Goal: Task Accomplishment & Management: Use online tool/utility

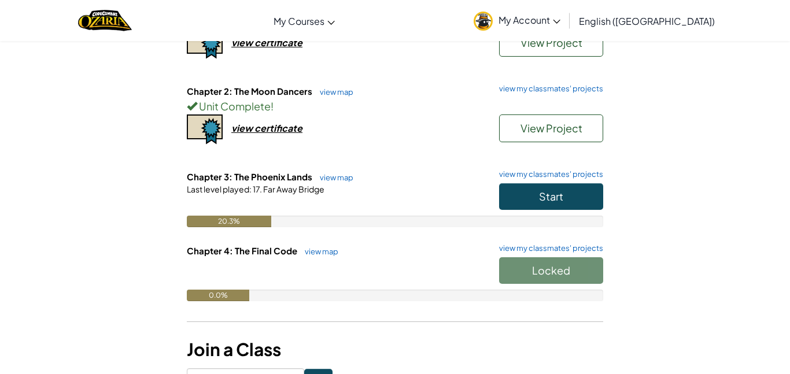
scroll to position [180, 0]
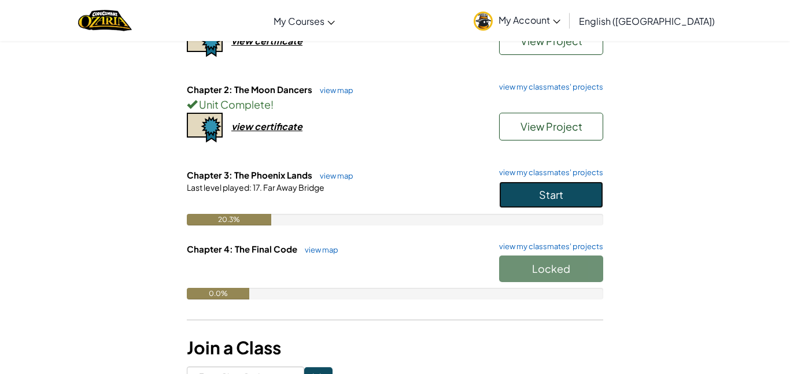
click at [591, 194] on button "Start" at bounding box center [551, 195] width 104 height 27
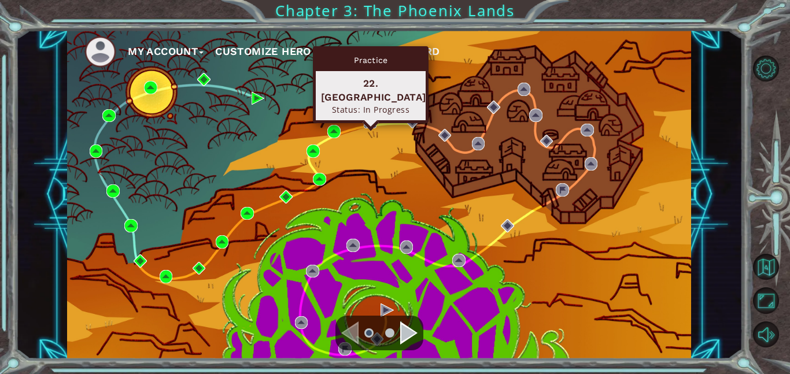
click at [370, 120] on img at bounding box center [370, 121] width 13 height 13
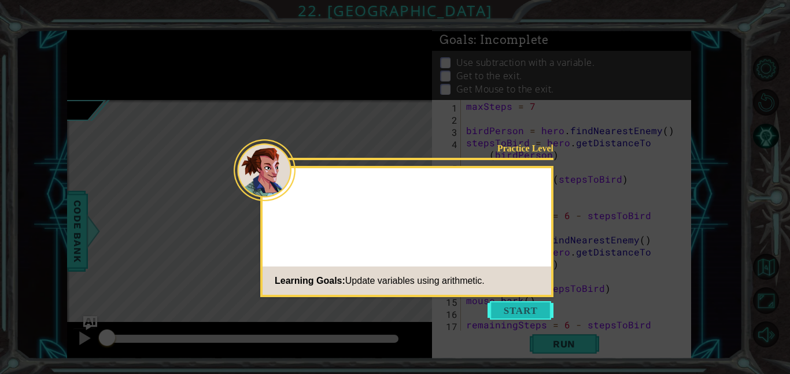
click at [545, 309] on button "Start" at bounding box center [520, 310] width 66 height 19
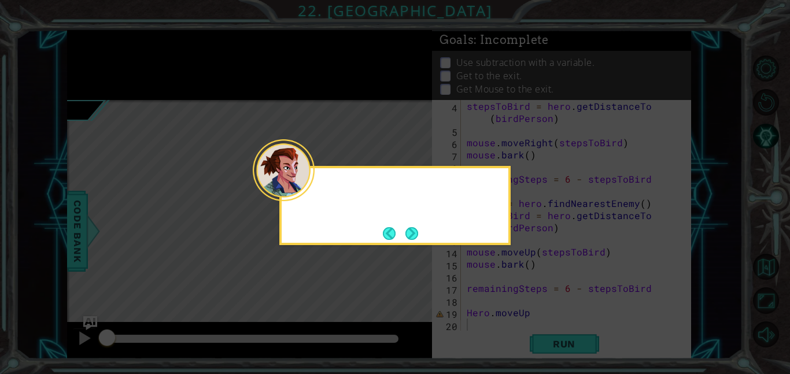
scroll to position [36, 0]
click at [411, 227] on button "Next" at bounding box center [412, 233] width 14 height 14
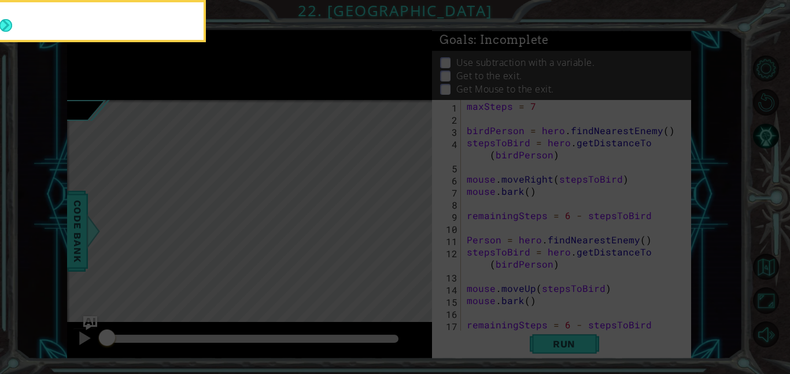
scroll to position [0, 0]
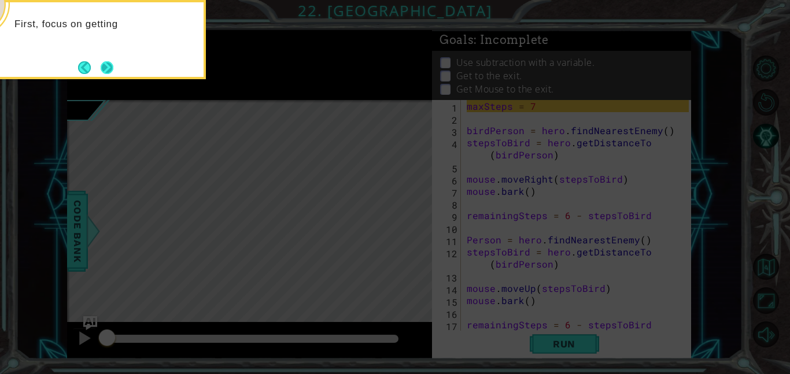
click at [111, 61] on button "Next" at bounding box center [107, 67] width 13 height 13
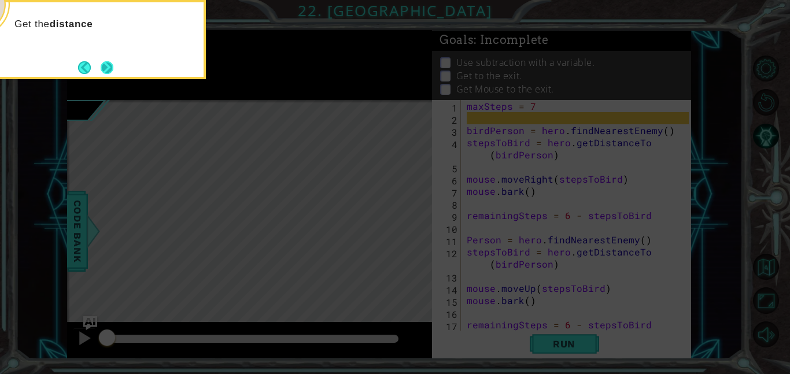
click at [106, 62] on button "Next" at bounding box center [107, 67] width 13 height 13
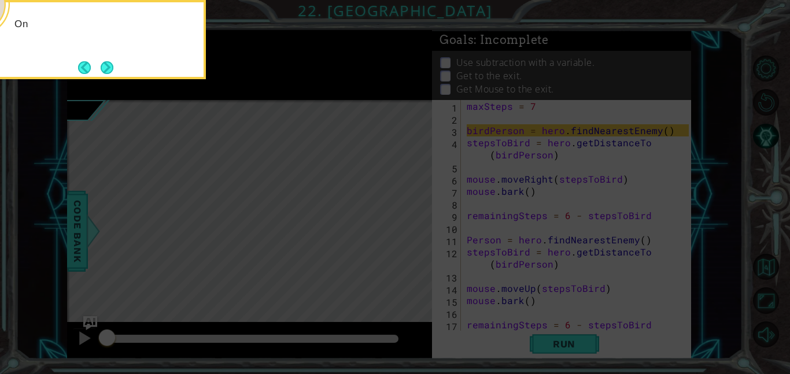
click at [106, 62] on button "Next" at bounding box center [107, 67] width 13 height 13
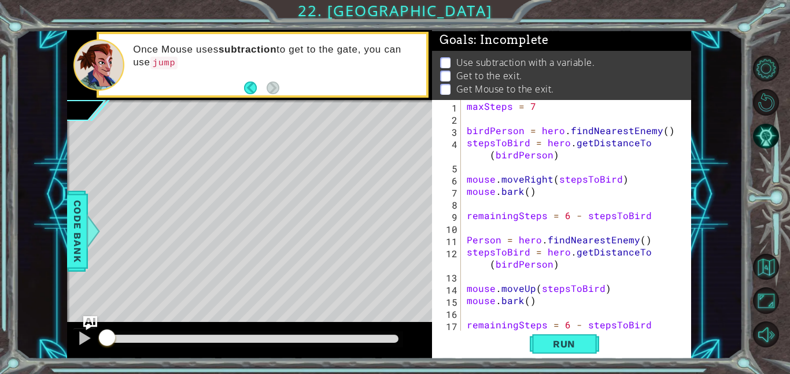
scroll to position [36, 0]
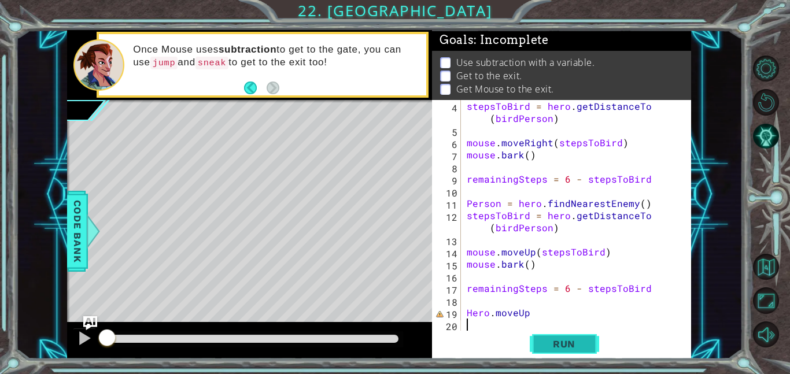
click at [561, 339] on span "Run" at bounding box center [564, 344] width 46 height 12
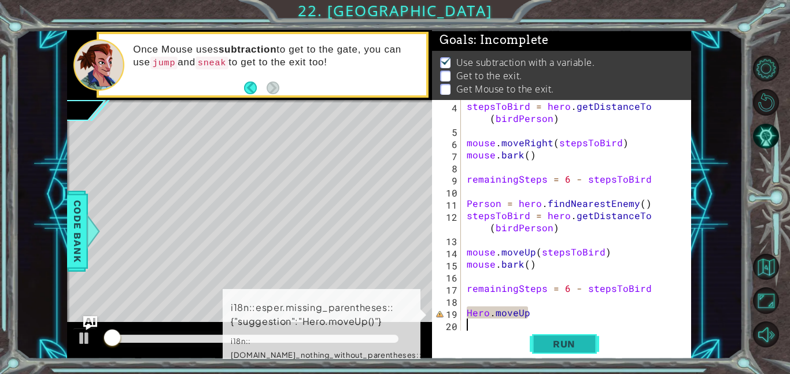
scroll to position [1, 0]
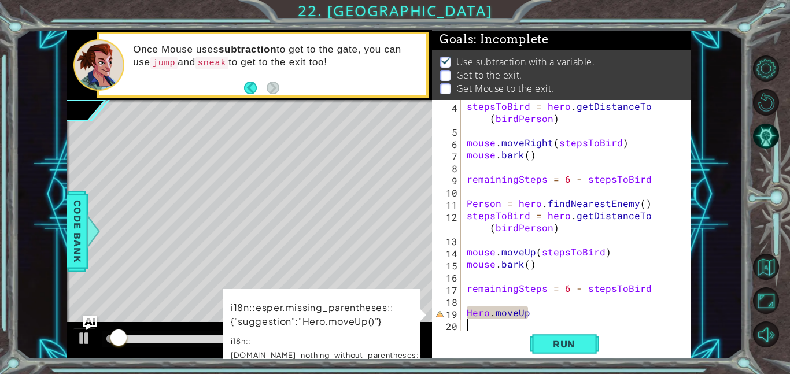
click at [535, 312] on div "stepsToBird = hero . getDistanceTo ( birdPerson ) mouse . moveRight ( stepsToBi…" at bounding box center [579, 233] width 230 height 267
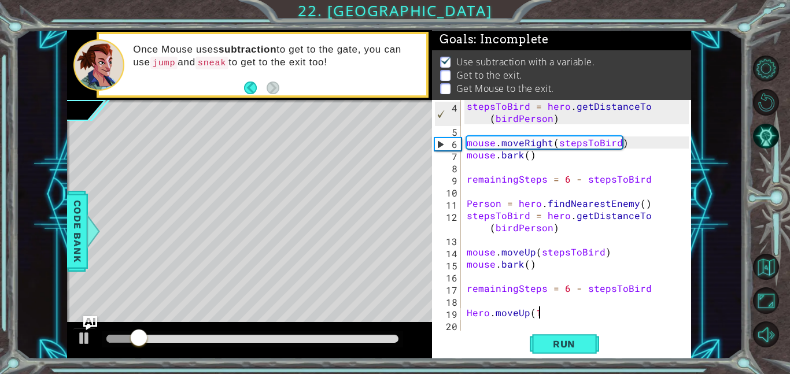
scroll to position [0, 4]
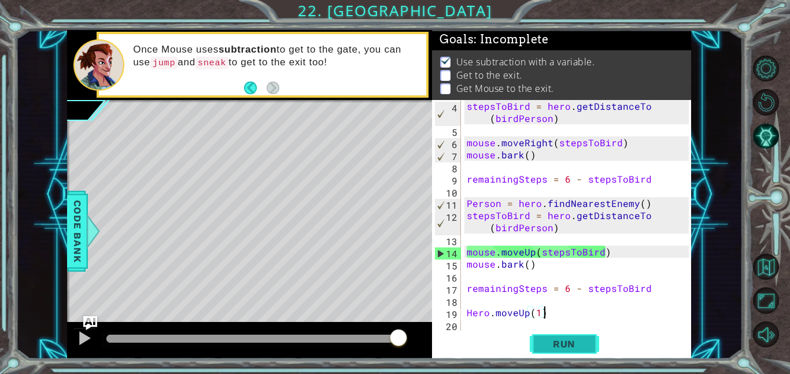
click at [566, 341] on span "Run" at bounding box center [564, 344] width 46 height 12
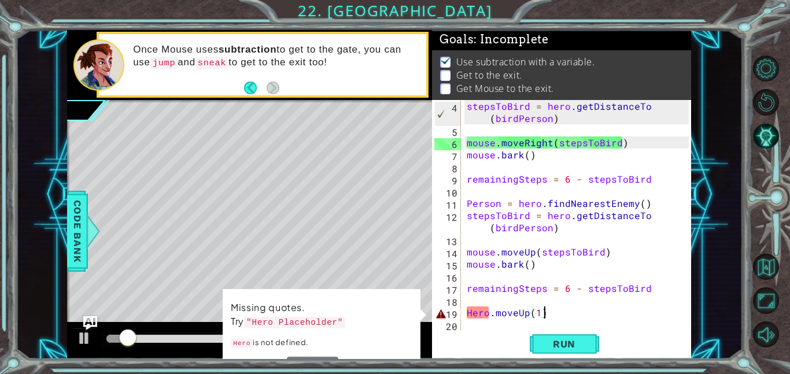
click at [526, 313] on div "stepsToBird = hero . getDistanceTo ( birdPerson ) mouse . moveRight ( stepsToBi…" at bounding box center [579, 233] width 230 height 267
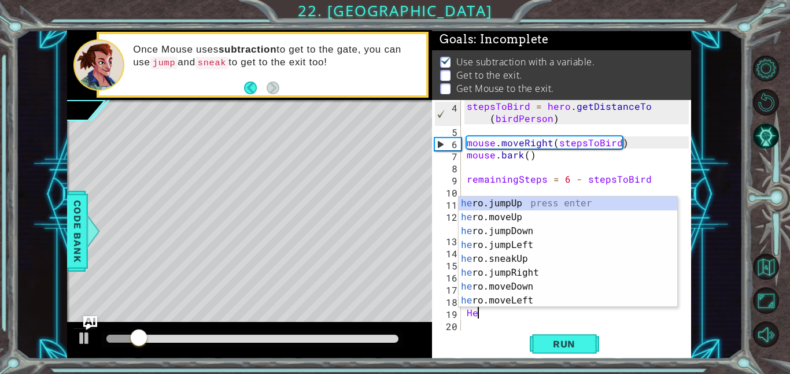
scroll to position [0, 0]
type textarea "H"
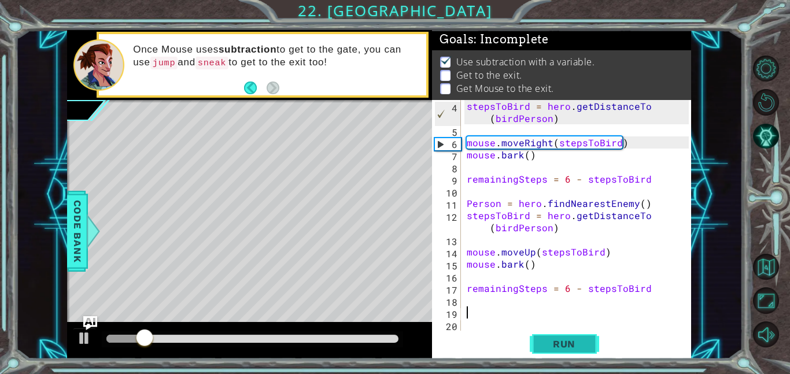
click at [555, 350] on button "Run" at bounding box center [564, 344] width 69 height 26
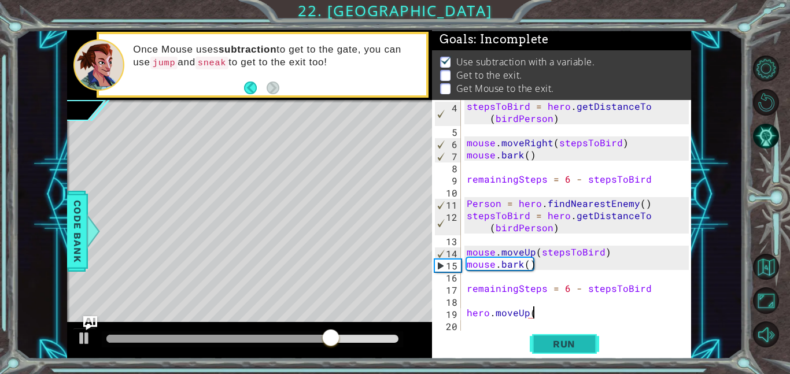
scroll to position [0, 3]
click at [568, 316] on div "stepsToBird = hero . getDistanceTo ( birdPerson ) mouse . moveRight ( stepsToBi…" at bounding box center [579, 233] width 230 height 267
click at [576, 310] on div "stepsToBird = hero . getDistanceTo ( birdPerson ) mouse . moveRight ( stepsToBi…" at bounding box center [579, 233] width 230 height 267
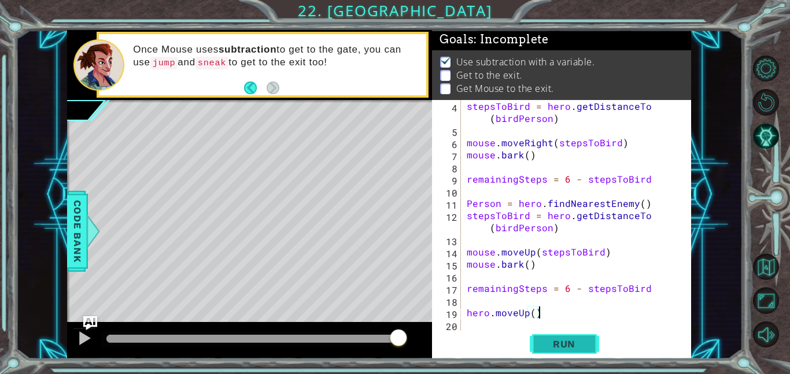
type textarea "hero.moveUp()"
click at [535, 342] on button "Run" at bounding box center [564, 344] width 69 height 26
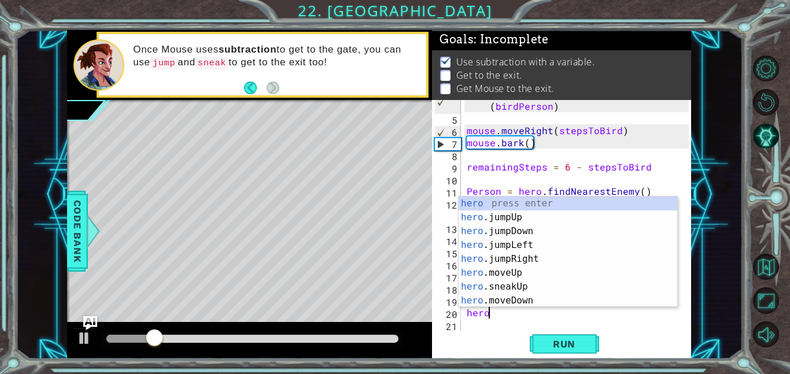
scroll to position [0, 1]
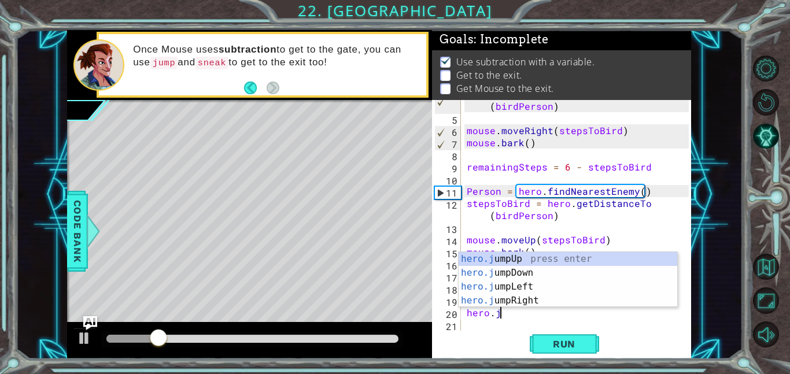
type textarea "hero.ju"
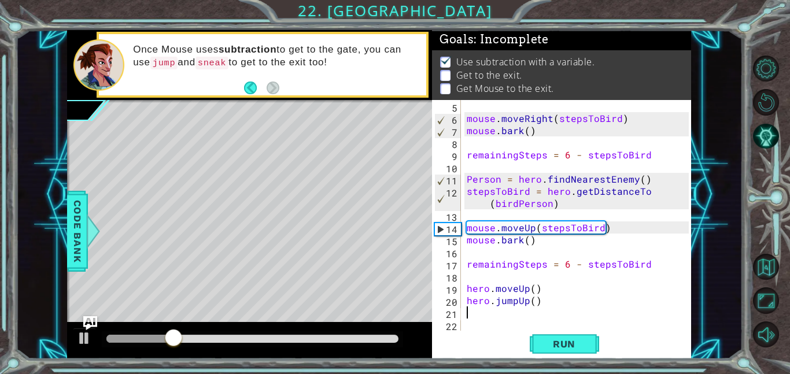
click at [535, 303] on div "mouse . moveRight ( stepsToBird ) mouse . bark ( ) remainingSteps = 6 - stepsTo…" at bounding box center [579, 227] width 230 height 255
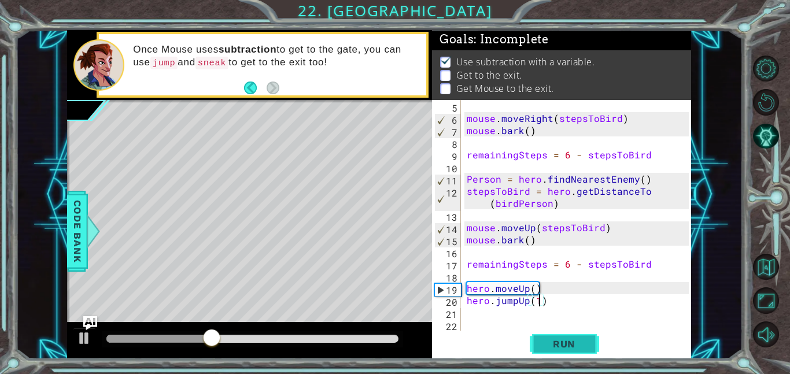
type textarea "hero.jumpUp(1)"
click at [545, 336] on button "Run" at bounding box center [564, 344] width 69 height 26
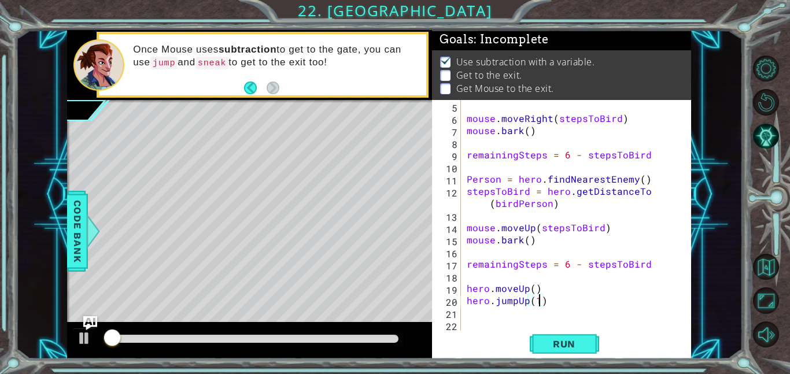
click at [553, 302] on div "mouse . moveRight ( stepsToBird ) mouse . bark ( ) remainingSteps = 6 - stepsTo…" at bounding box center [579, 227] width 230 height 255
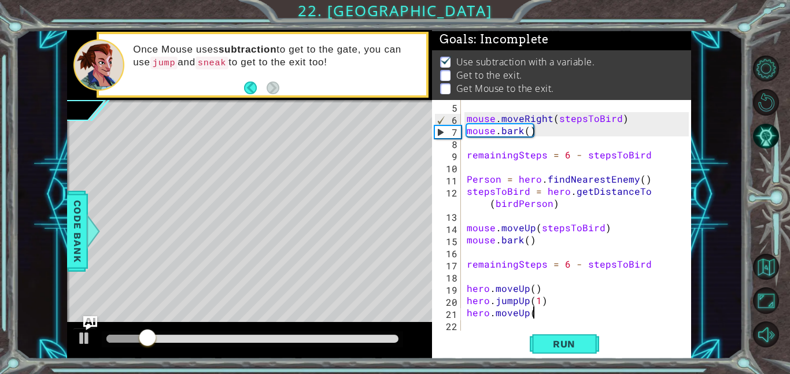
scroll to position [0, 3]
type textarea "hero.moveUp()"
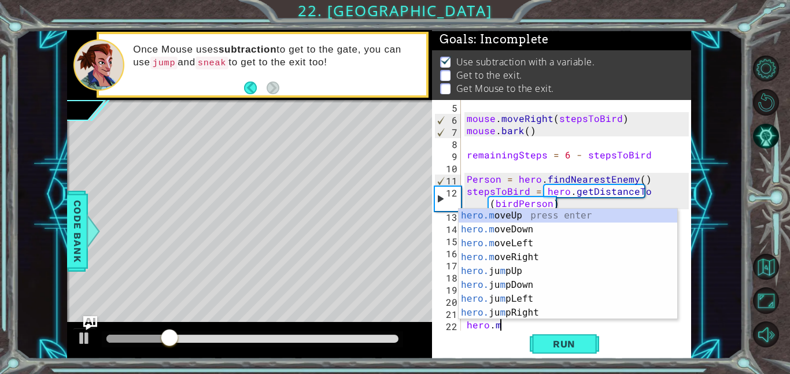
scroll to position [0, 2]
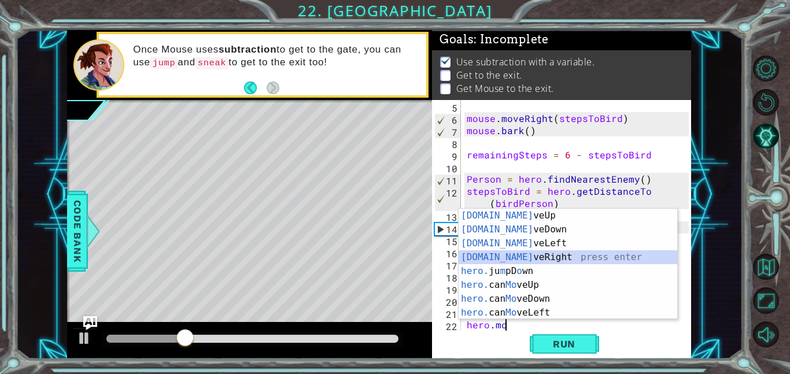
type textarea "hero.moveRight(1)"
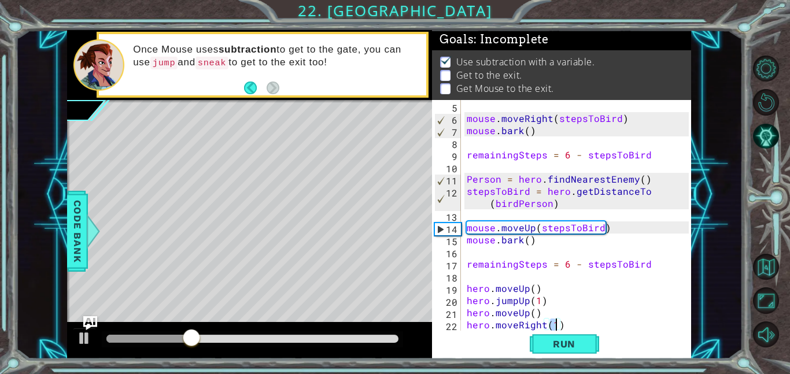
scroll to position [73, 0]
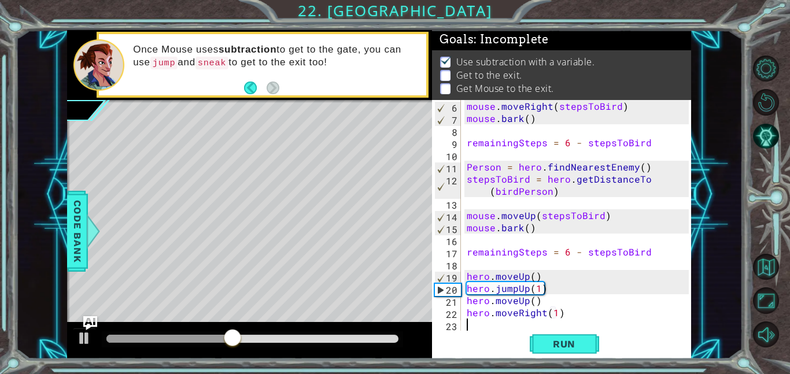
click at [568, 310] on div "mouse . moveRight ( stepsToBird ) mouse . bark ( ) remainingSteps = 6 - stepsTo…" at bounding box center [579, 227] width 230 height 255
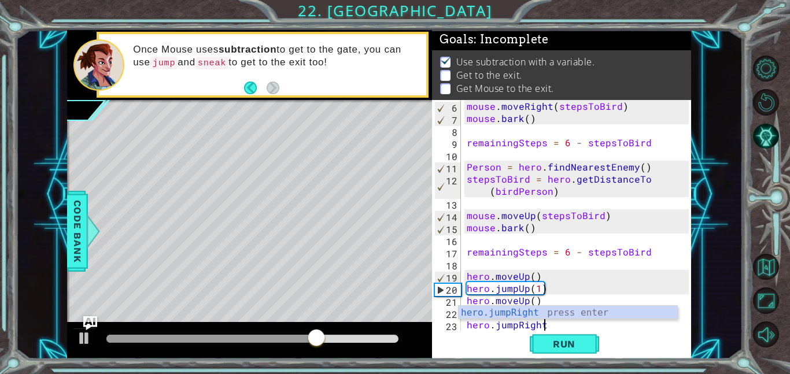
scroll to position [0, 5]
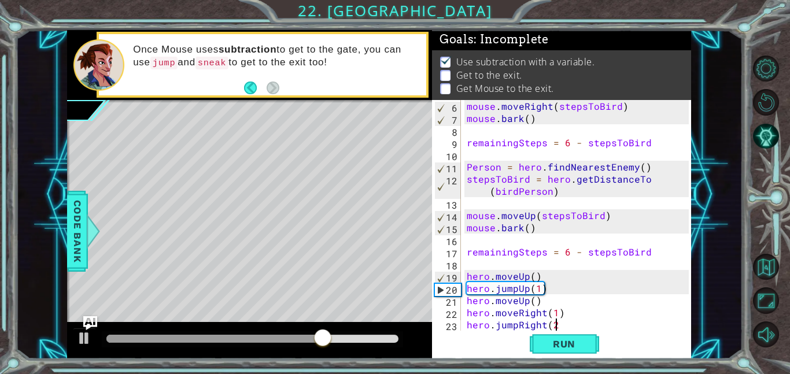
type textarea "hero.jumpRight(2)"
click at [579, 235] on div "mouse . moveRight ( stepsToBird ) mouse . bark ( ) remainingSteps = 6 - stepsTo…" at bounding box center [579, 227] width 230 height 255
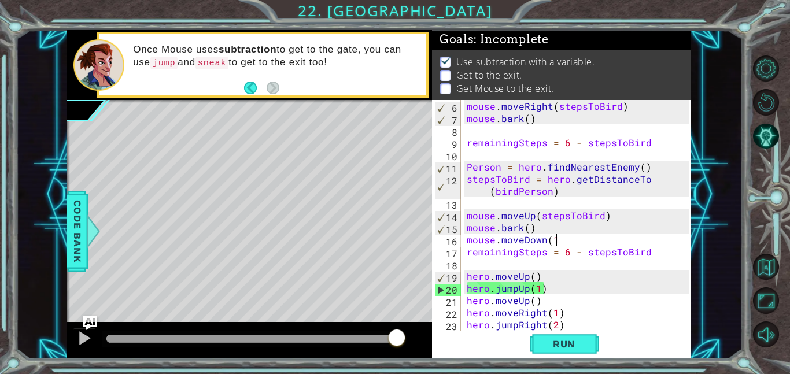
type textarea "mouse.moveDown(1)"
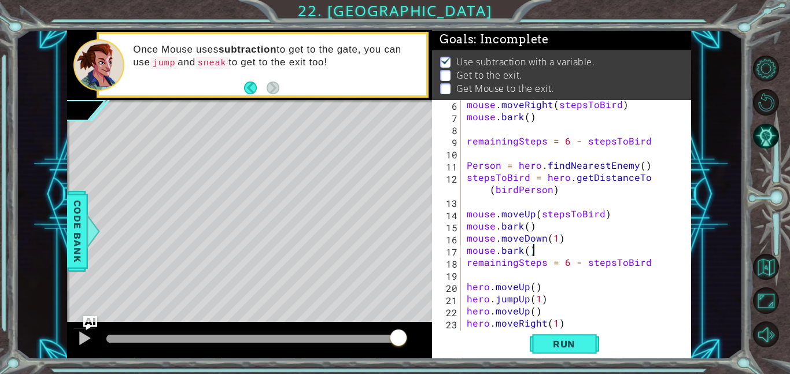
scroll to position [99, 0]
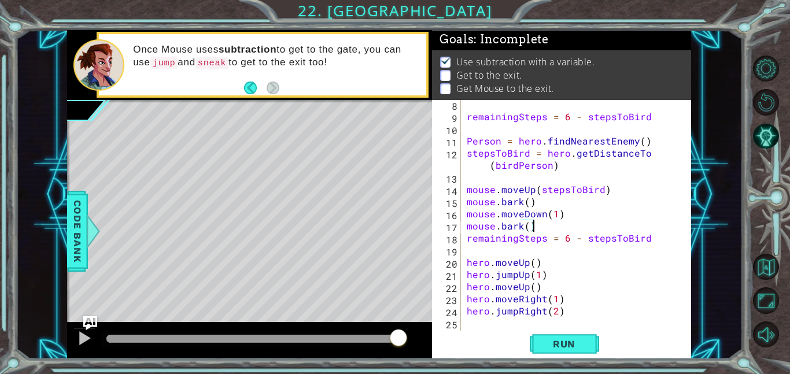
click at [560, 312] on div "remainingSteps = 6 - stepsToBird Person = hero . findNearestEnemy ( ) stepsToBi…" at bounding box center [579, 225] width 230 height 255
type textarea "hero.jumpRight(2)"
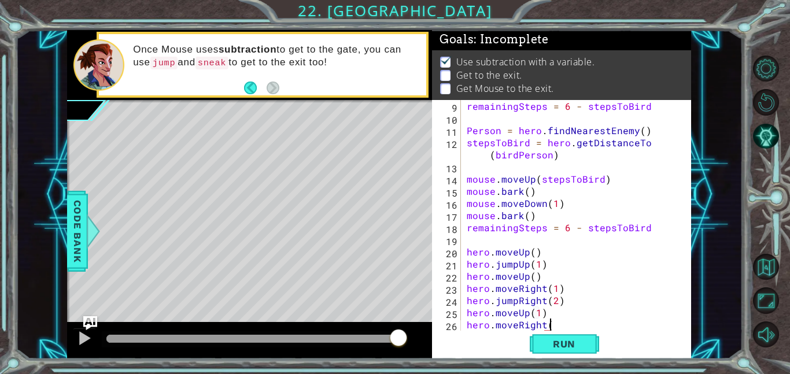
scroll to position [0, 10]
click at [552, 339] on span "Run" at bounding box center [564, 344] width 46 height 12
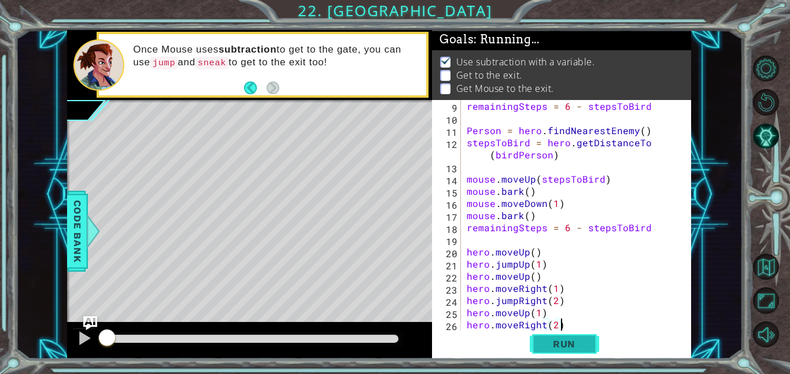
scroll to position [0, 5]
click at [556, 349] on span "Run" at bounding box center [564, 344] width 46 height 12
click at [553, 348] on span "Run" at bounding box center [564, 344] width 46 height 12
click at [568, 341] on span "Run" at bounding box center [564, 344] width 46 height 12
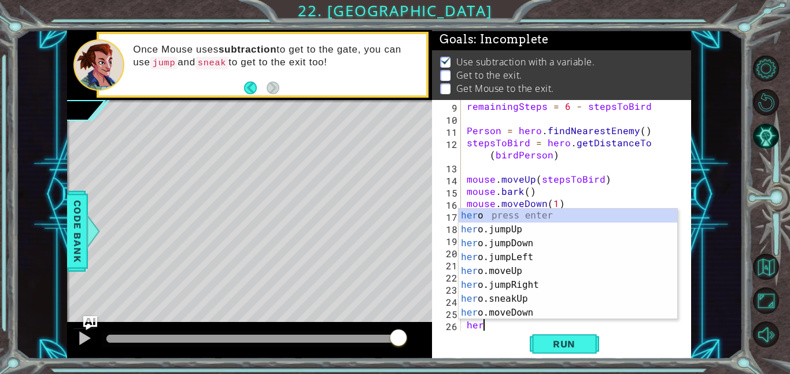
scroll to position [0, 0]
type textarea "h"
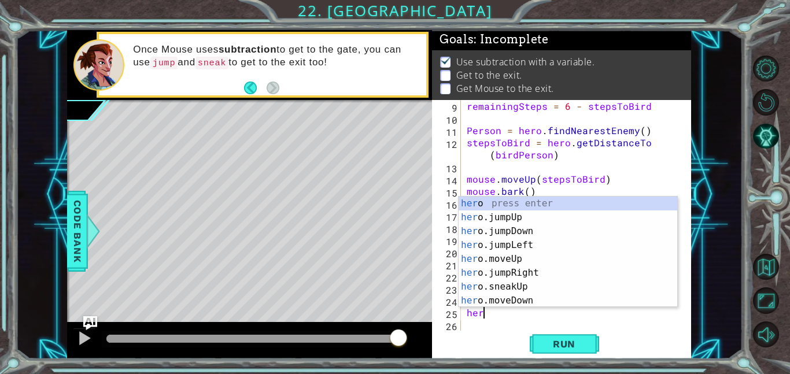
type textarea "h"
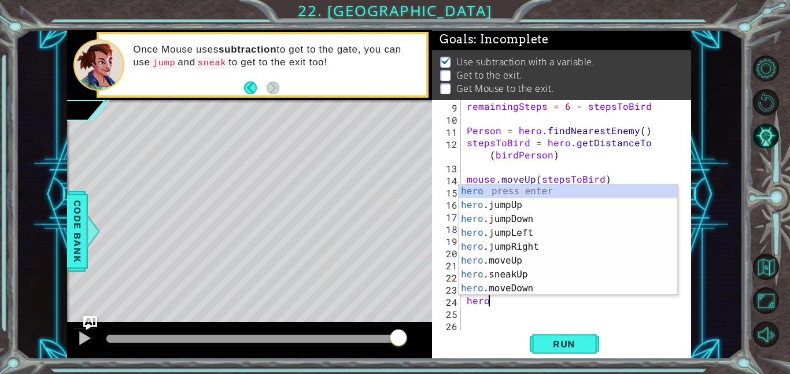
type textarea "h"
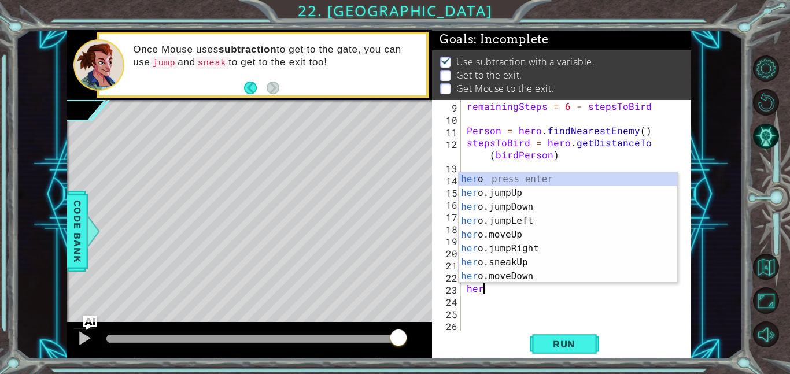
type textarea "h"
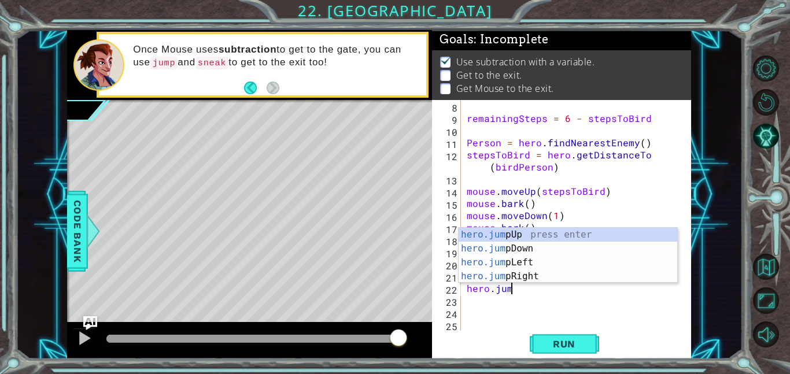
scroll to position [0, 2]
type textarea "hero.jump"
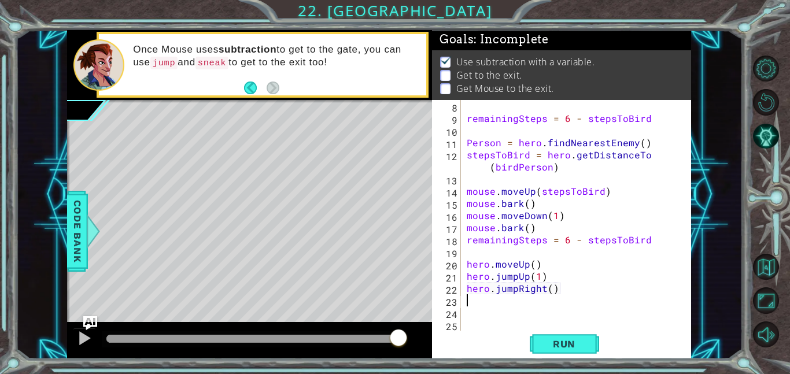
scroll to position [0, 0]
click at [549, 288] on div "remainingSteps = 6 - stepsToBird Person = hero . findNearestEnemy ( ) stepsToBi…" at bounding box center [579, 227] width 230 height 255
type textarea "hero.jumpRight(1)"
click at [558, 289] on div "remainingSteps = 6 - stepsToBird Person = hero . findNearestEnemy ( ) stepsToBi…" at bounding box center [579, 227] width 230 height 255
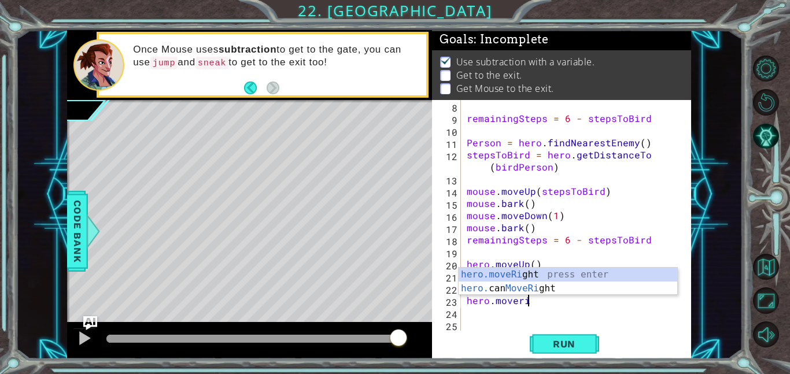
scroll to position [0, 3]
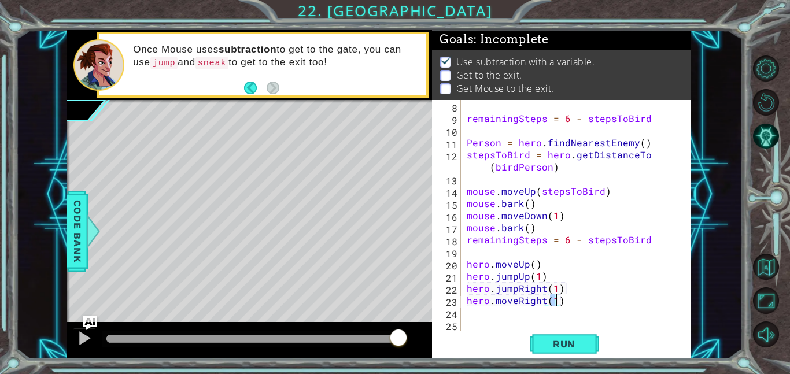
type textarea "hero.moveRight(2)"
type textarea "hero.moveUp(2)"
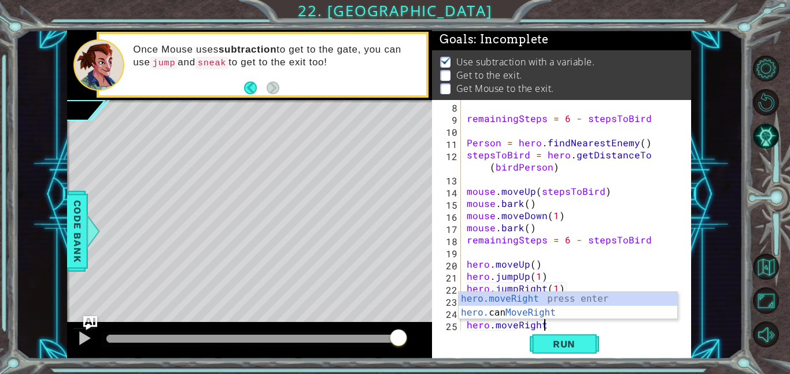
scroll to position [0, 5]
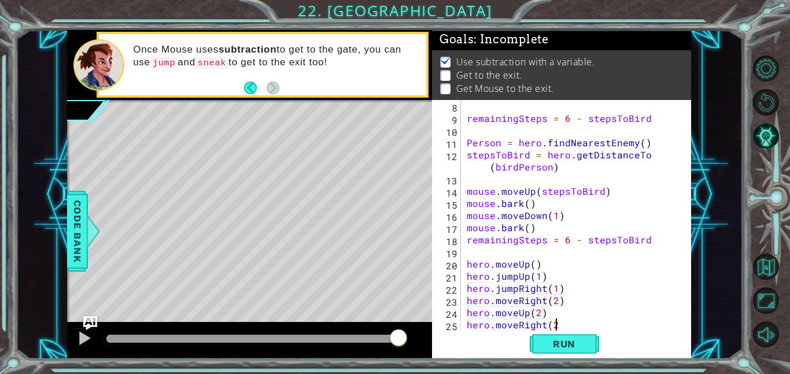
type textarea "hero.moveRight(2)"
click at [541, 225] on div "remainingSteps = 6 - stepsToBird Person = hero . findNearestEnemy ( ) stepsToBi…" at bounding box center [579, 227] width 230 height 255
type textarea "mouse.bark()"
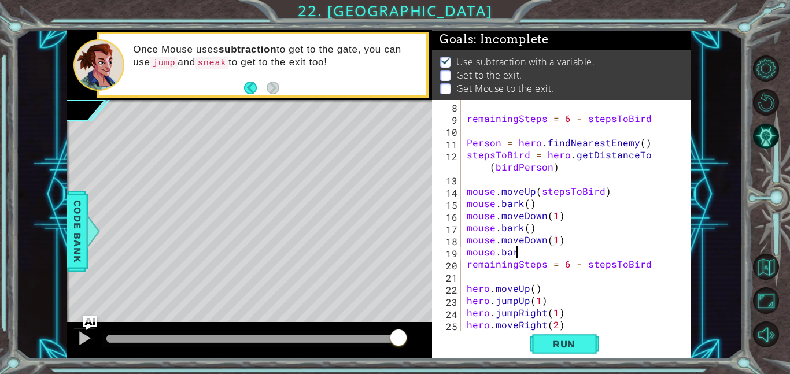
scroll to position [0, 9]
click at [576, 349] on span "Run" at bounding box center [564, 344] width 46 height 12
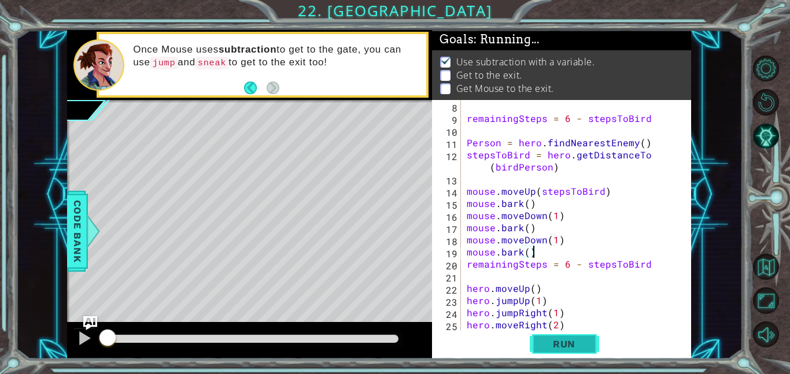
scroll to position [0, 3]
click at [574, 342] on span "Run" at bounding box center [564, 344] width 46 height 12
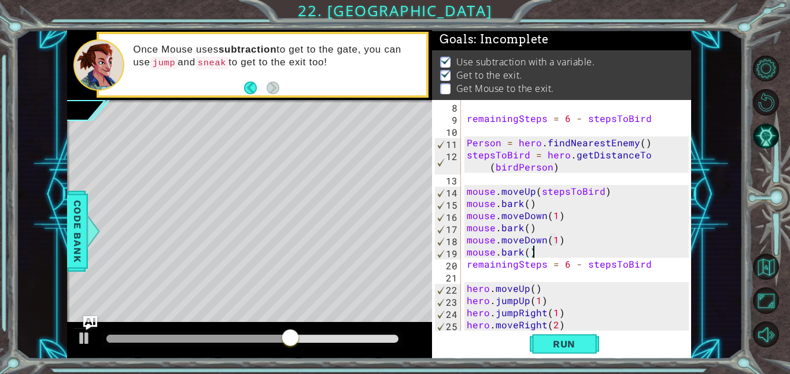
scroll to position [182, 0]
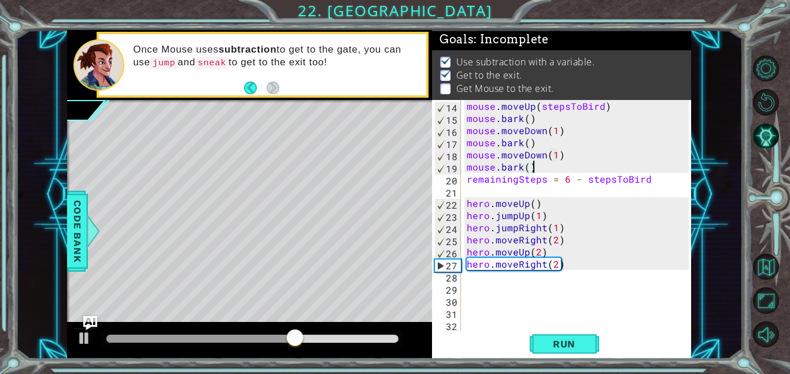
click at [596, 267] on div "mouse . moveUp ( stepsToBird ) mouse . bark ( ) mouse . moveDown ( 1 ) mouse . …" at bounding box center [579, 227] width 230 height 255
type textarea "hero.moveRight(2)"
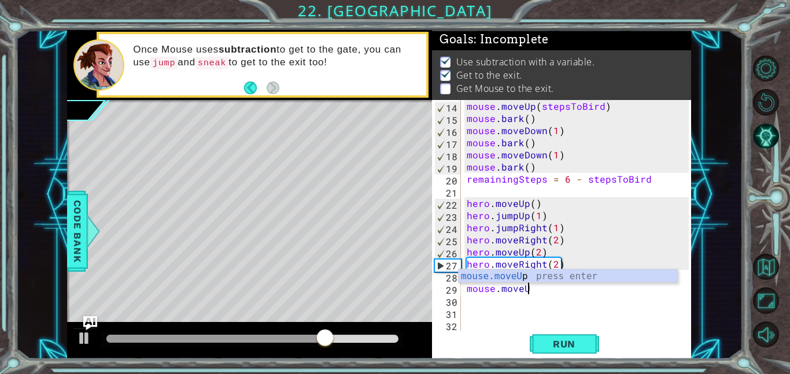
scroll to position [0, 3]
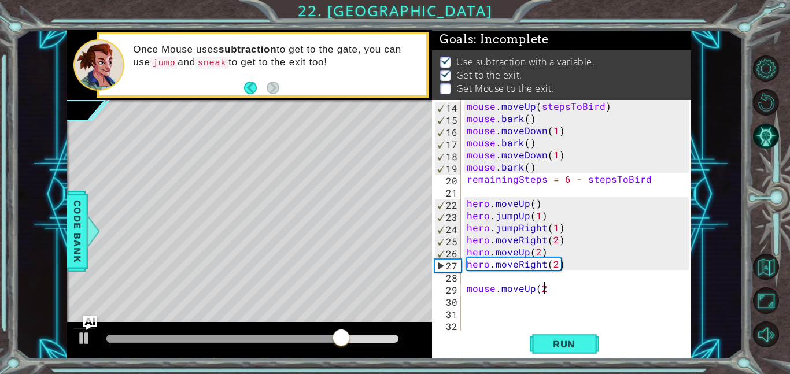
type textarea "mouse.moveUp(2)"
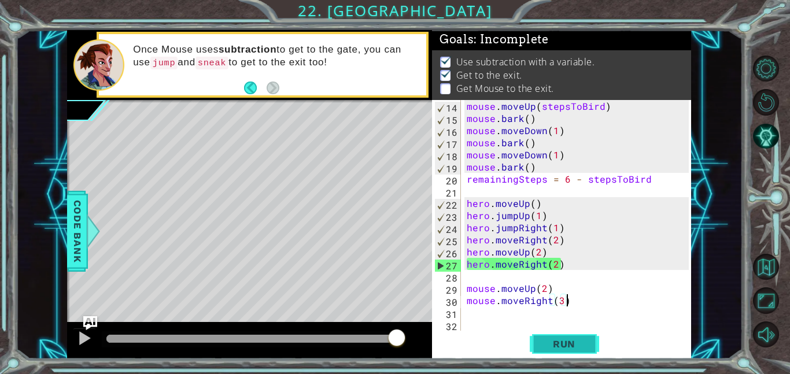
type textarea "mouse.moveRight(3)"
click at [554, 334] on button "Run" at bounding box center [564, 344] width 69 height 26
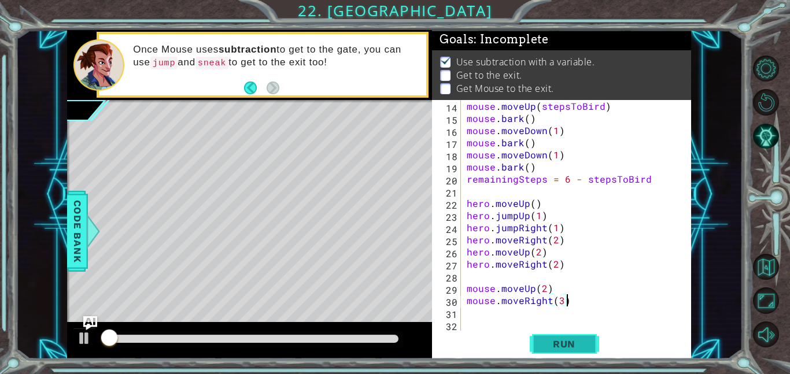
click at [566, 352] on button "Run" at bounding box center [564, 344] width 69 height 26
click at [567, 352] on button "Run" at bounding box center [564, 344] width 69 height 26
click at [567, 354] on button "Run" at bounding box center [564, 344] width 69 height 26
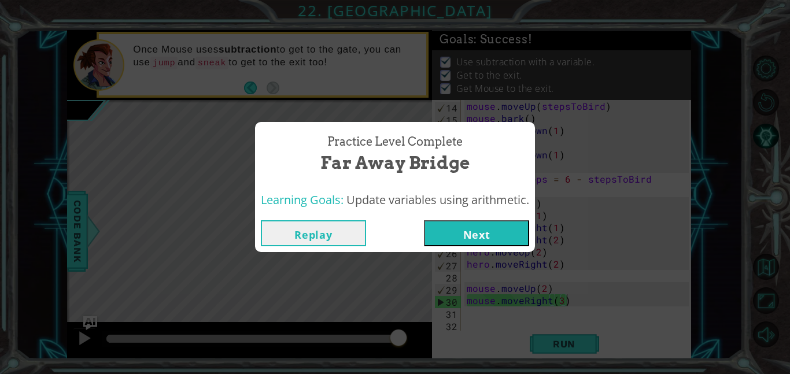
click at [515, 235] on button "Next" at bounding box center [476, 233] width 105 height 26
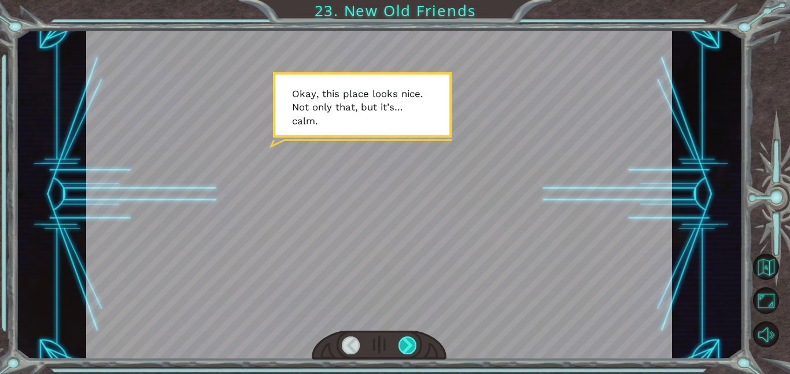
click at [415, 339] on div at bounding box center [407, 345] width 19 height 18
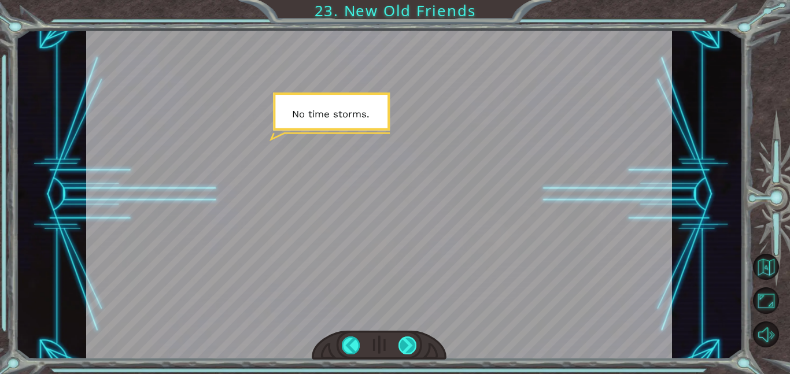
click at [412, 341] on div at bounding box center [407, 345] width 19 height 18
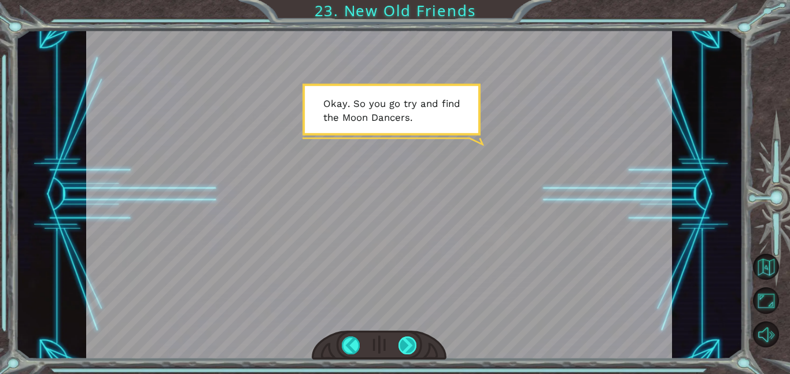
click at [408, 347] on div at bounding box center [407, 345] width 19 height 18
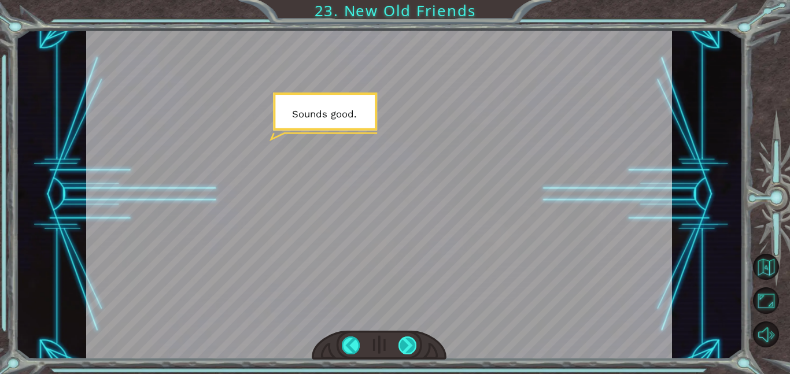
click at [408, 347] on div at bounding box center [407, 345] width 19 height 18
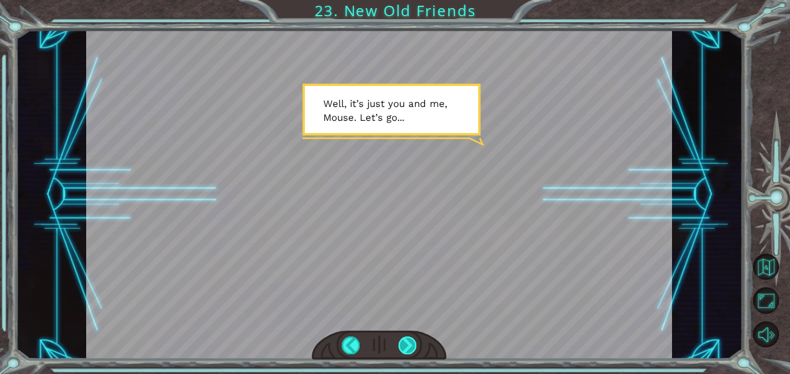
click at [408, 347] on div at bounding box center [407, 345] width 19 height 18
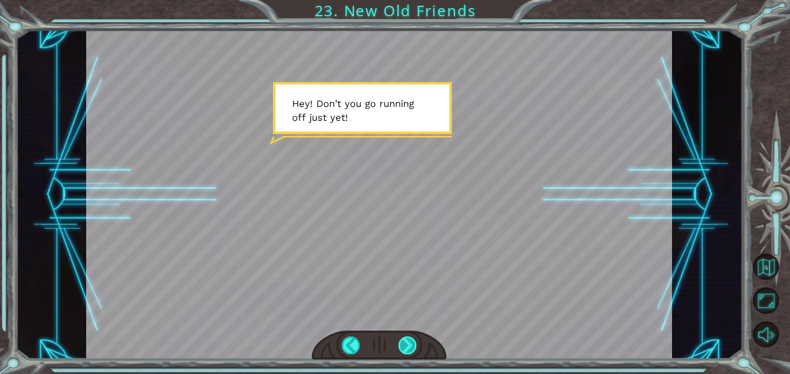
click at [408, 347] on div at bounding box center [407, 345] width 19 height 18
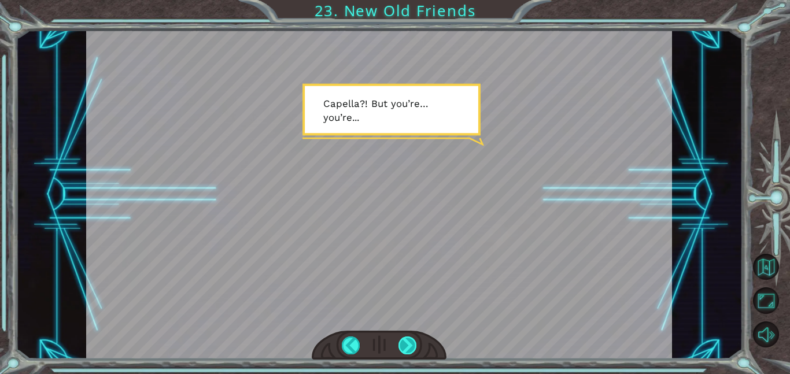
click at [408, 347] on div at bounding box center [407, 345] width 19 height 18
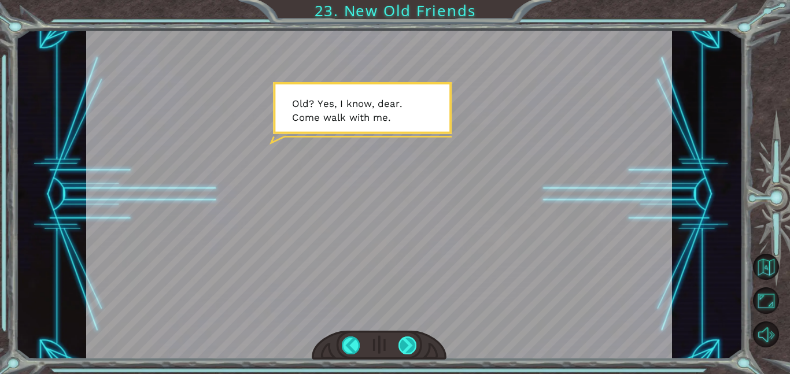
click at [408, 347] on div at bounding box center [407, 345] width 19 height 18
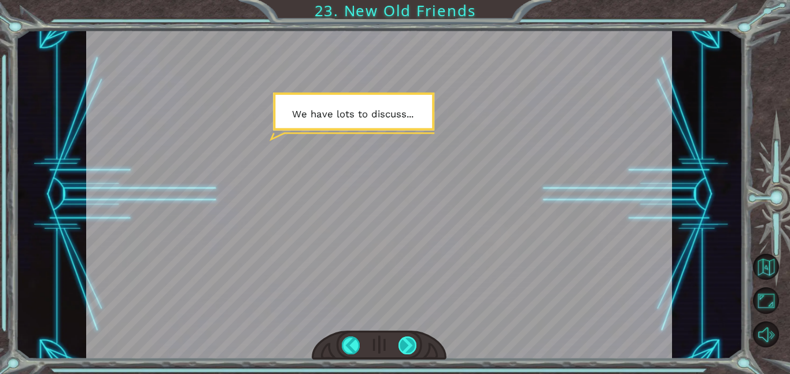
click at [408, 347] on div at bounding box center [407, 345] width 19 height 18
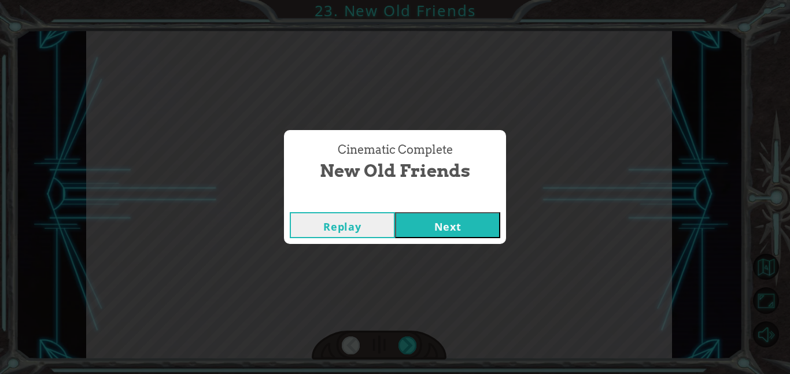
click at [439, 220] on button "Next" at bounding box center [447, 225] width 105 height 26
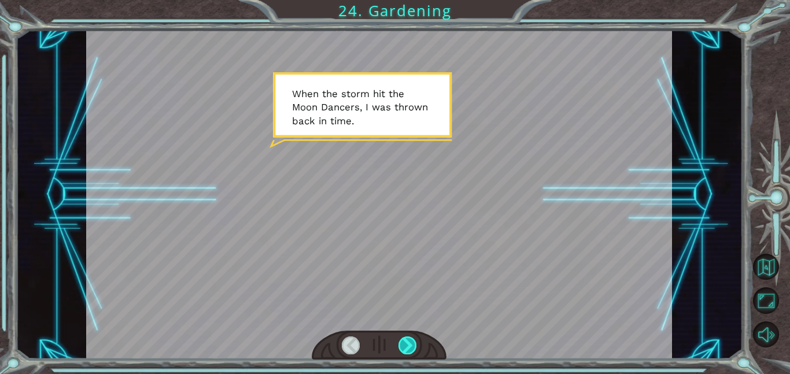
click at [406, 347] on div at bounding box center [407, 345] width 19 height 18
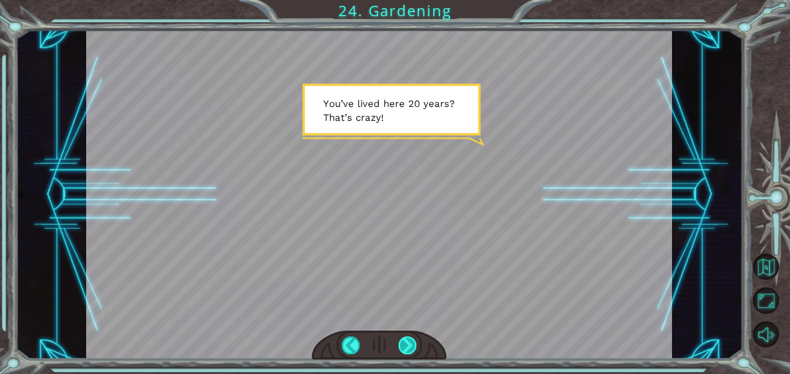
click at [406, 347] on div at bounding box center [407, 345] width 19 height 18
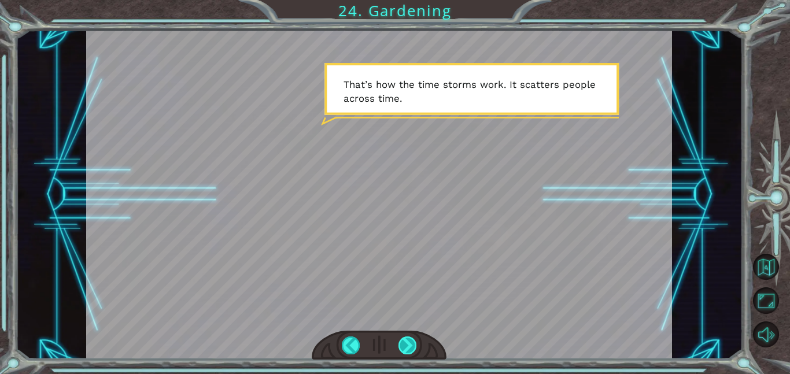
click at [406, 347] on div at bounding box center [407, 345] width 19 height 18
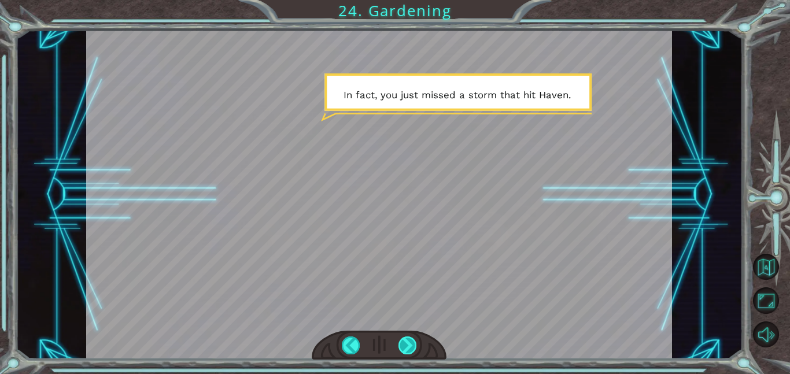
click at [406, 347] on div at bounding box center [407, 345] width 19 height 18
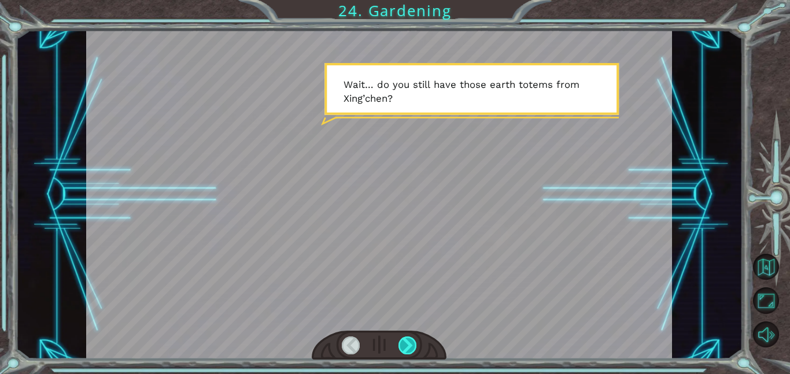
click at [406, 347] on div at bounding box center [407, 345] width 19 height 18
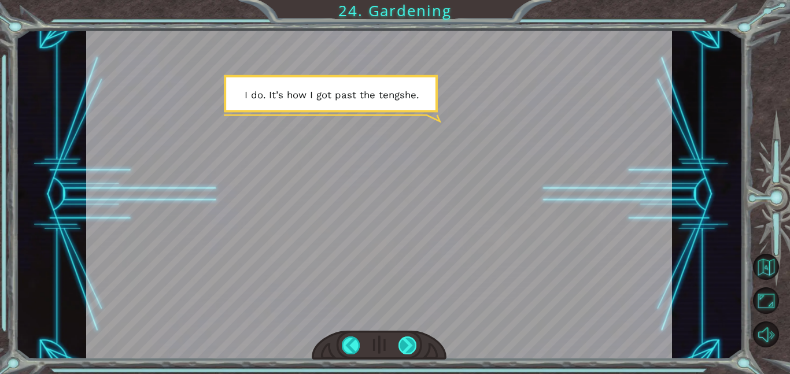
click at [406, 347] on div at bounding box center [407, 345] width 19 height 18
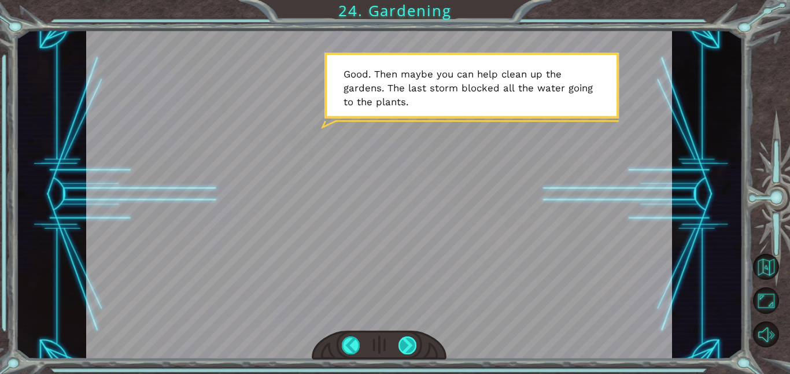
click at [406, 347] on div at bounding box center [407, 345] width 19 height 18
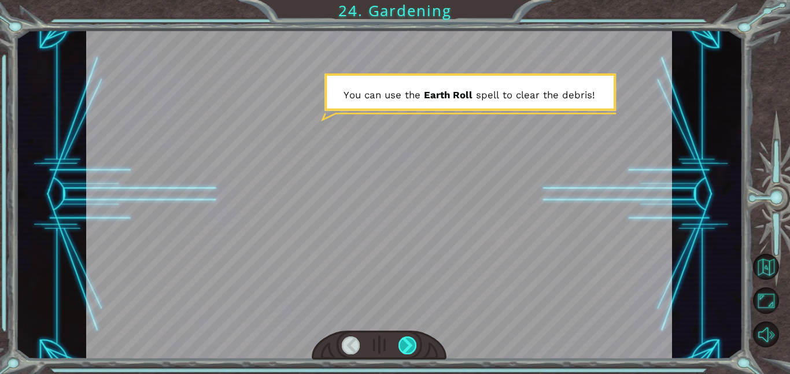
click at [406, 347] on div at bounding box center [407, 345] width 19 height 18
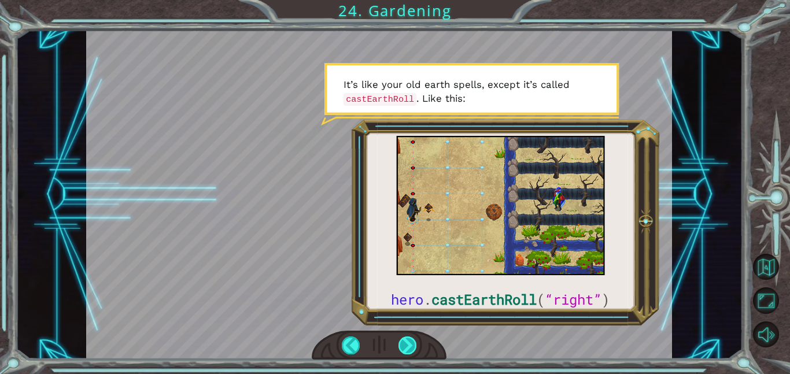
click at [415, 339] on div at bounding box center [407, 345] width 19 height 18
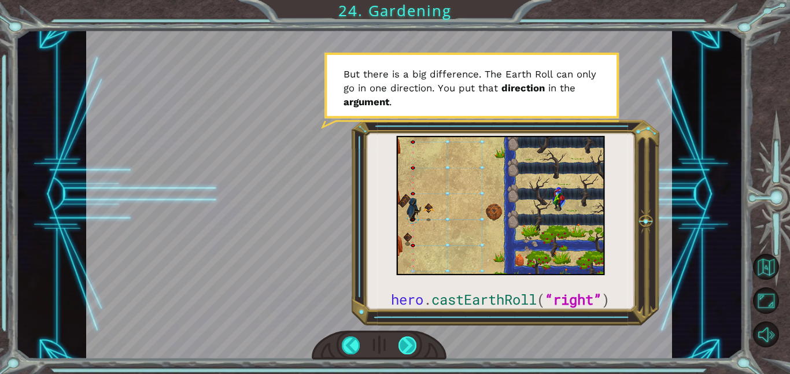
click at [410, 344] on div at bounding box center [407, 345] width 19 height 18
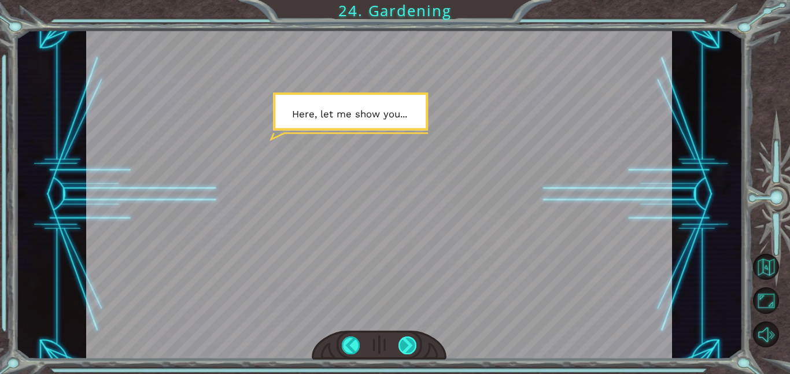
click at [427, 345] on div at bounding box center [379, 345] width 135 height 29
click at [404, 351] on div at bounding box center [407, 345] width 19 height 18
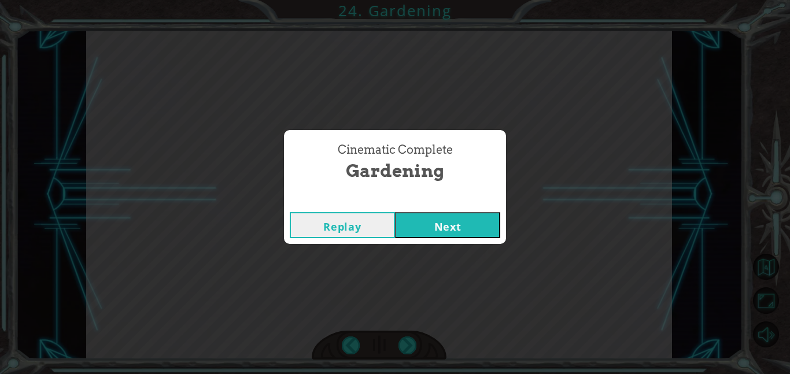
click at [447, 234] on button "Next" at bounding box center [447, 225] width 105 height 26
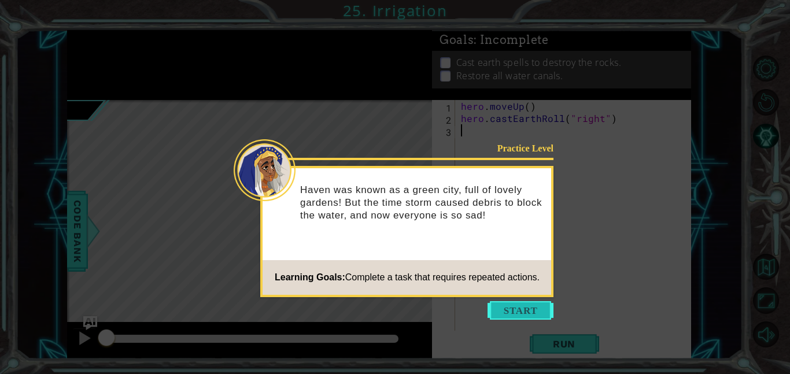
click at [512, 305] on button "Start" at bounding box center [520, 310] width 66 height 19
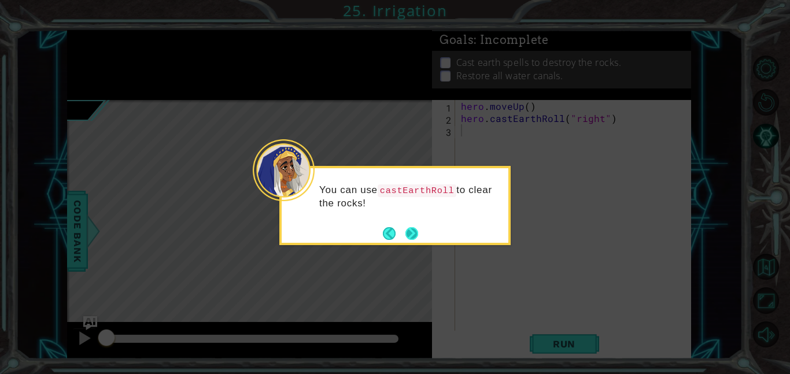
click at [412, 230] on button "Next" at bounding box center [411, 233] width 13 height 13
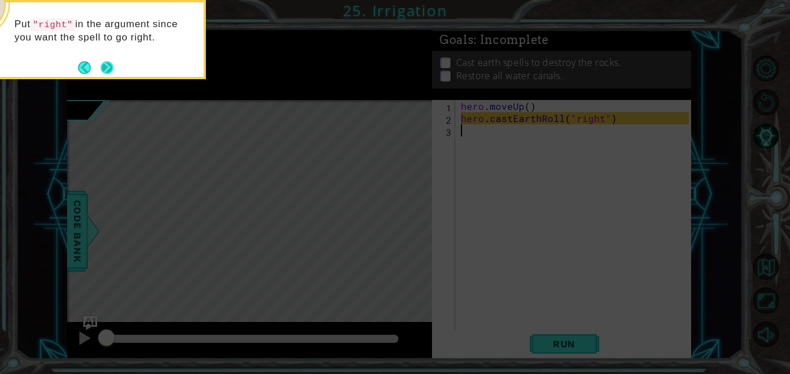
click at [101, 64] on button "Next" at bounding box center [107, 67] width 13 height 13
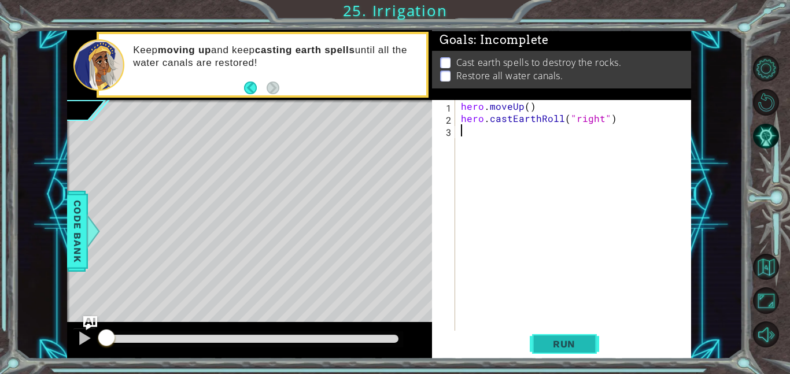
click at [559, 346] on span "Run" at bounding box center [564, 344] width 46 height 12
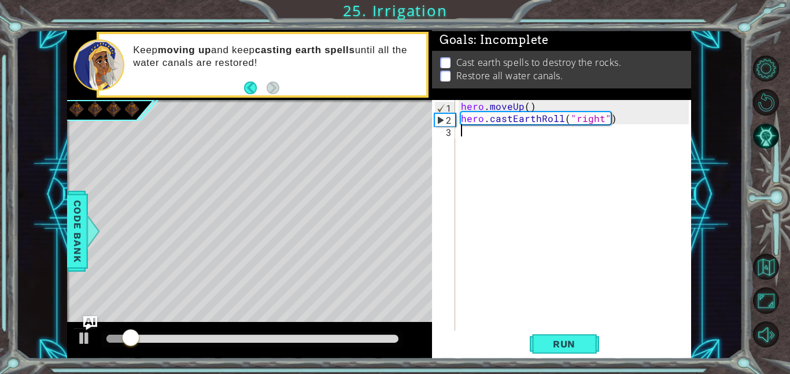
click at [489, 132] on div "hero . moveUp ( ) hero . castEarthRoll ( "right" )" at bounding box center [576, 227] width 236 height 255
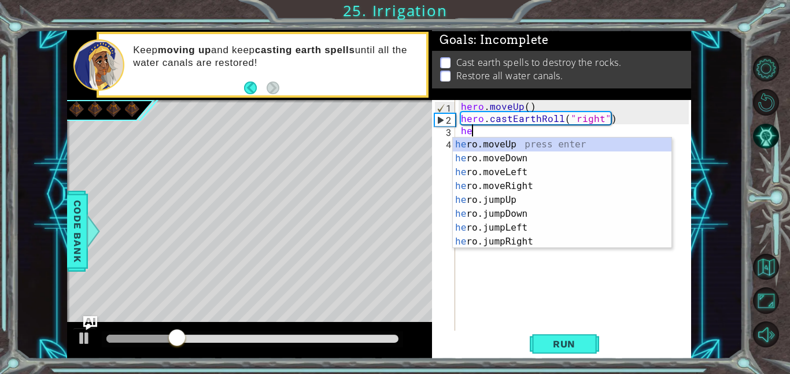
type textarea "h"
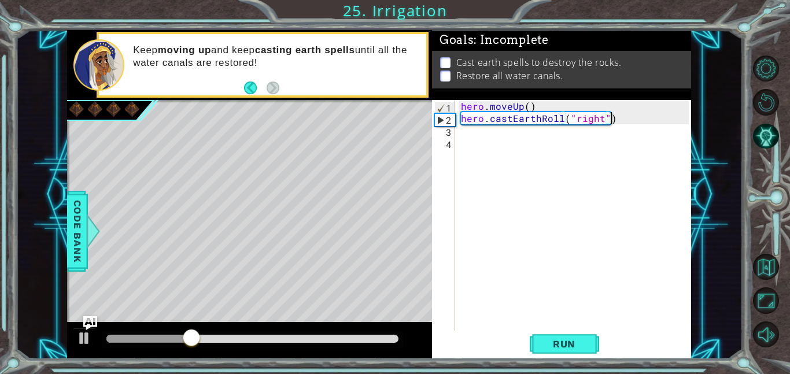
click at [613, 117] on div "hero . moveUp ( ) hero . castEarthRoll ( "right" )" at bounding box center [576, 227] width 236 height 255
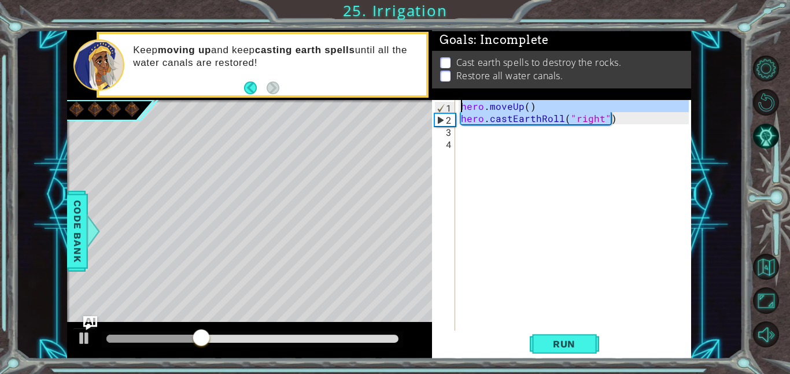
drag, startPoint x: 613, startPoint y: 117, endPoint x: 458, endPoint y: 103, distance: 155.0
click at [458, 103] on div "hero . moveUp ( ) hero . castEarthRoll ( "right" )" at bounding box center [576, 227] width 236 height 255
type textarea "hero.moveUp() hero.castEarthRoll("right")"
click at [510, 130] on div "hero . moveUp ( ) hero . castEarthRoll ( "right" )" at bounding box center [576, 227] width 236 height 255
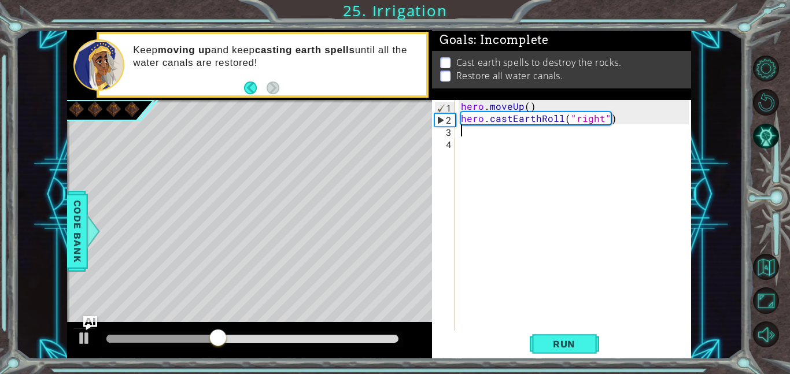
paste textarea "hero.castEarthRoll("right")"
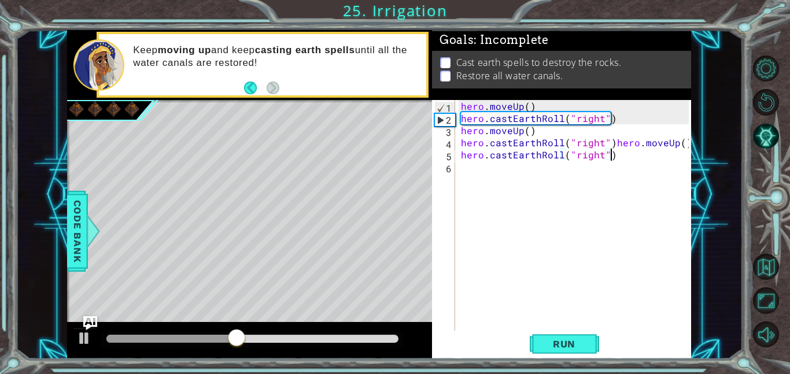
click at [609, 144] on div "hero . moveUp ( ) hero . [PERSON_NAME] ( "right" ) hero . moveUp ( ) hero . [PE…" at bounding box center [576, 227] width 236 height 255
type textarea "hero.moveUp()"
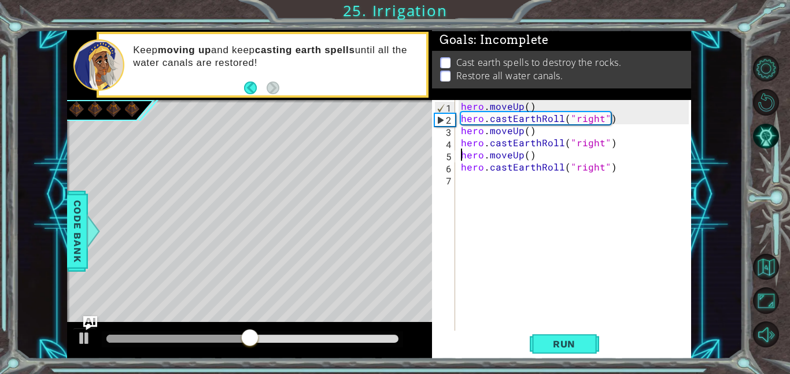
click at [512, 183] on div "hero . moveUp ( ) hero . [PERSON_NAME] ( "right" ) hero . moveUp ( ) hero . [PE…" at bounding box center [576, 227] width 236 height 255
paste textarea "hero.castEarthRoll("right")"
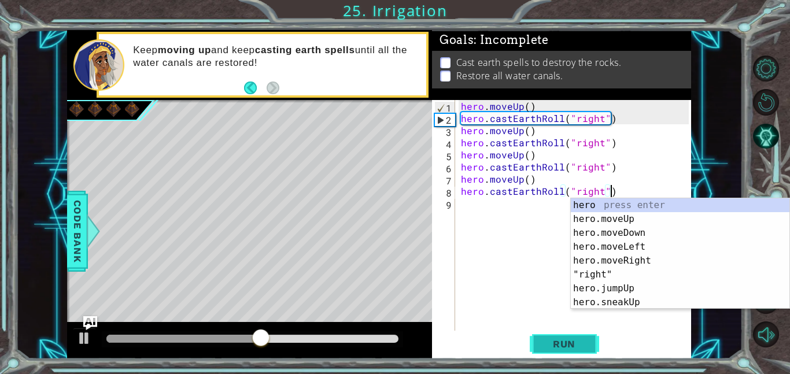
type textarea "hero.castEarthRoll("right")"
click at [545, 339] on span "Run" at bounding box center [564, 344] width 46 height 12
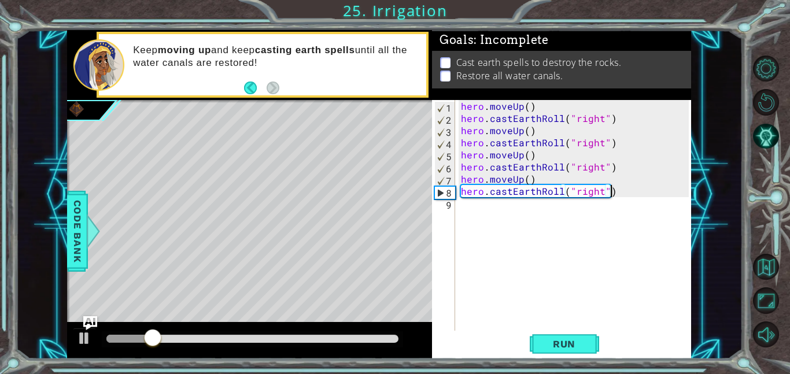
click at [523, 206] on div "hero . moveUp ( ) hero . [PERSON_NAME] ( "right" ) hero . moveUp ( ) hero . [PE…" at bounding box center [576, 227] width 236 height 255
paste textarea "hero.castEarthRoll("right")"
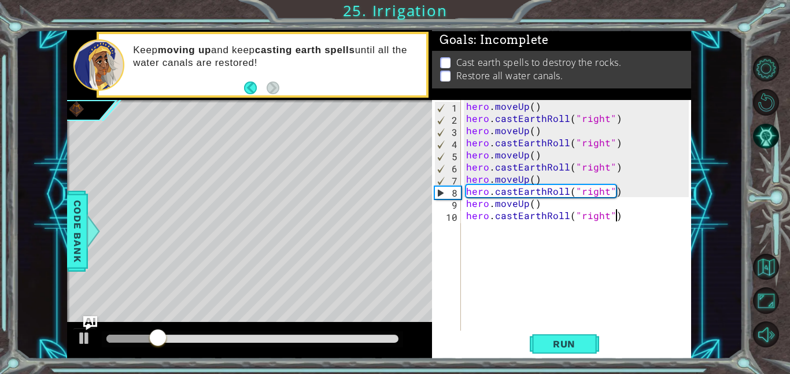
type textarea "hero.castEarthRoll("right")"
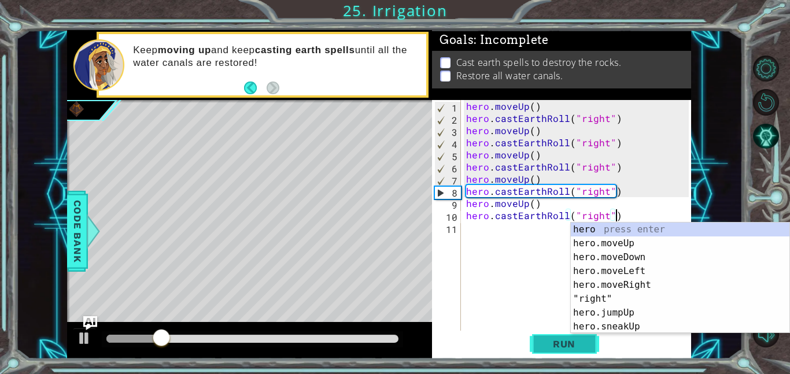
click at [557, 352] on button "Run" at bounding box center [564, 344] width 69 height 26
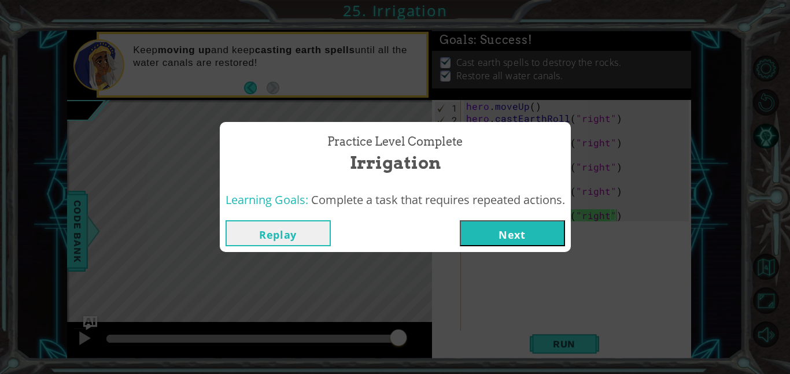
click at [533, 236] on button "Next" at bounding box center [512, 233] width 105 height 26
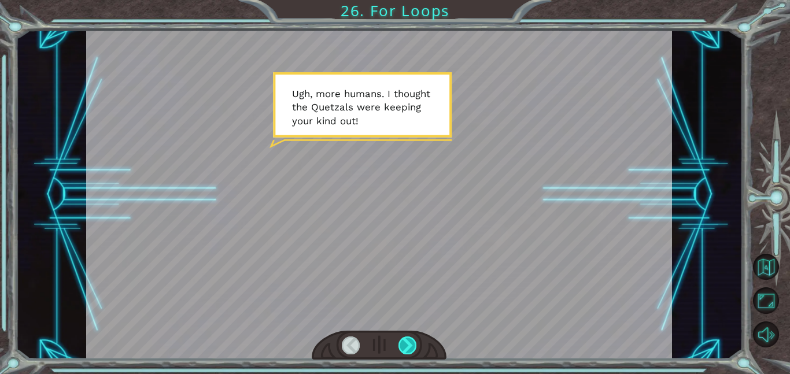
click at [416, 343] on div at bounding box center [407, 345] width 19 height 18
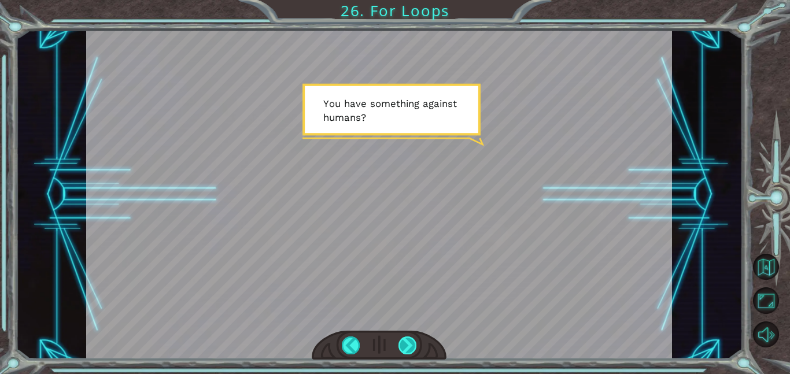
click at [415, 341] on div at bounding box center [407, 345] width 19 height 18
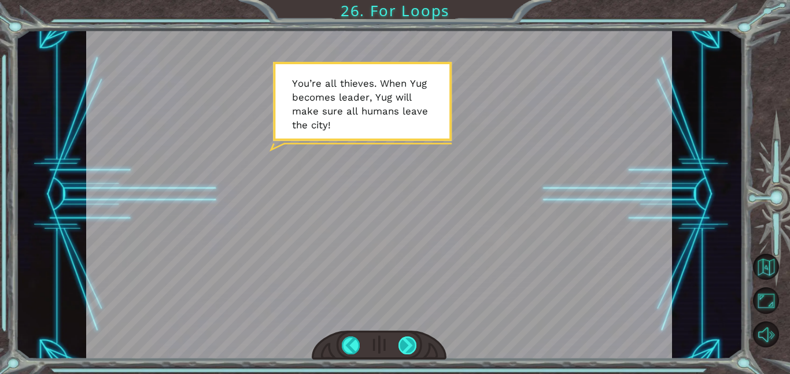
click at [415, 343] on div at bounding box center [407, 345] width 19 height 18
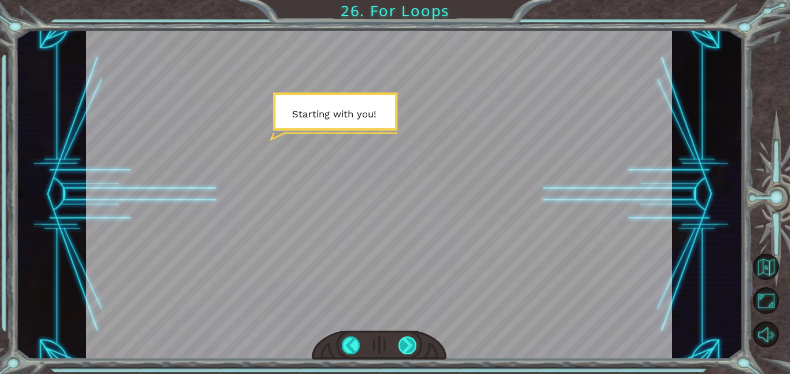
click at [412, 345] on div at bounding box center [407, 345] width 19 height 18
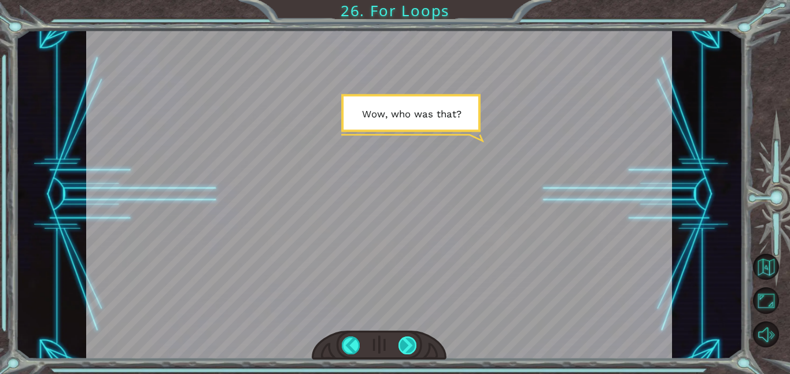
click at [412, 351] on div at bounding box center [407, 345] width 19 height 18
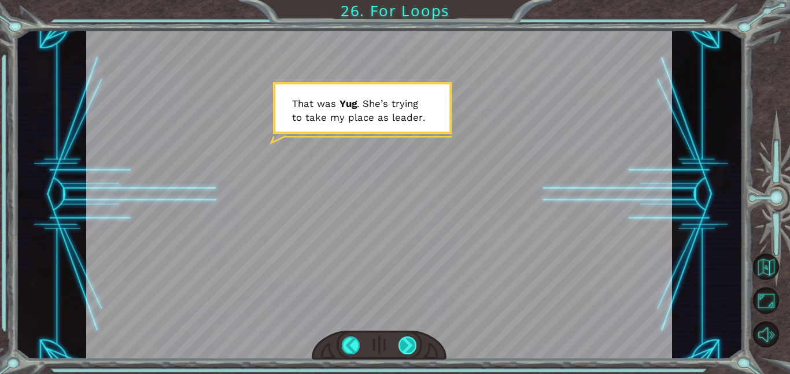
click at [410, 352] on div at bounding box center [407, 345] width 19 height 18
click at [409, 352] on div at bounding box center [407, 345] width 19 height 18
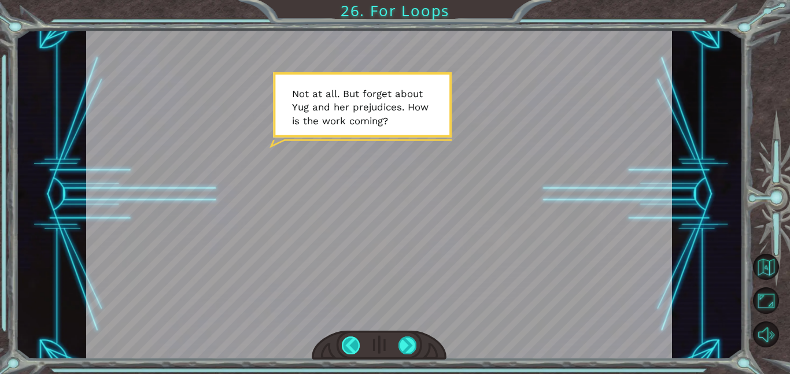
click at [350, 349] on div at bounding box center [351, 345] width 19 height 18
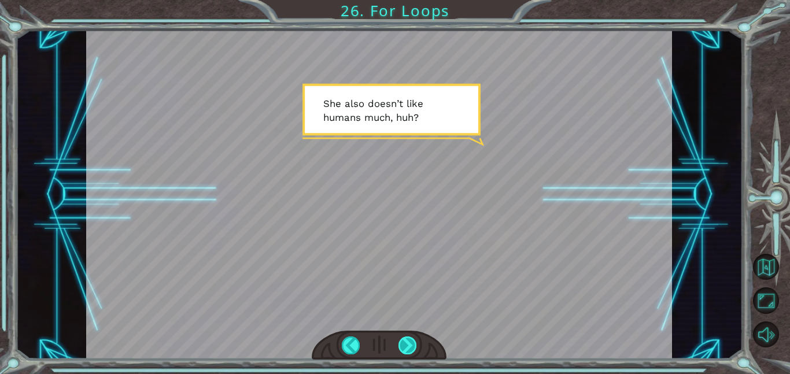
click at [405, 344] on div at bounding box center [407, 345] width 19 height 18
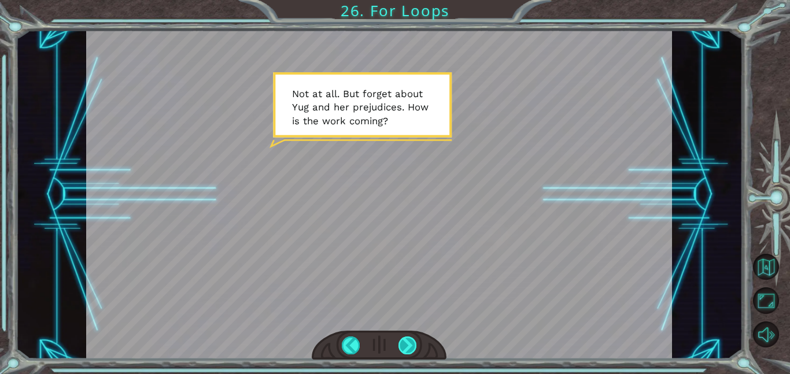
click at [416, 343] on div at bounding box center [407, 345] width 19 height 18
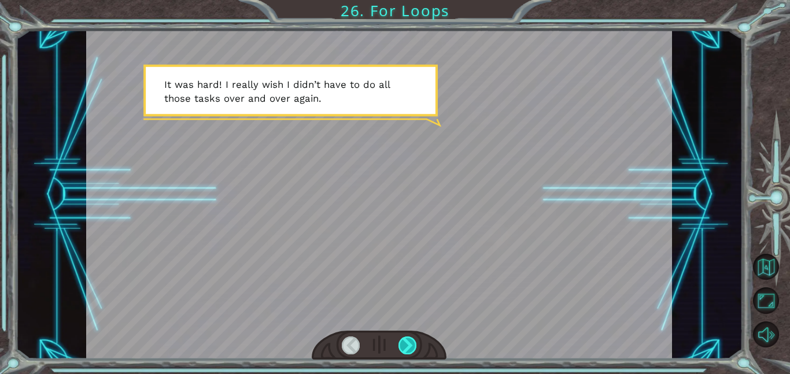
click at [416, 343] on div at bounding box center [407, 345] width 19 height 18
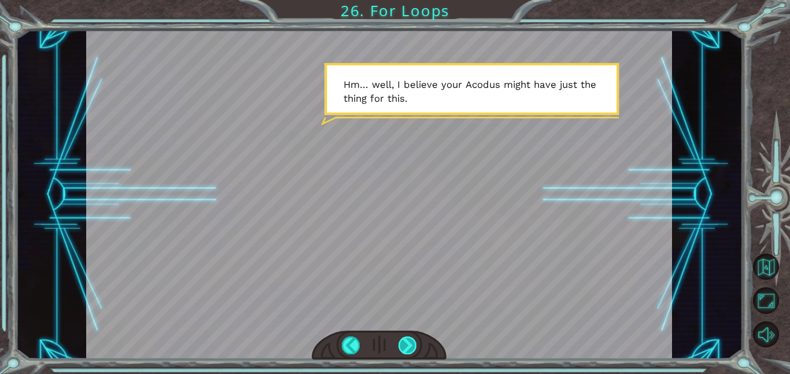
click at [415, 351] on div at bounding box center [407, 345] width 19 height 18
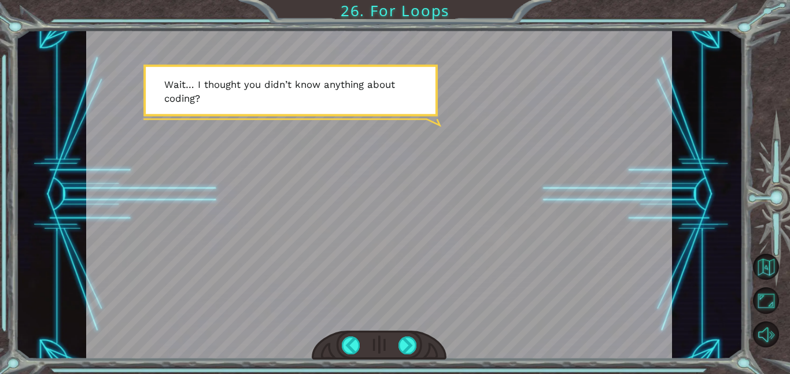
click at [418, 356] on div at bounding box center [379, 345] width 135 height 29
click at [410, 347] on div at bounding box center [407, 345] width 19 height 18
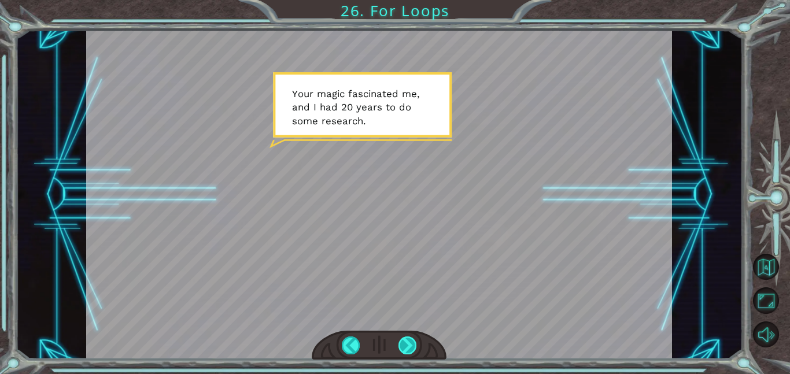
click at [415, 349] on div at bounding box center [407, 345] width 19 height 18
click at [415, 352] on div at bounding box center [407, 345] width 19 height 18
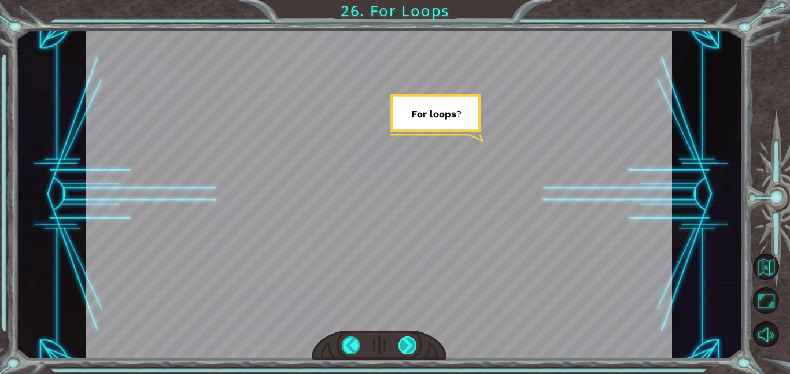
click at [416, 349] on div at bounding box center [407, 345] width 19 height 18
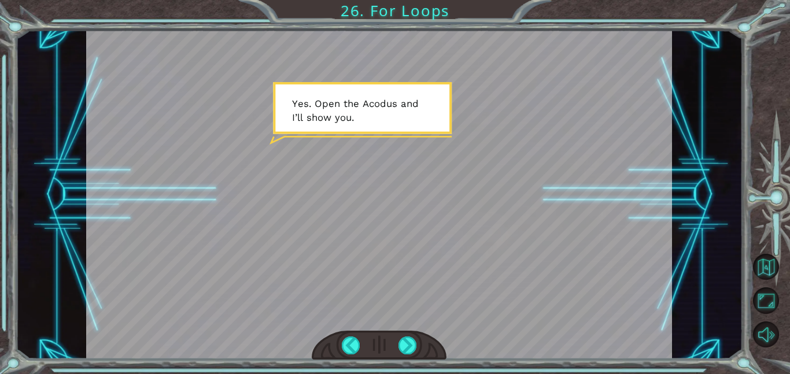
click at [419, 357] on div at bounding box center [379, 345] width 135 height 29
click at [412, 342] on div at bounding box center [407, 345] width 19 height 18
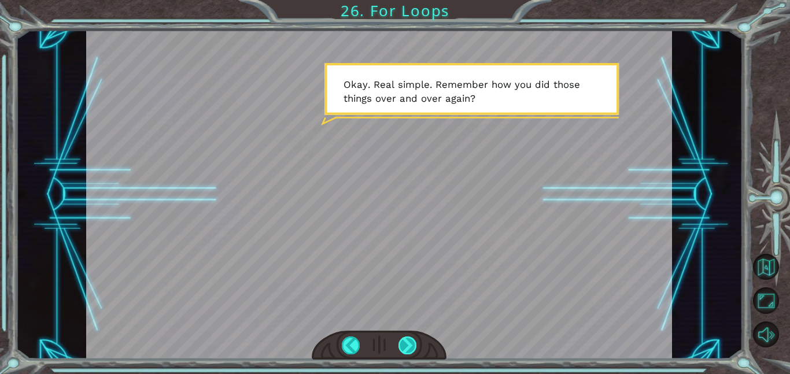
click at [404, 342] on div at bounding box center [407, 345] width 19 height 18
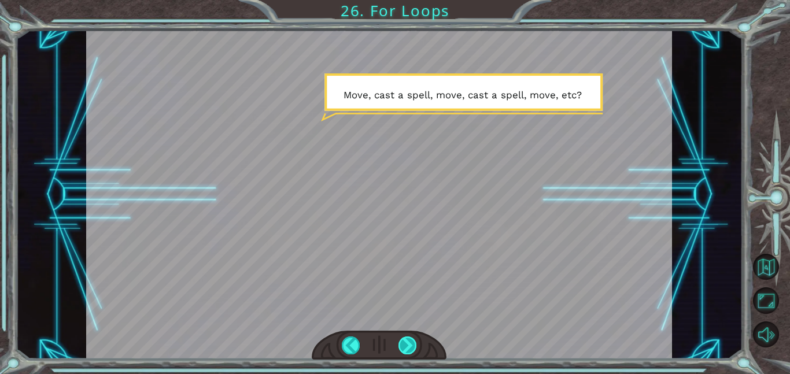
click at [409, 339] on div at bounding box center [407, 345] width 19 height 18
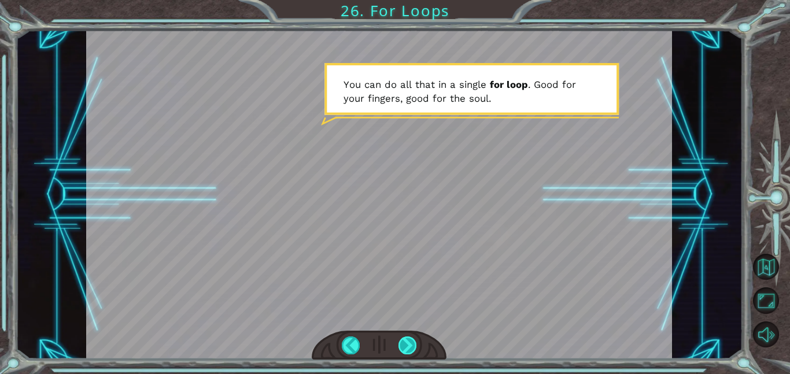
click at [409, 341] on div at bounding box center [407, 345] width 19 height 18
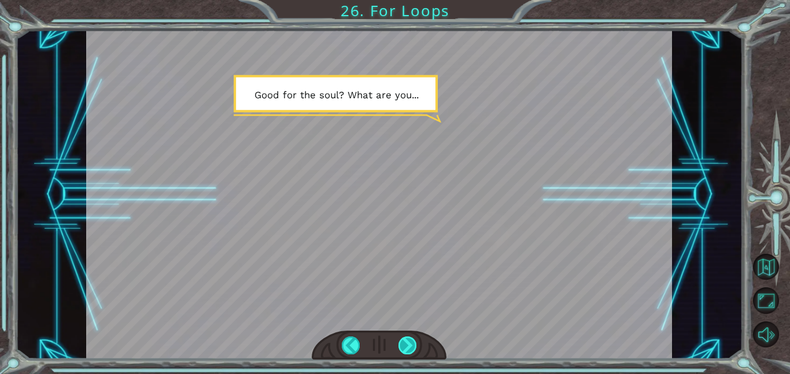
click at [412, 350] on div at bounding box center [407, 345] width 19 height 18
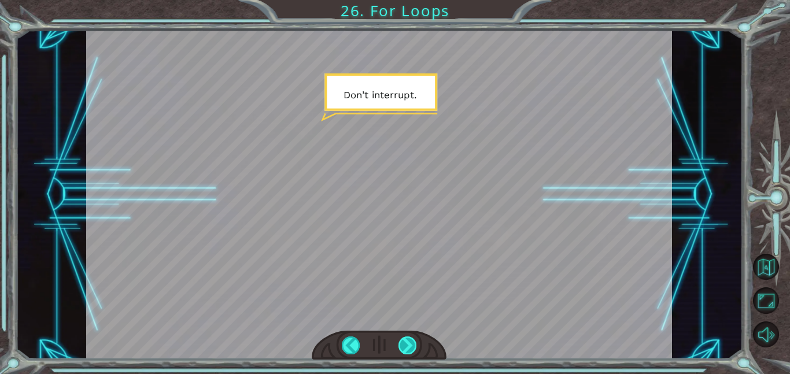
click at [412, 345] on div at bounding box center [407, 345] width 19 height 18
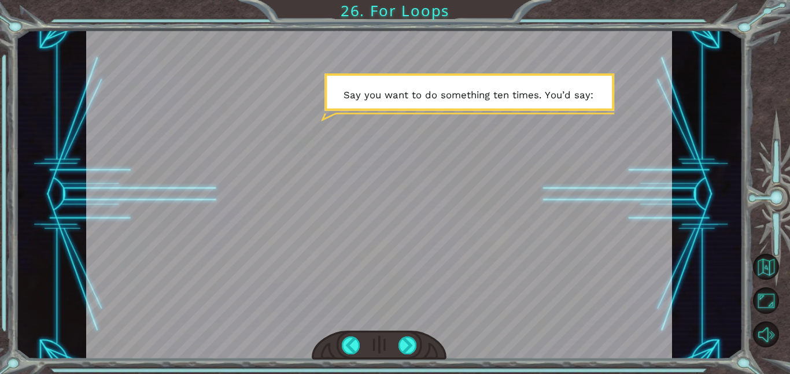
click at [417, 356] on div at bounding box center [379, 345] width 135 height 29
click at [415, 348] on div at bounding box center [407, 345] width 19 height 18
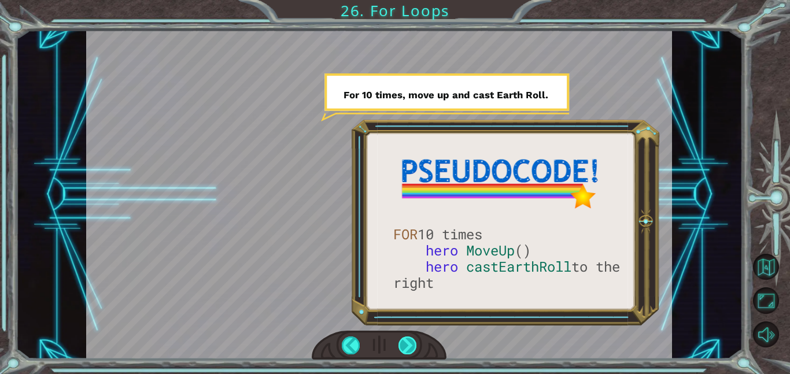
click at [413, 346] on div at bounding box center [407, 345] width 19 height 18
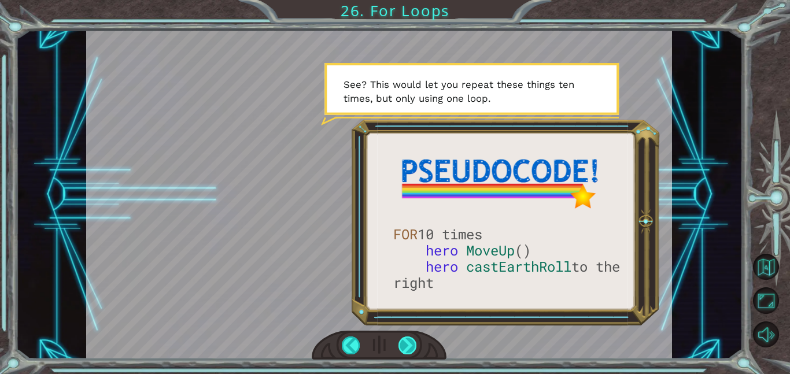
click at [414, 348] on div at bounding box center [407, 345] width 19 height 18
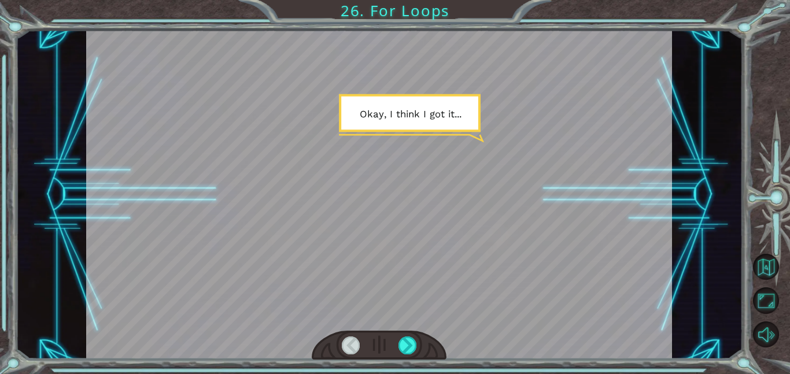
click at [416, 358] on div at bounding box center [379, 345] width 135 height 29
click at [410, 346] on div at bounding box center [407, 345] width 19 height 18
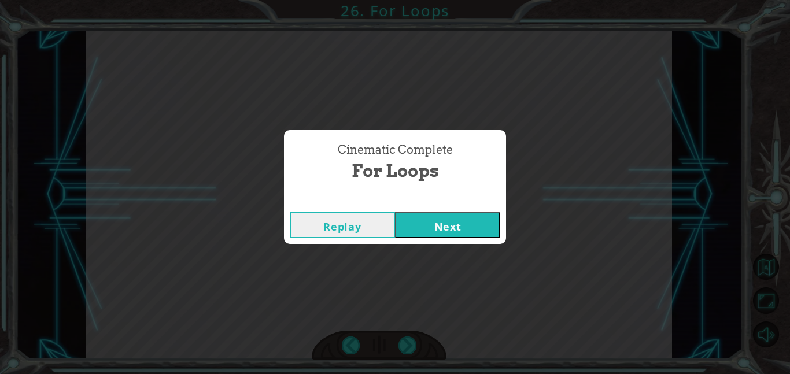
click at [442, 223] on button "Next" at bounding box center [447, 225] width 105 height 26
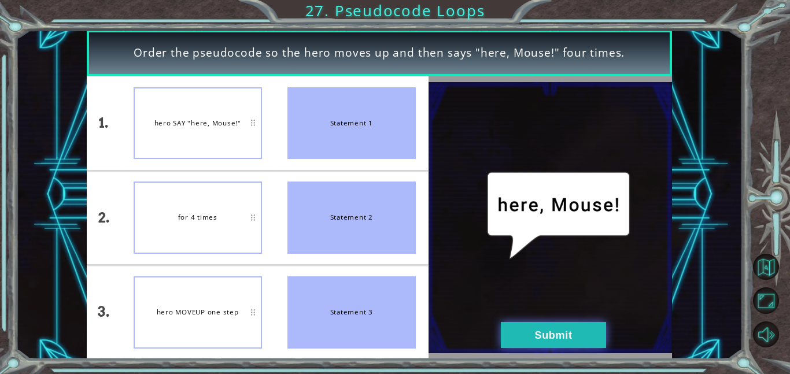
click at [549, 335] on button "Submit" at bounding box center [553, 335] width 105 height 26
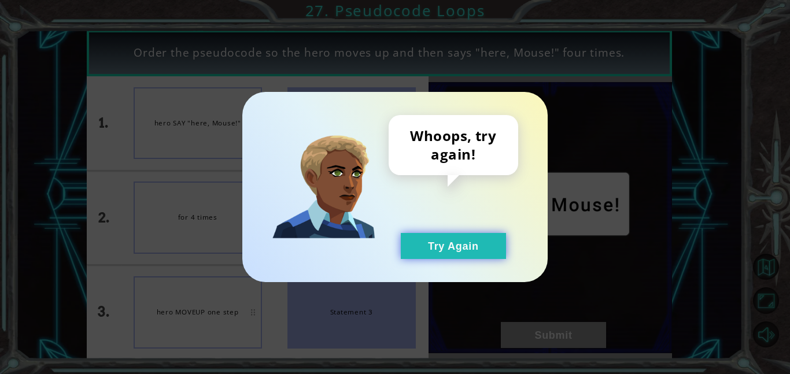
click at [479, 248] on button "Try Again" at bounding box center [453, 246] width 105 height 26
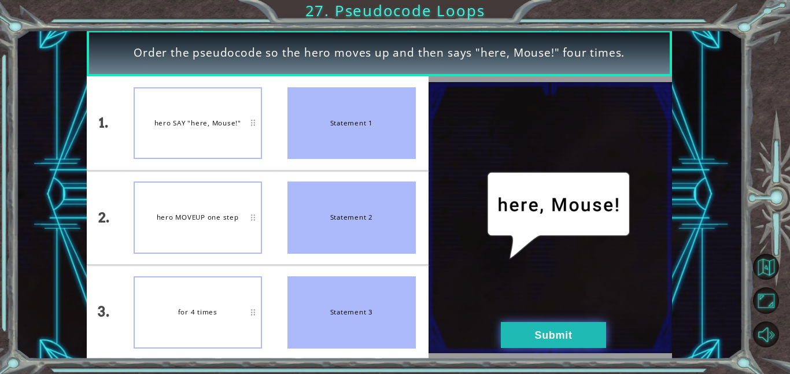
click at [560, 335] on button "Submit" at bounding box center [553, 335] width 105 height 26
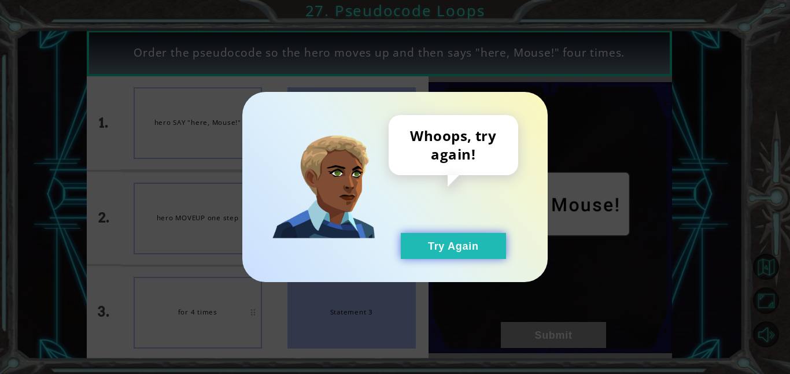
click at [482, 242] on button "Try Again" at bounding box center [453, 246] width 105 height 26
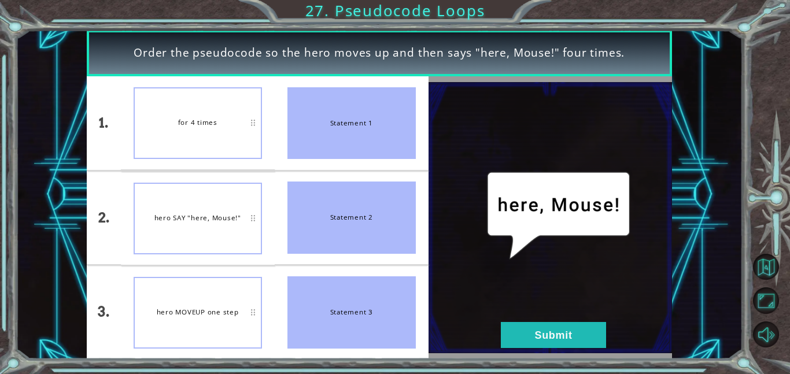
click at [526, 316] on img at bounding box center [549, 218] width 243 height 272
click at [529, 330] on button "Submit" at bounding box center [553, 335] width 105 height 26
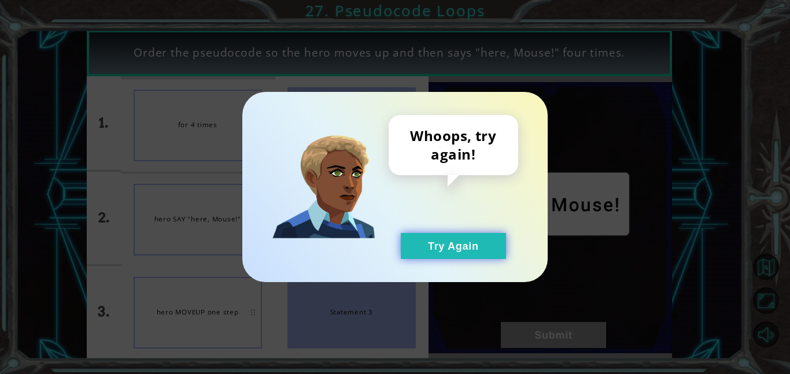
click at [469, 237] on button "Try Again" at bounding box center [453, 246] width 105 height 26
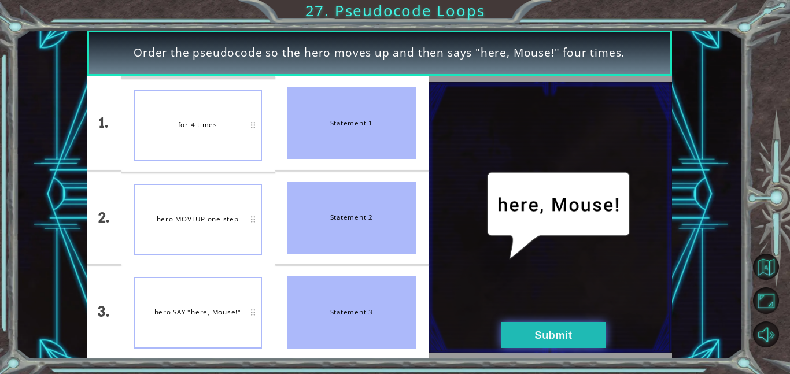
click at [521, 324] on button "Submit" at bounding box center [553, 335] width 105 height 26
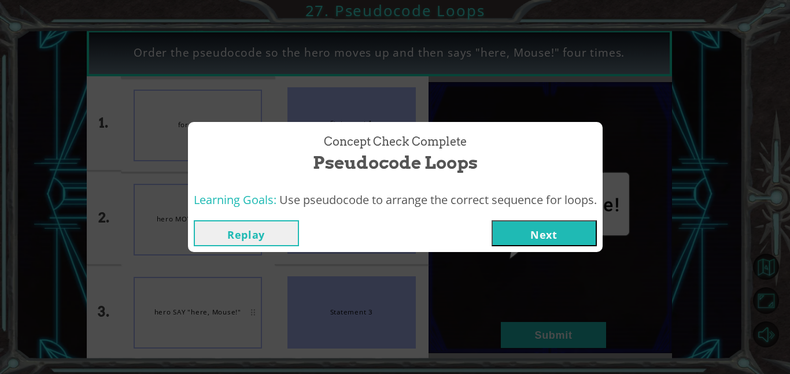
click at [529, 228] on button "Next" at bounding box center [543, 233] width 105 height 26
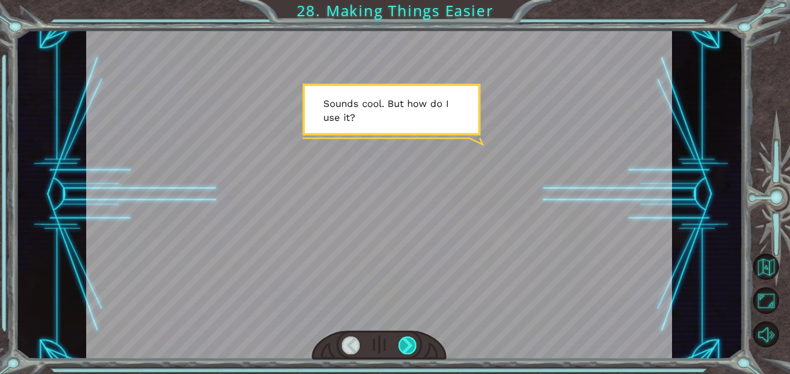
click at [401, 343] on div at bounding box center [407, 345] width 19 height 18
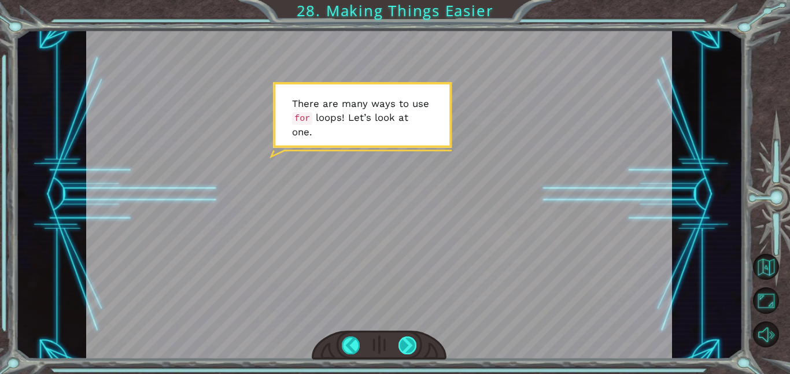
click at [401, 343] on div at bounding box center [407, 345] width 19 height 18
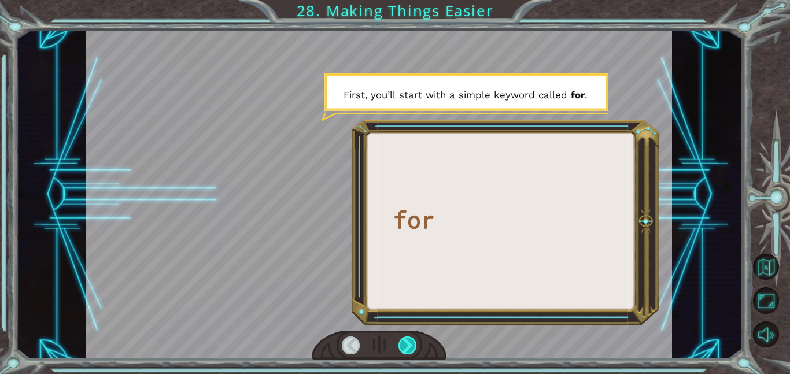
click at [401, 343] on div at bounding box center [407, 345] width 19 height 18
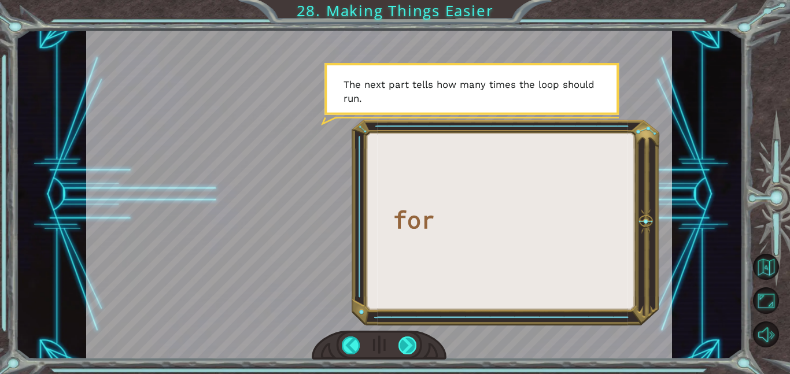
click at [401, 343] on div at bounding box center [407, 345] width 19 height 18
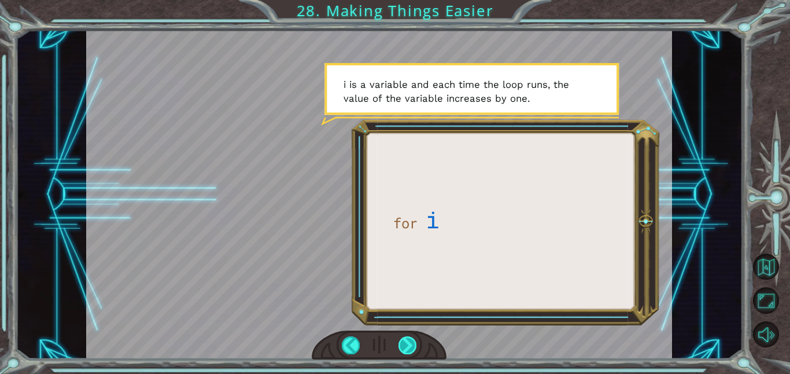
click at [401, 343] on div at bounding box center [407, 345] width 19 height 18
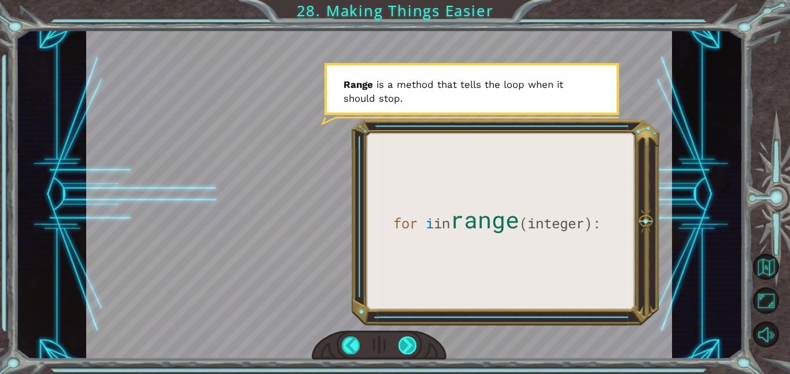
click at [401, 343] on div at bounding box center [407, 345] width 19 height 18
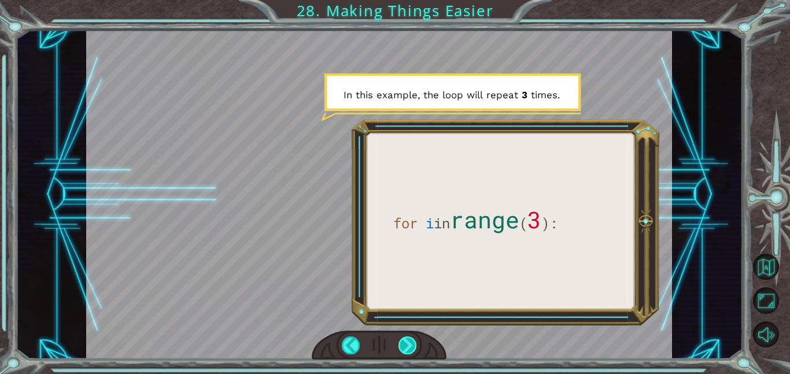
click at [401, 343] on div at bounding box center [407, 345] width 19 height 18
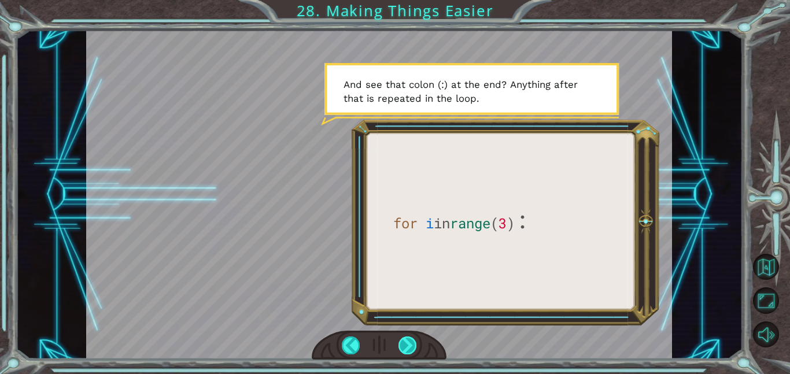
click at [401, 343] on div at bounding box center [407, 345] width 19 height 18
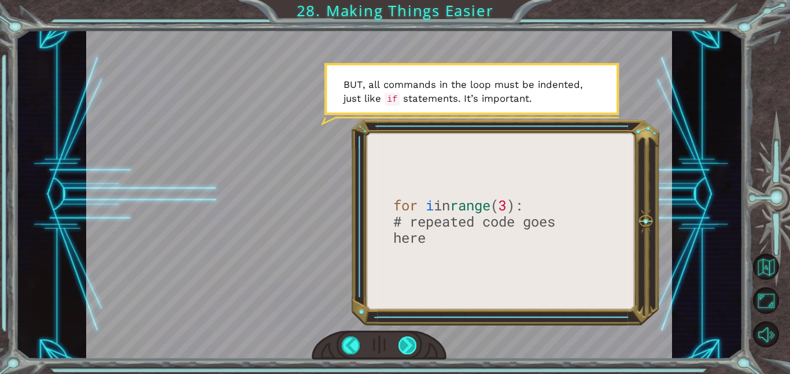
click at [401, 343] on div at bounding box center [407, 345] width 19 height 18
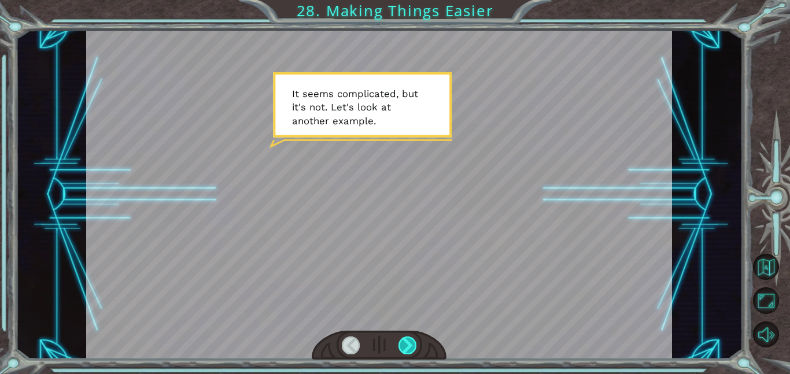
click at [399, 343] on div at bounding box center [407, 345] width 19 height 18
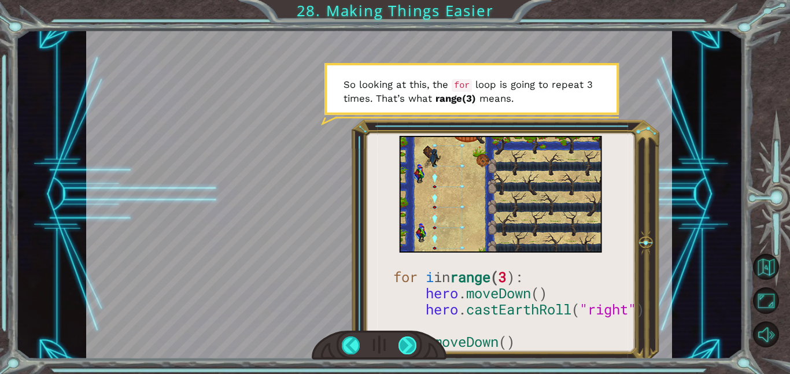
click at [406, 342] on div at bounding box center [407, 345] width 19 height 18
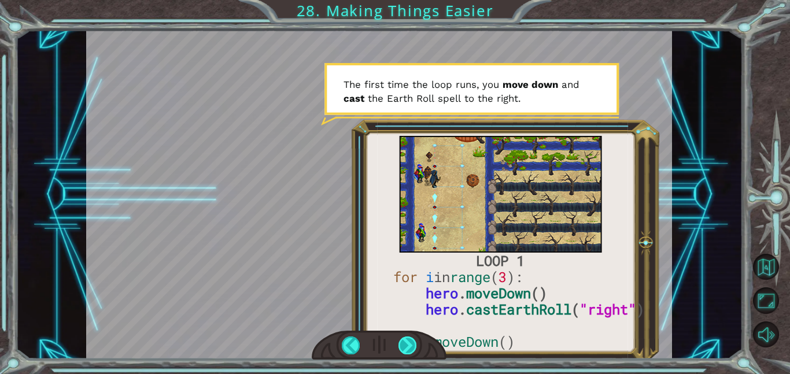
click at [406, 342] on div at bounding box center [407, 345] width 19 height 18
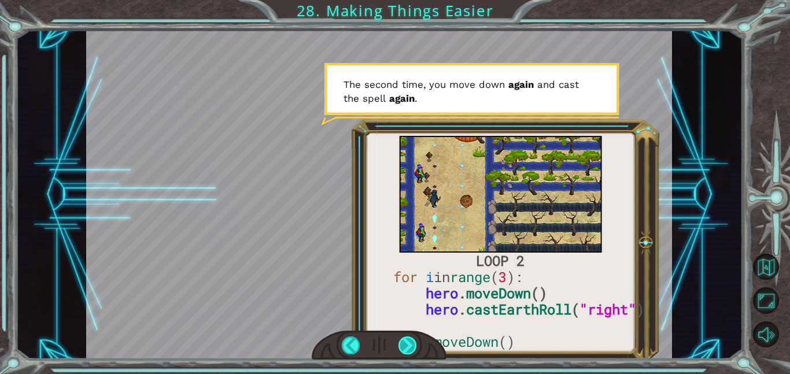
click at [406, 342] on div at bounding box center [407, 345] width 19 height 18
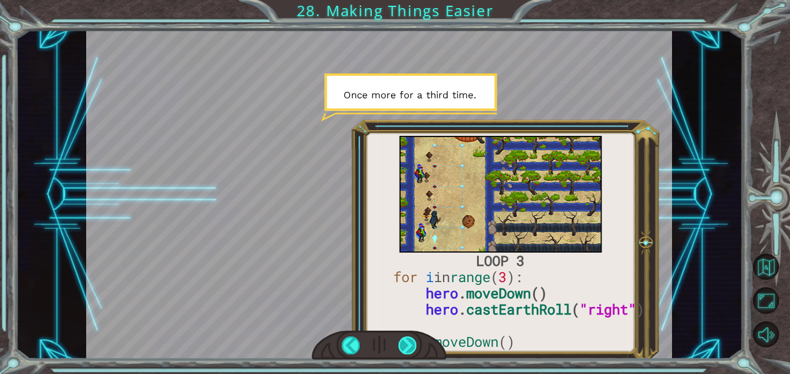
click at [406, 342] on div at bounding box center [407, 345] width 19 height 18
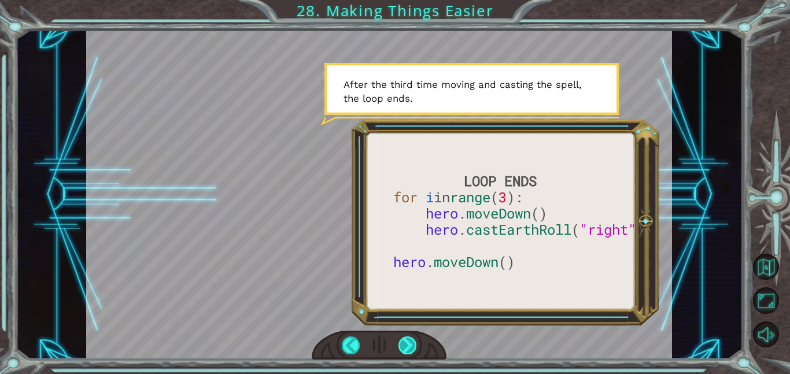
click at [406, 342] on div at bounding box center [407, 345] width 19 height 18
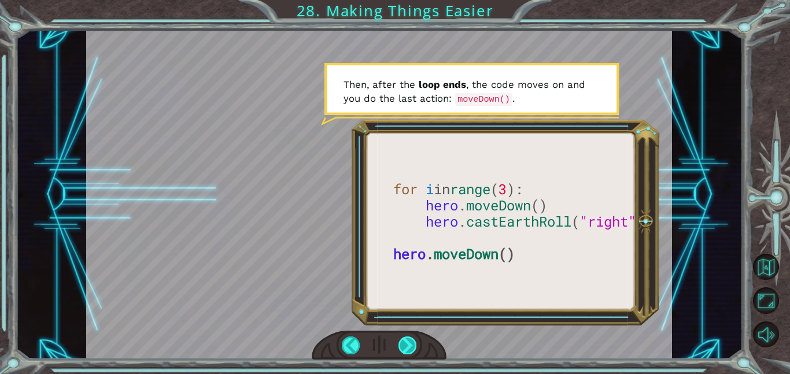
click at [406, 342] on div at bounding box center [407, 345] width 19 height 18
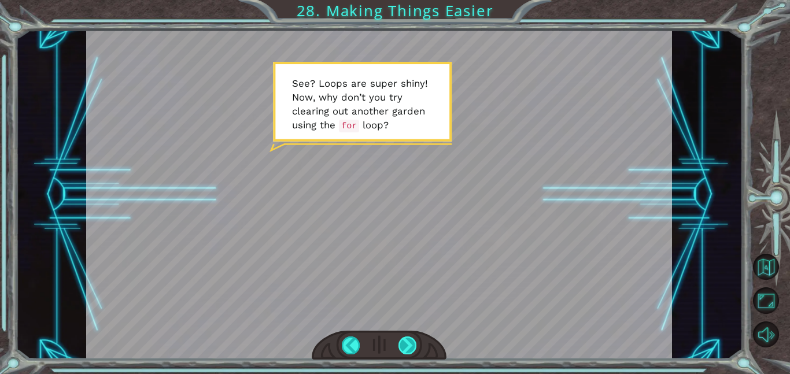
click at [406, 342] on div at bounding box center [407, 345] width 19 height 18
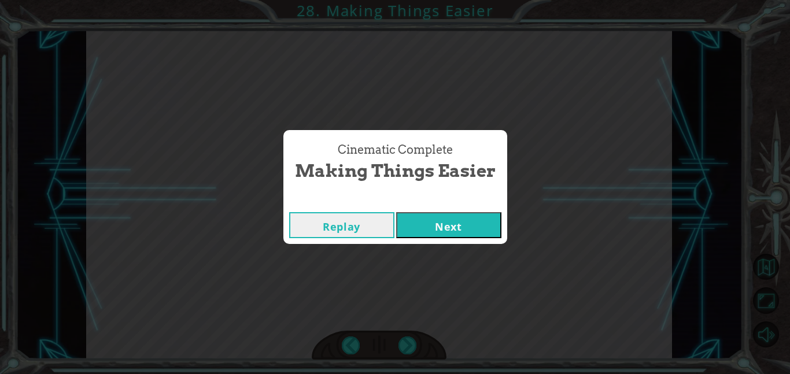
click at [434, 226] on button "Next" at bounding box center [448, 225] width 105 height 26
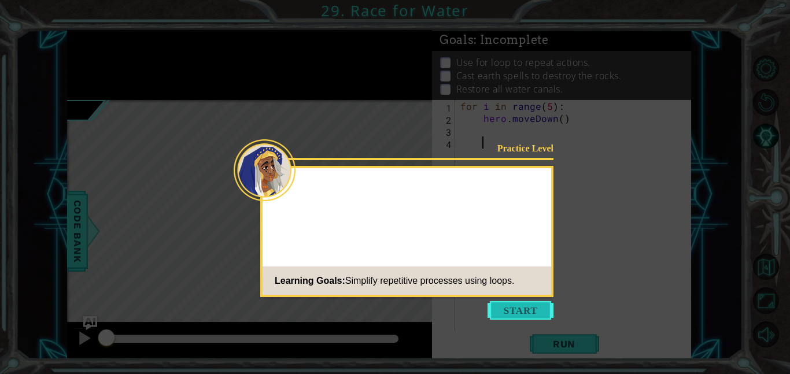
click at [523, 316] on button "Start" at bounding box center [520, 310] width 66 height 19
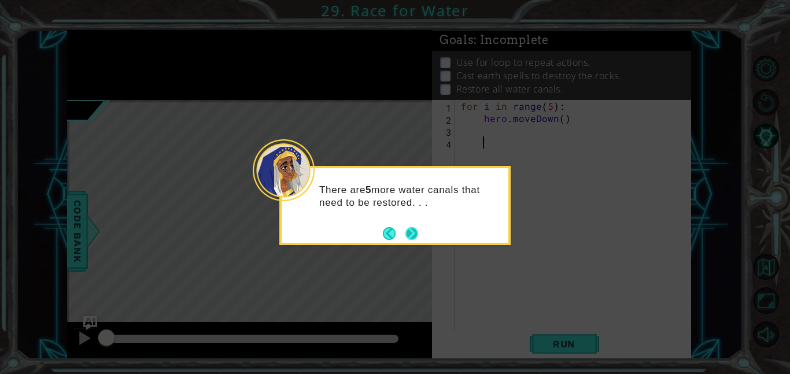
click at [409, 228] on button "Next" at bounding box center [411, 233] width 13 height 13
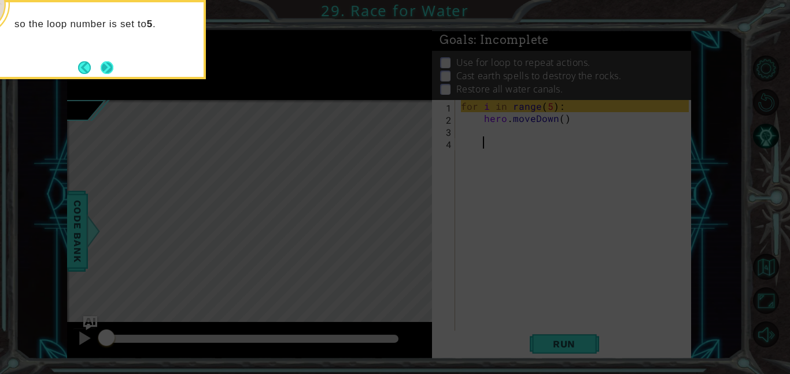
click at [108, 65] on button "Next" at bounding box center [107, 67] width 13 height 13
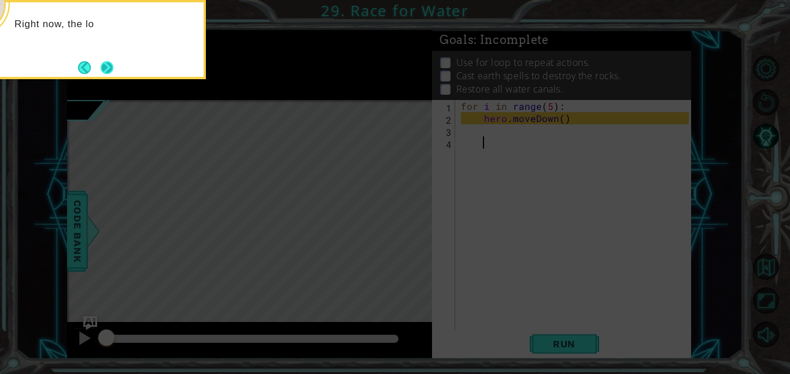
click at [105, 72] on button "Next" at bounding box center [107, 68] width 14 height 14
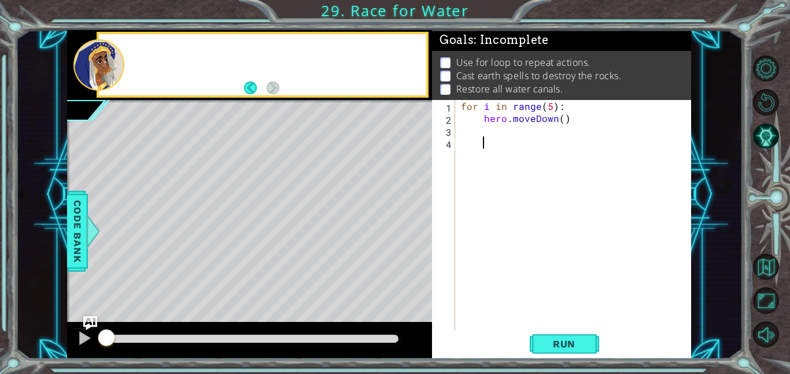
click at [105, 72] on div at bounding box center [98, 64] width 51 height 51
click at [506, 136] on div "for i in range ( 5 ) : hero . moveDown ( )" at bounding box center [576, 227] width 236 height 255
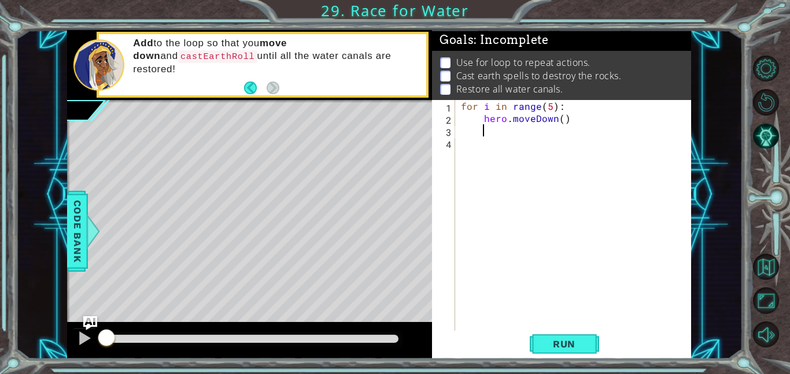
click at [504, 141] on div "for i in range ( 5 ) : hero . moveDown ( )" at bounding box center [576, 227] width 236 height 255
click at [564, 349] on span "Run" at bounding box center [564, 344] width 46 height 12
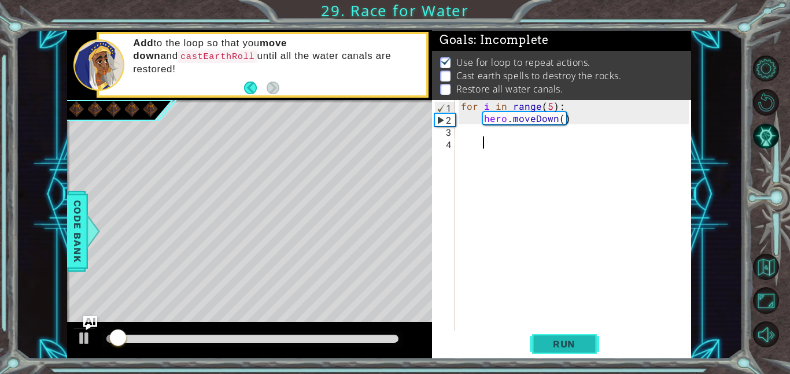
scroll to position [1, 0]
drag, startPoint x: 160, startPoint y: 342, endPoint x: 146, endPoint y: 341, distance: 14.5
click at [500, 130] on div "for i in range ( 5 ) : hero . moveDown ( )" at bounding box center [576, 227] width 236 height 255
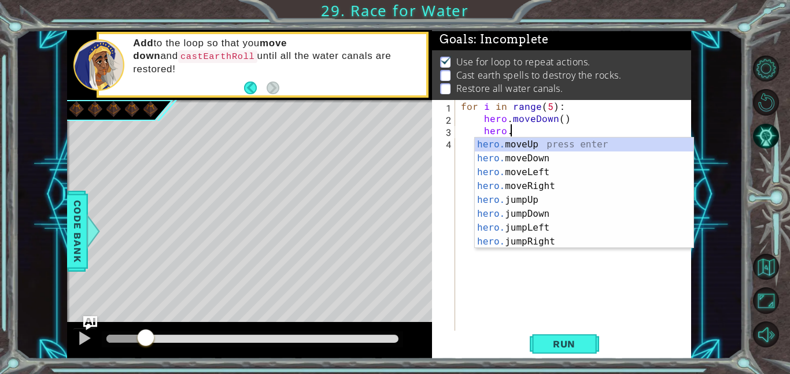
scroll to position [0, 3]
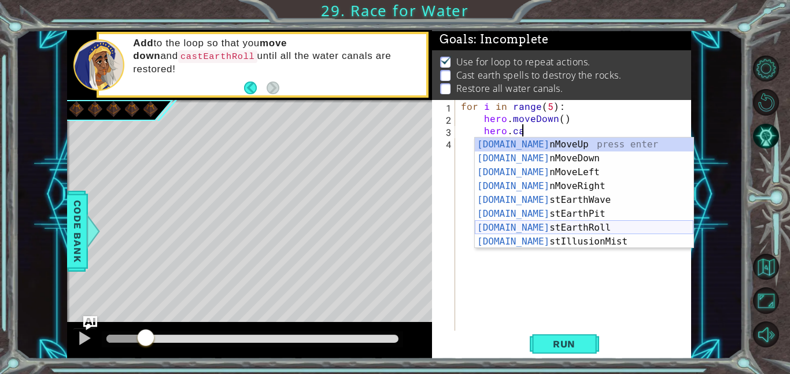
click at [535, 230] on div "[DOMAIN_NAME] nMoveUp press enter [DOMAIN_NAME] nMoveDown press enter [DOMAIN_N…" at bounding box center [584, 207] width 219 height 139
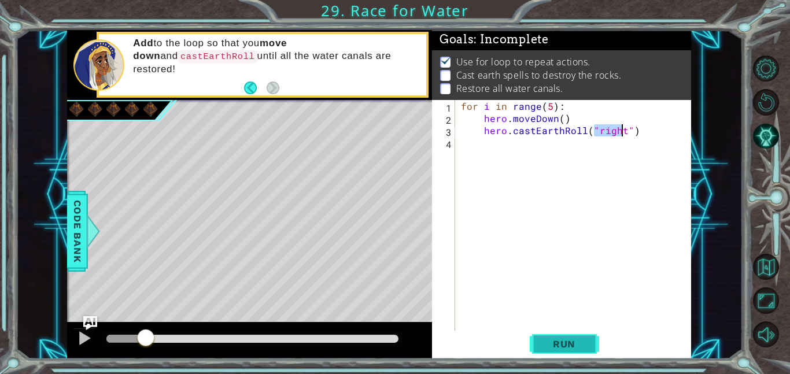
type textarea "hero.castEarthRoll("right")"
click at [569, 351] on button "Run" at bounding box center [564, 344] width 69 height 26
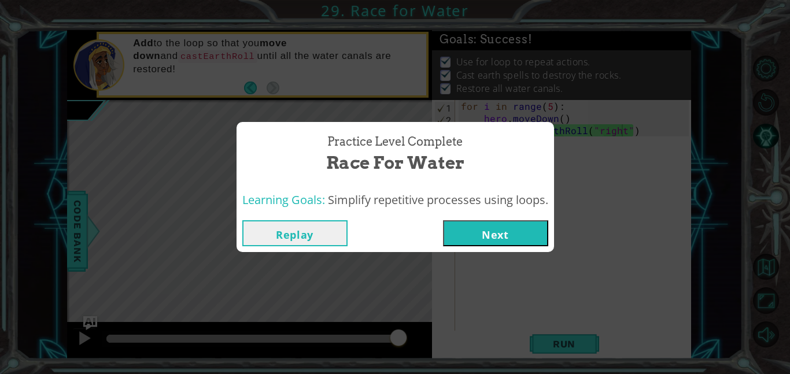
click at [456, 232] on button "Next" at bounding box center [495, 233] width 105 height 26
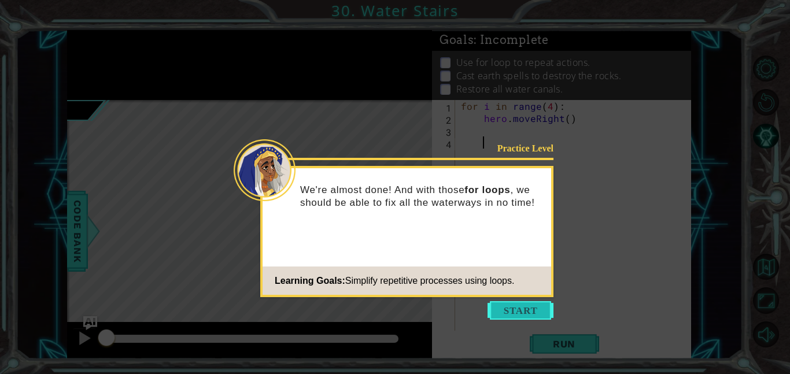
click at [509, 309] on button "Start" at bounding box center [520, 310] width 66 height 19
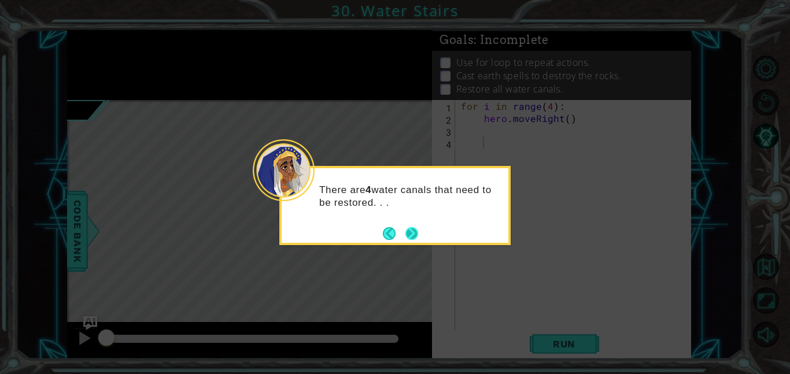
click at [413, 230] on button "Next" at bounding box center [411, 233] width 13 height 13
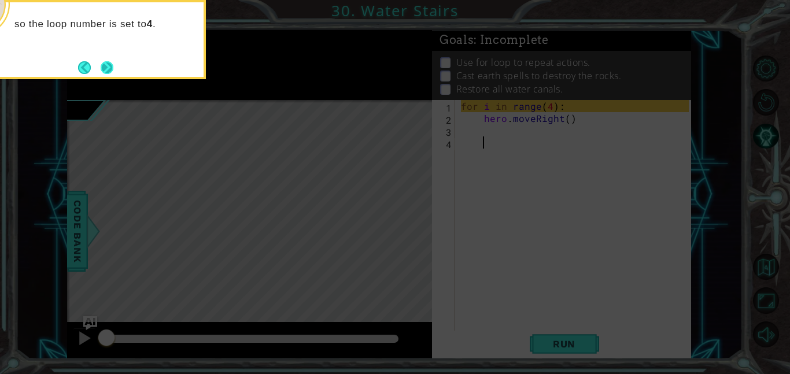
click at [102, 67] on button "Next" at bounding box center [107, 67] width 13 height 13
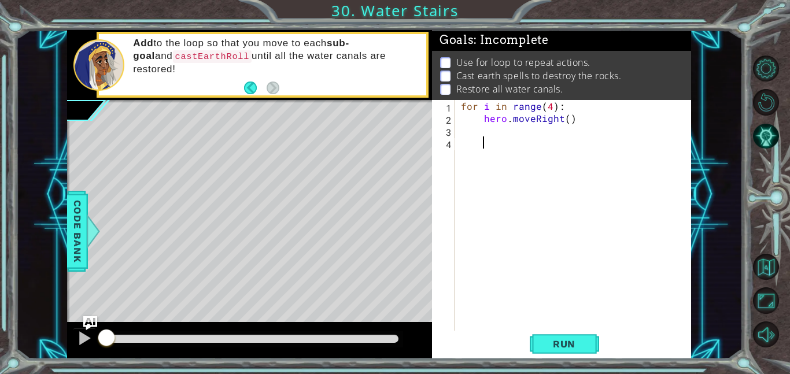
click at [488, 131] on div "for i in range ( 4 ) : hero . moveRight ( )" at bounding box center [576, 227] width 236 height 255
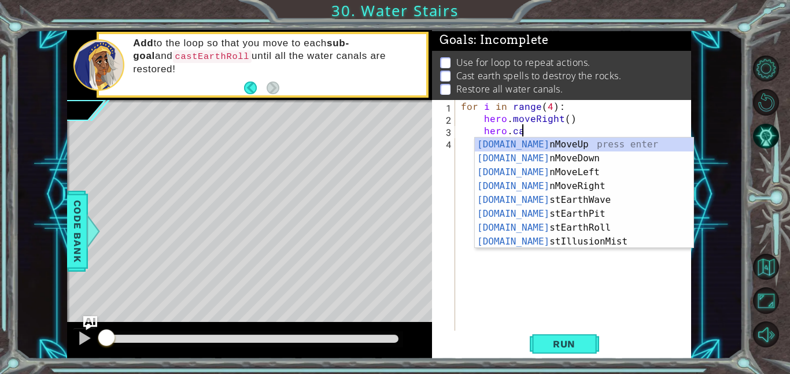
scroll to position [0, 3]
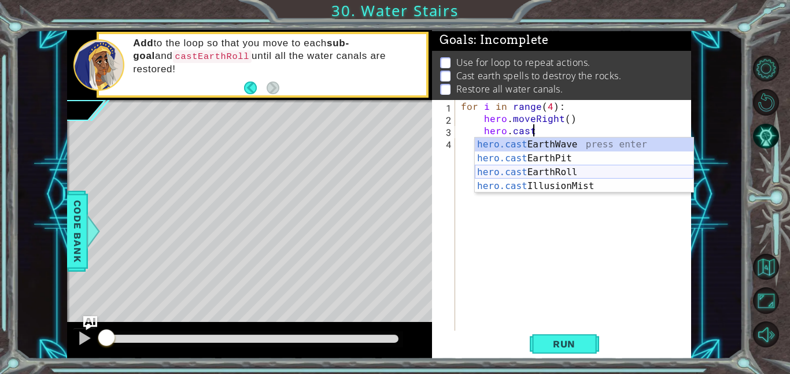
click at [590, 174] on div "hero.cast EarthWave press enter hero.cast EarthPit press enter hero.cast EarthR…" at bounding box center [584, 179] width 219 height 83
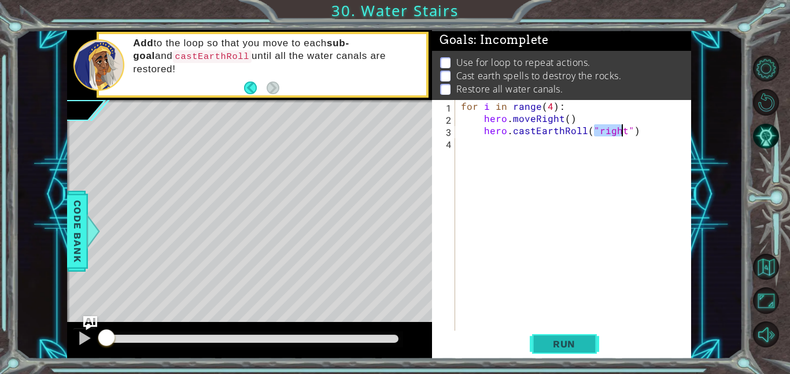
click at [563, 350] on button "Run" at bounding box center [564, 344] width 69 height 26
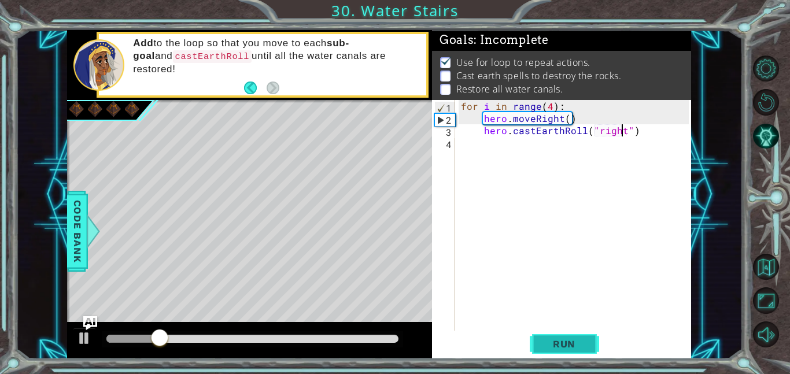
scroll to position [1, 0]
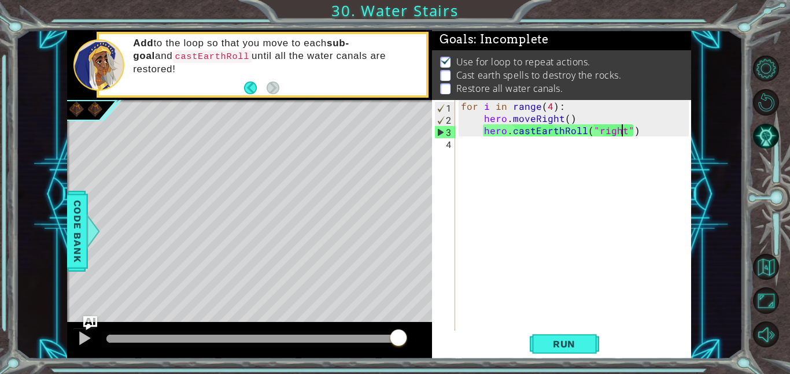
click at [573, 116] on div "for i in range ( 4 ) : hero . moveRight ( ) hero . castEarthRoll ( "right" )" at bounding box center [576, 227] width 236 height 255
click at [641, 131] on div "for i in range ( 4 ) : hero . moveRight ( ) hero . castEarthRoll ( "right" )" at bounding box center [576, 227] width 236 height 255
type textarea "hero.castEarthRoll("right")"
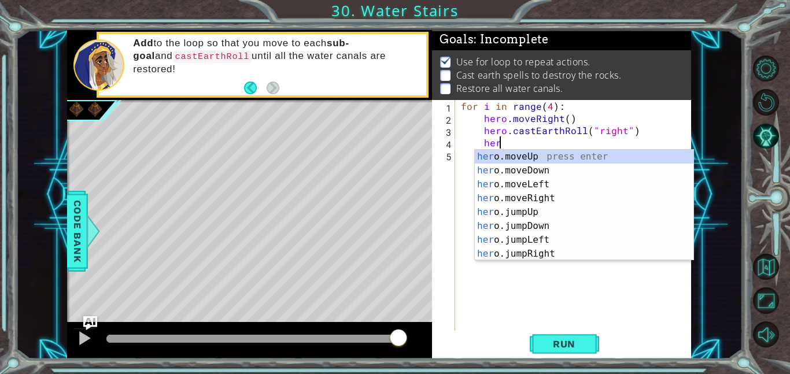
scroll to position [0, 2]
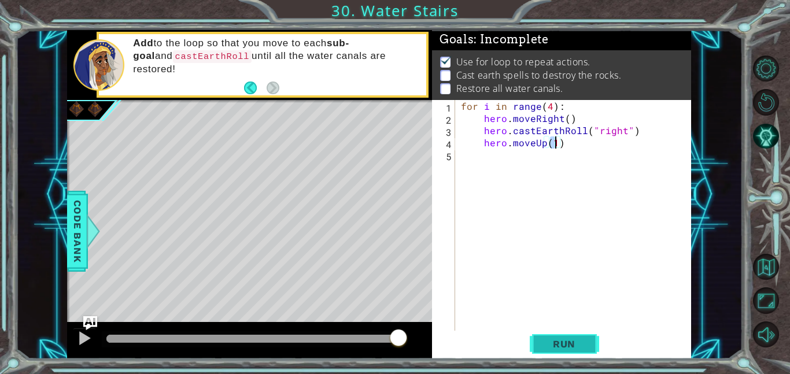
click at [578, 345] on span "Run" at bounding box center [564, 344] width 46 height 12
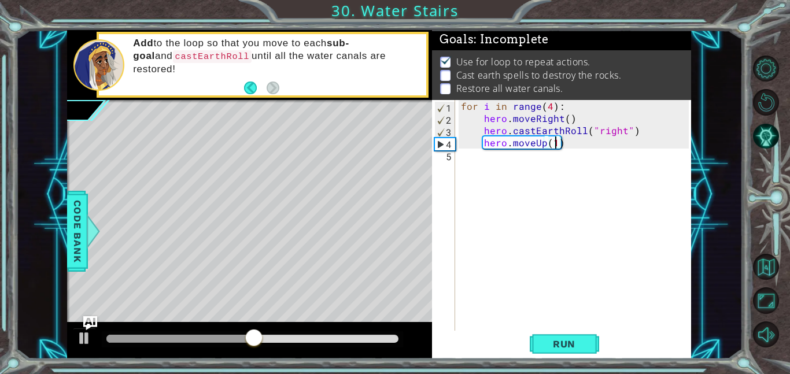
click at [550, 105] on div "for i in range ( 4 ) : hero . moveRight ( ) hero . [PERSON_NAME] ( "right" ) he…" at bounding box center [576, 227] width 236 height 255
click at [569, 338] on span "Run" at bounding box center [564, 344] width 46 height 12
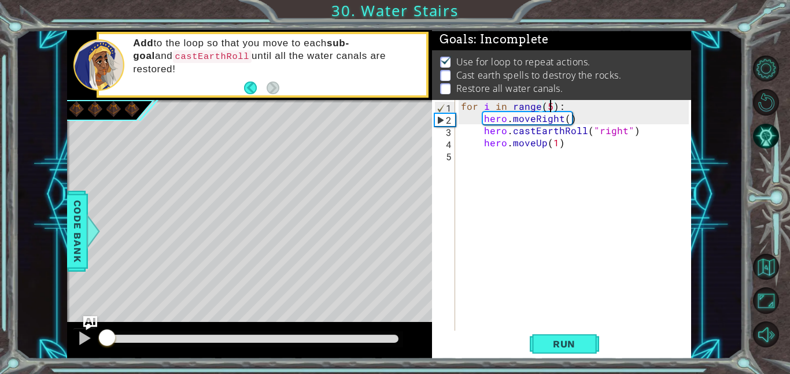
drag, startPoint x: 263, startPoint y: 338, endPoint x: 66, endPoint y: 320, distance: 197.4
click at [67, 320] on div "methods hero moveUp() moveDown() moveLeft() moveRight() sneakUp() sneakDown() s…" at bounding box center [379, 194] width 624 height 329
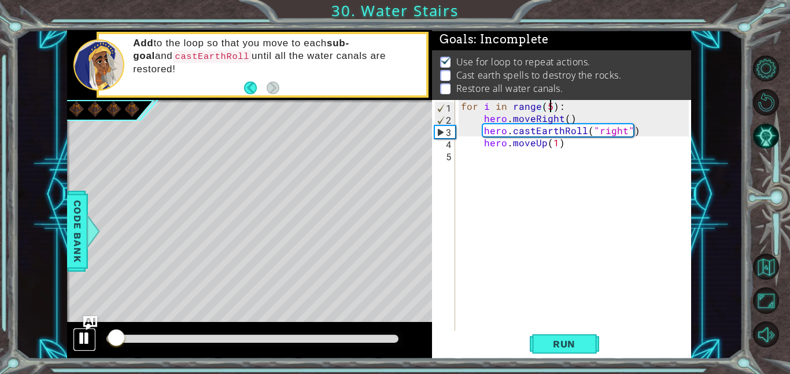
click at [79, 339] on div at bounding box center [84, 338] width 15 height 15
click at [585, 102] on div "for i in range ( 5 ) : hero . moveRight ( ) hero . [PERSON_NAME] ( "right" ) he…" at bounding box center [576, 227] width 236 height 255
click at [575, 143] on div "for i in range ( 5 ) : hero . moveRight ( ) hero . [PERSON_NAME] ( "right" ) he…" at bounding box center [576, 227] width 236 height 255
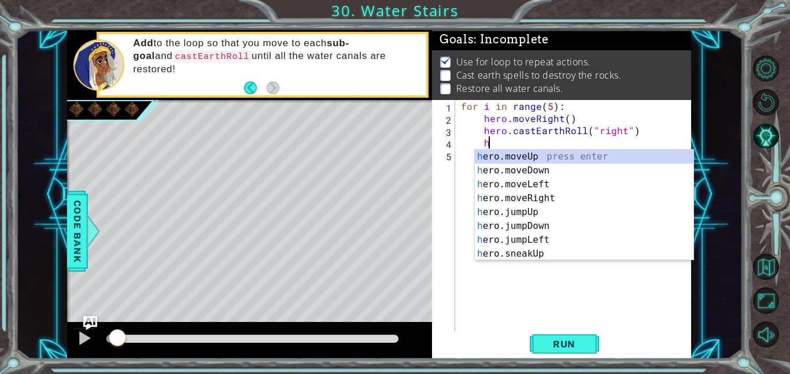
type textarea "h"
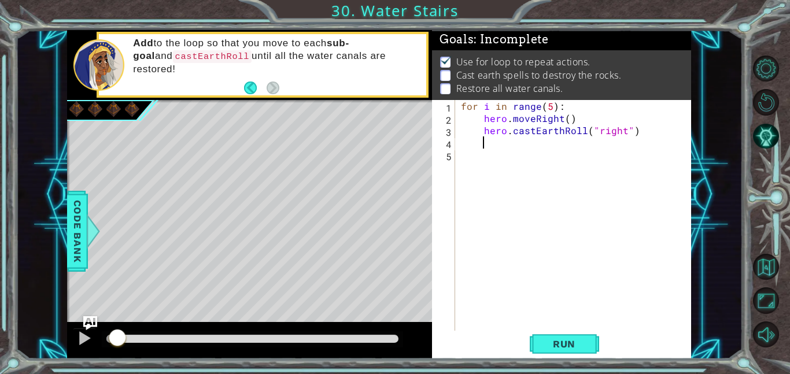
scroll to position [0, 0]
click at [459, 105] on div "for i in range ( 5 ) : hero . moveRight ( ) hero . castEarthRoll ( "right" )" at bounding box center [576, 227] width 236 height 255
type textarea "for i in range(5):"
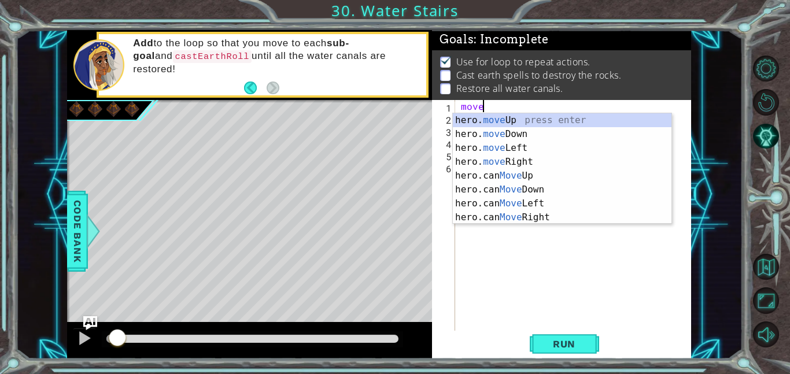
scroll to position [0, 1]
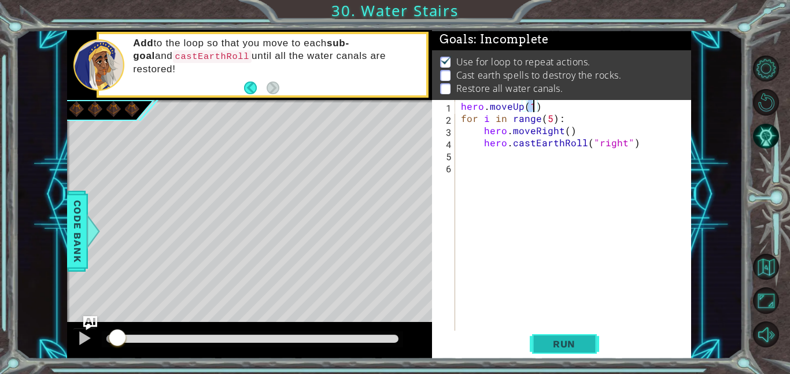
click at [563, 348] on span "Run" at bounding box center [564, 344] width 46 height 12
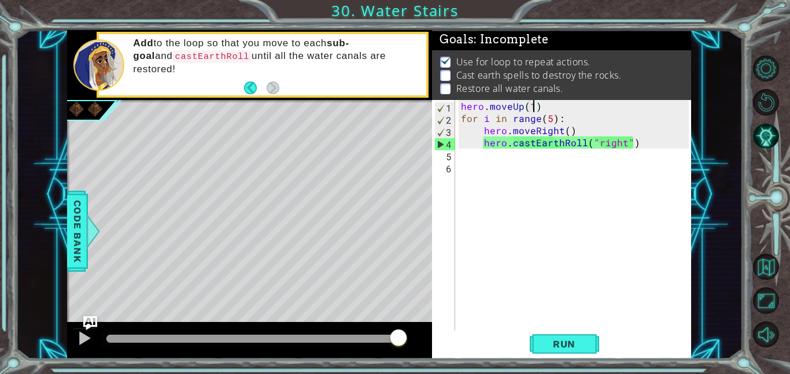
click at [557, 108] on div "hero . moveUp ( 1 ) for i in range ( 5 ) : hero . moveRight ( ) hero . castEart…" at bounding box center [576, 227] width 236 height 255
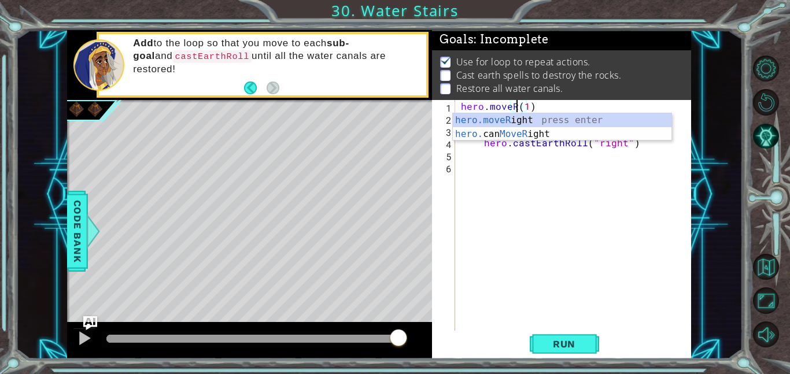
scroll to position [0, 3]
type textarea "hero.moveRight(1)"
click at [576, 103] on div "hero . moveRight ( 1 ) for i in range ( 5 ) : hero . moveRight ( ) hero . castE…" at bounding box center [576, 227] width 236 height 255
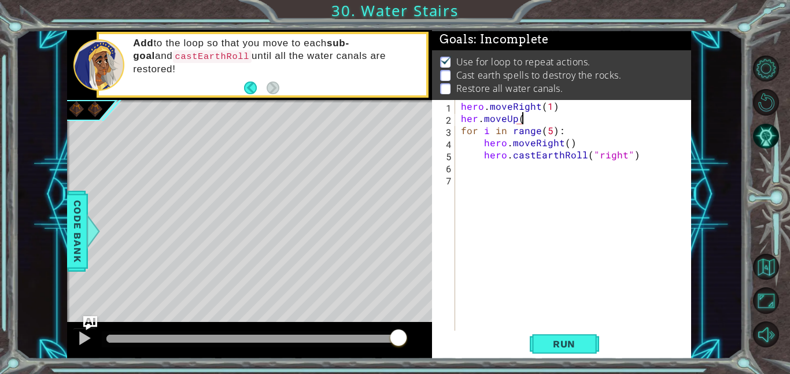
scroll to position [0, 3]
click at [562, 336] on button "Run" at bounding box center [564, 344] width 69 height 26
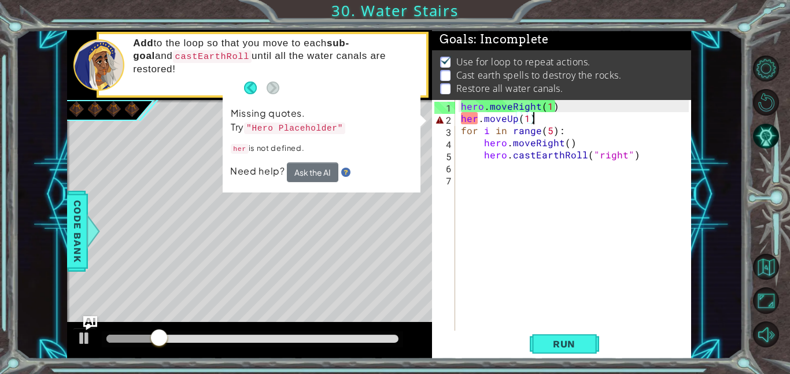
click at [476, 119] on div "hero . moveRight ( 1 ) her . moveUp ( 1 ) for i in range ( 5 ) : hero . moveRig…" at bounding box center [576, 227] width 236 height 255
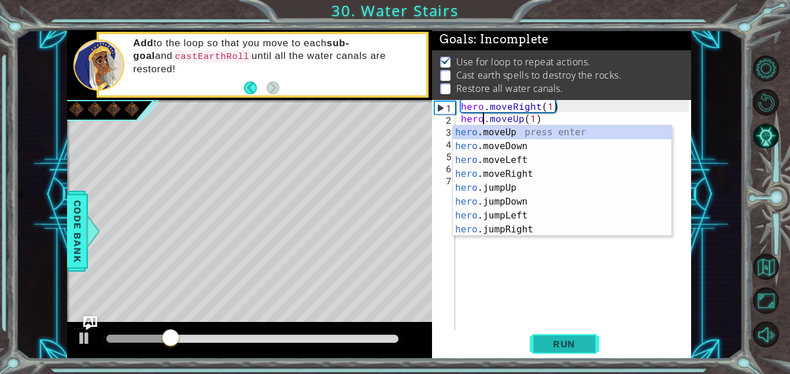
click at [572, 353] on button "Run" at bounding box center [564, 344] width 69 height 26
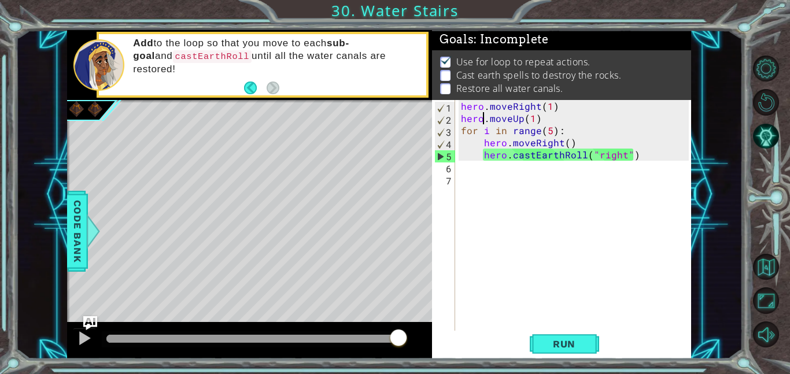
click at [561, 134] on div "hero . moveRight ( 1 ) hero . moveUp ( 1 ) for i in range ( 5 ) : hero . moveRi…" at bounding box center [576, 227] width 236 height 255
type textarea "hero.moveRight()"
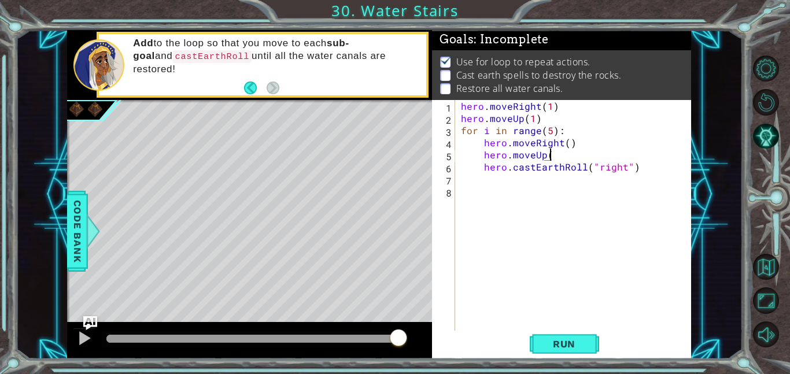
scroll to position [0, 5]
click at [572, 345] on span "Run" at bounding box center [564, 344] width 46 height 12
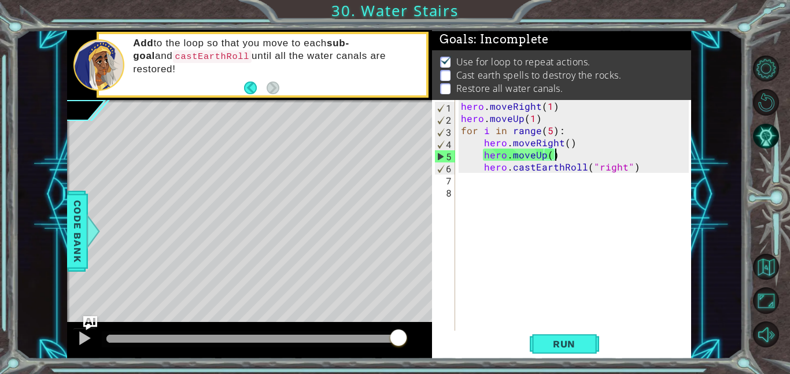
click at [580, 150] on div "hero . moveRight ( 1 ) hero . moveUp ( 1 ) for i in range ( 5 ) : hero . moveRi…" at bounding box center [576, 227] width 236 height 255
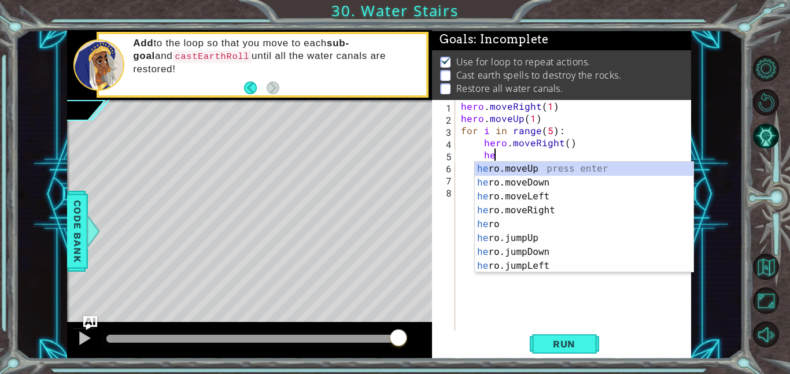
type textarea "h"
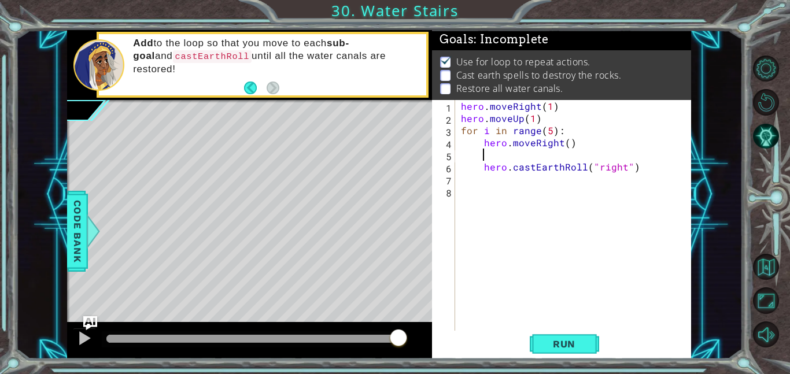
scroll to position [0, 0]
type textarea "hero.moveRight()"
click at [553, 165] on div "hero . moveRight ( 1 ) hero . moveUp ( 1 ) for i in range ( 5 ) : hero . moveRi…" at bounding box center [576, 227] width 236 height 255
type textarea "hero.castEarthRoll("right")"
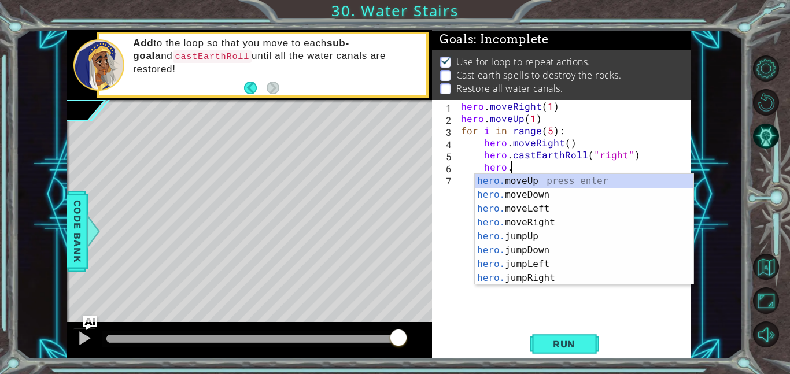
scroll to position [0, 2]
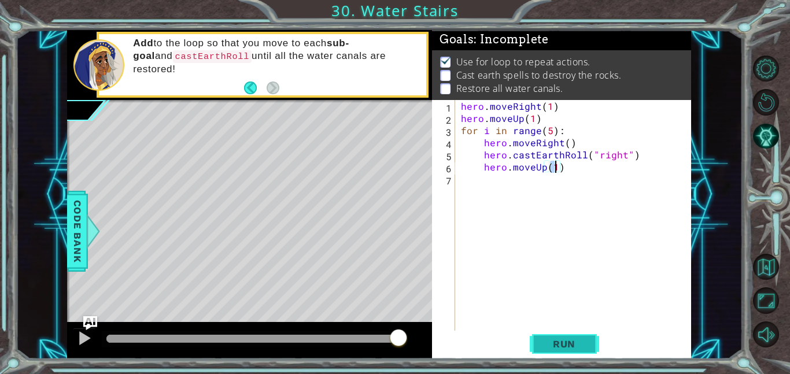
type textarea "hero.moveUp(1)"
click at [590, 342] on button "Run" at bounding box center [564, 344] width 69 height 26
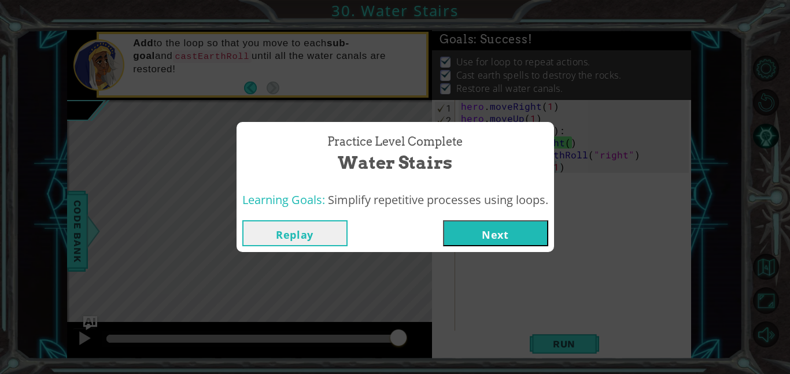
click at [520, 235] on button "Next" at bounding box center [495, 233] width 105 height 26
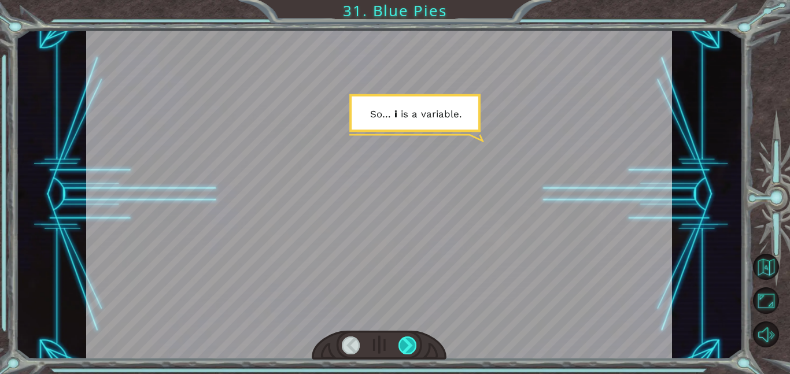
click at [412, 343] on div at bounding box center [407, 345] width 19 height 18
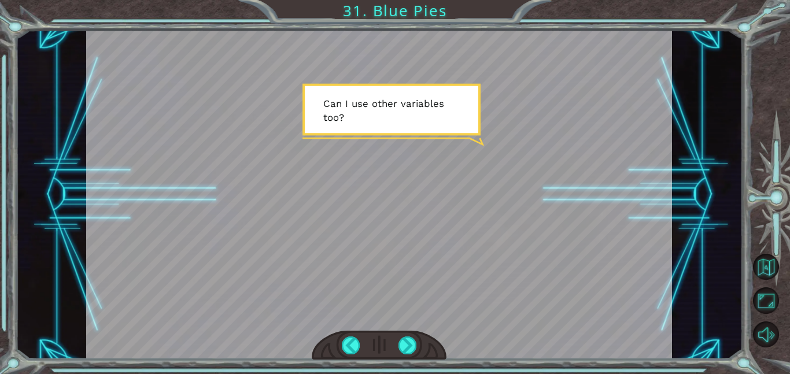
click at [423, 339] on div at bounding box center [379, 345] width 135 height 29
click at [413, 347] on div at bounding box center [407, 345] width 19 height 18
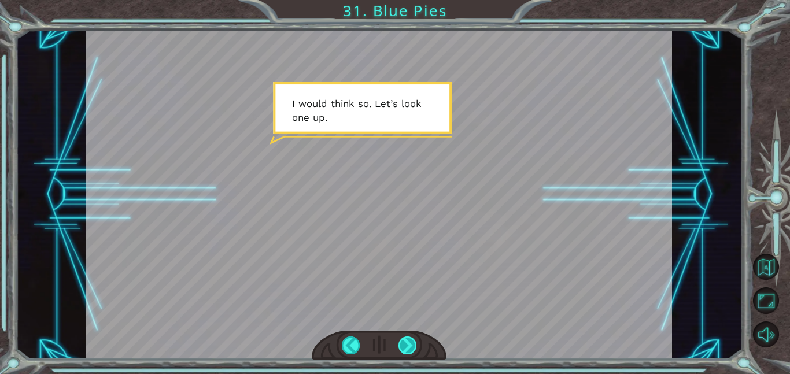
click at [414, 345] on div at bounding box center [407, 345] width 19 height 18
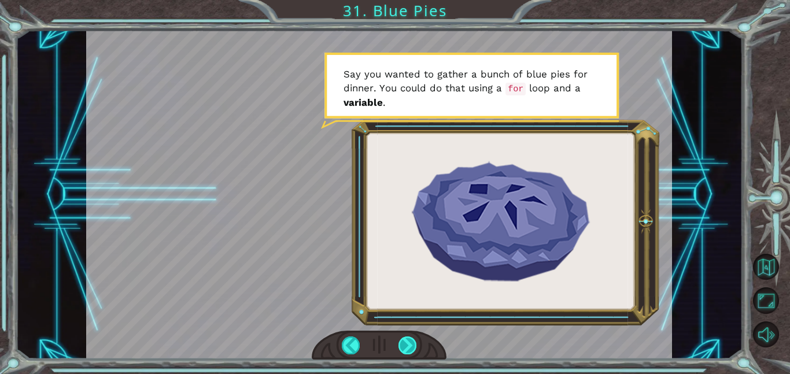
click at [415, 341] on div at bounding box center [407, 345] width 19 height 18
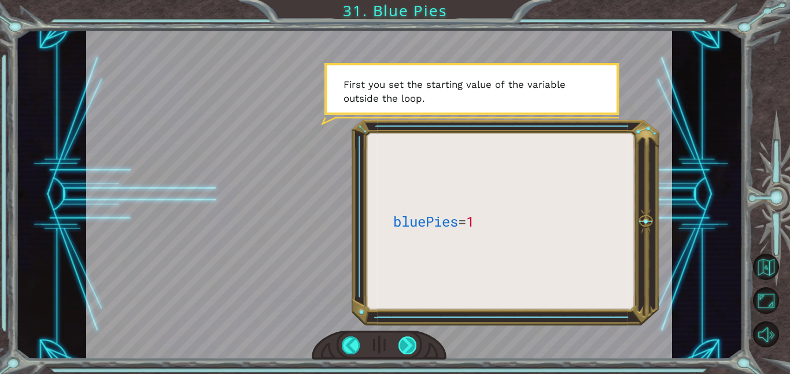
click at [410, 352] on div at bounding box center [407, 345] width 19 height 18
click at [413, 351] on div at bounding box center [407, 345] width 19 height 18
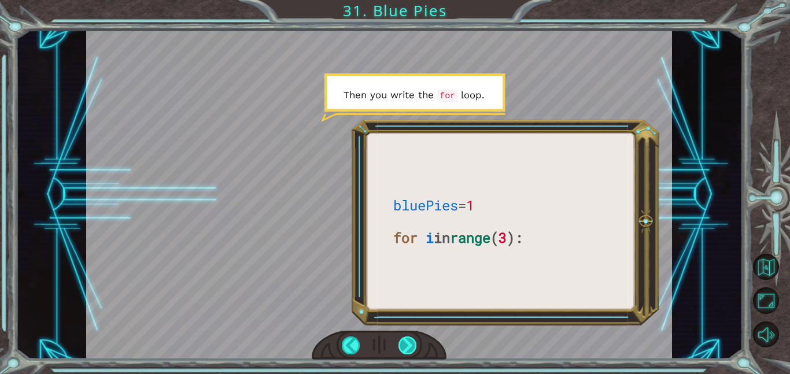
click at [416, 343] on div at bounding box center [407, 345] width 19 height 18
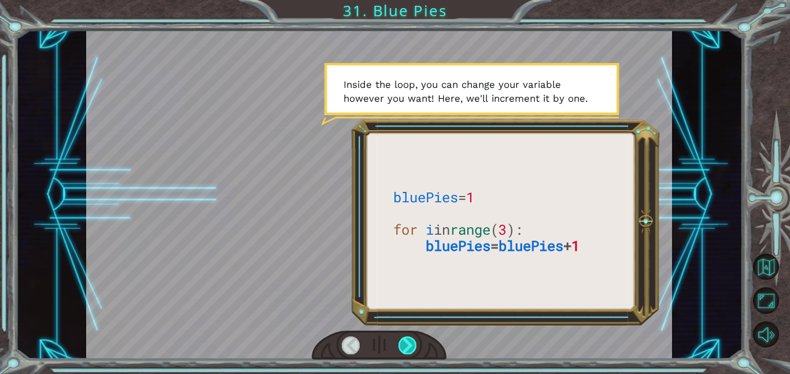
click at [416, 352] on div at bounding box center [407, 345] width 19 height 18
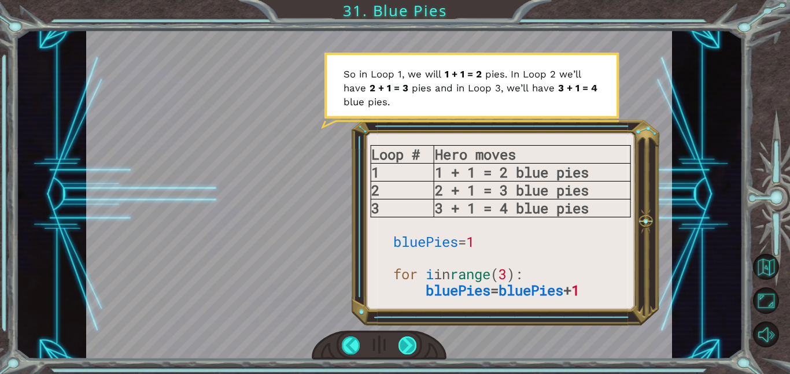
click at [404, 347] on div at bounding box center [407, 345] width 19 height 18
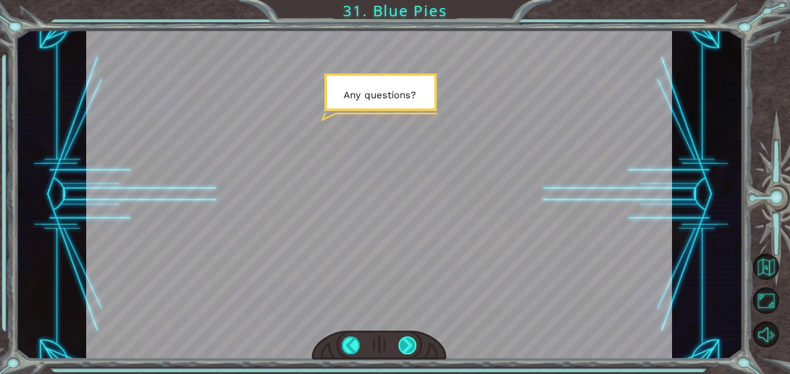
click at [416, 344] on div at bounding box center [407, 345] width 19 height 18
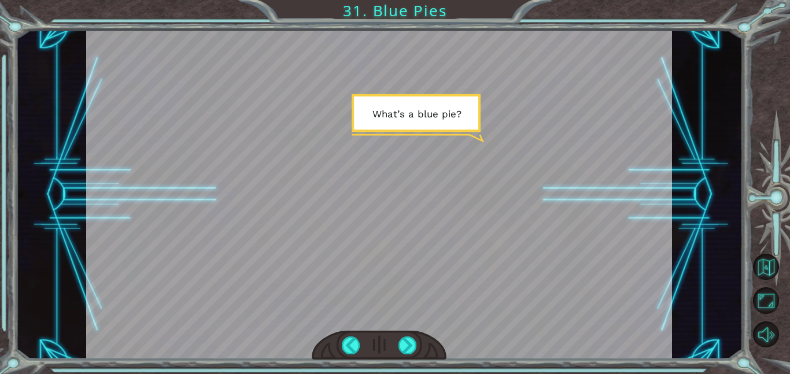
click at [415, 357] on div at bounding box center [379, 345] width 135 height 29
click at [409, 339] on div at bounding box center [407, 345] width 19 height 18
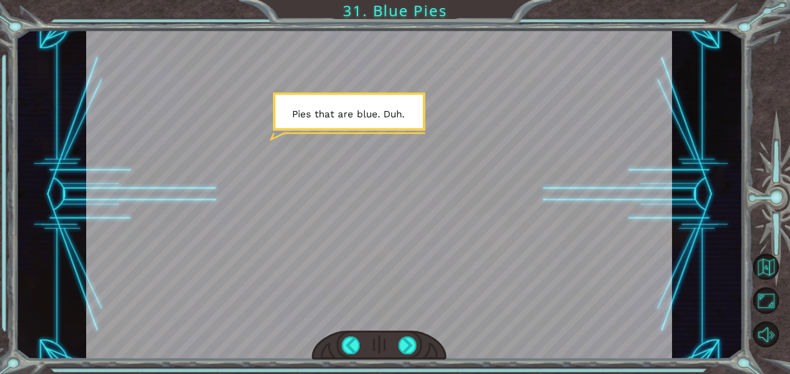
click at [413, 359] on div at bounding box center [379, 345] width 135 height 29
click at [411, 349] on div at bounding box center [407, 345] width 19 height 18
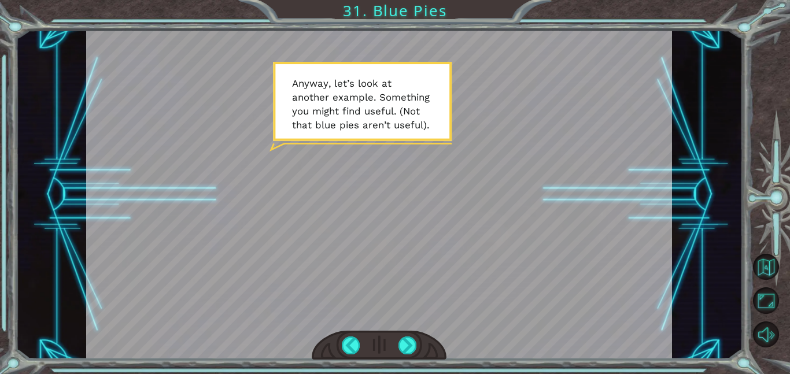
click at [403, 356] on div at bounding box center [379, 345] width 135 height 29
click at [406, 352] on div at bounding box center [407, 345] width 19 height 18
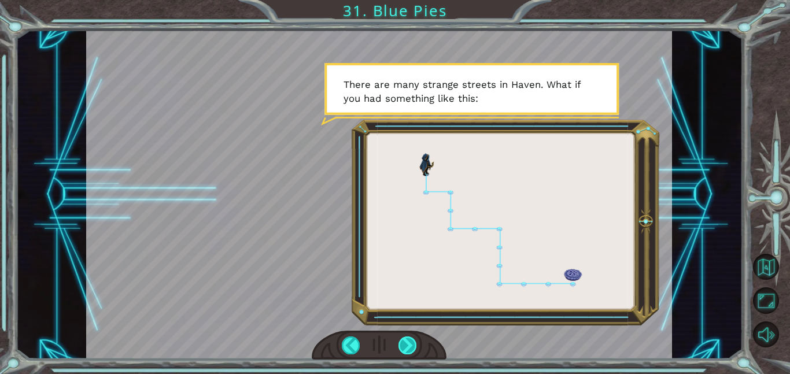
click at [413, 347] on div at bounding box center [407, 345] width 19 height 18
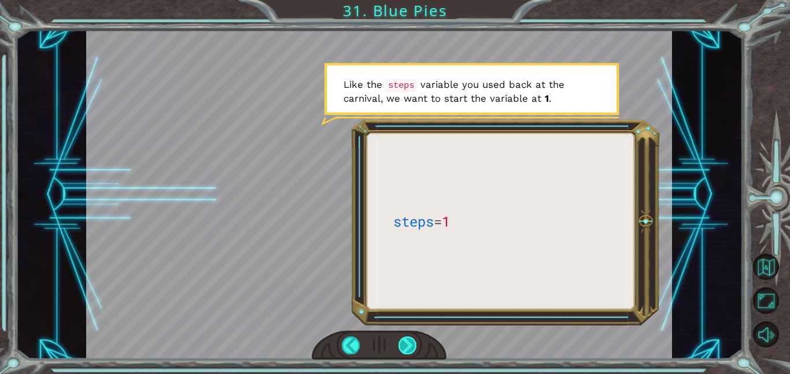
click at [412, 348] on div at bounding box center [407, 345] width 19 height 18
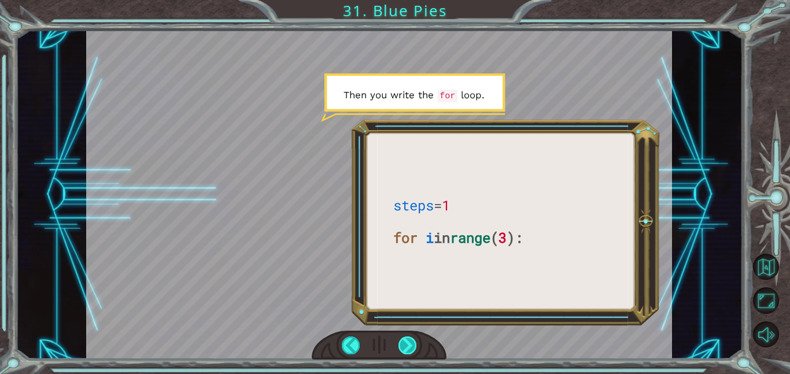
click at [412, 338] on div at bounding box center [407, 345] width 19 height 18
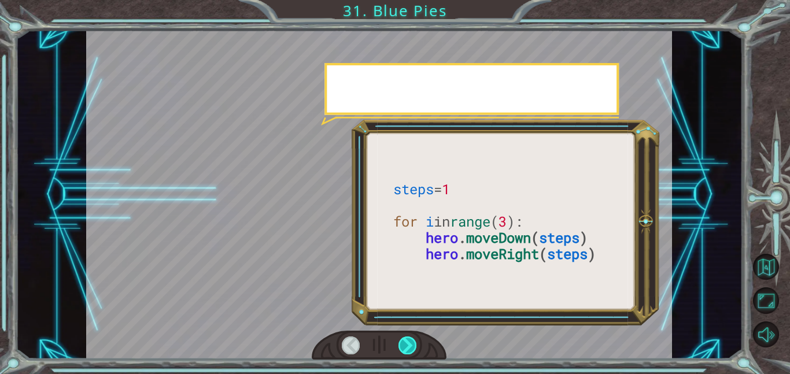
click at [416, 353] on div at bounding box center [407, 345] width 19 height 18
click at [412, 353] on div at bounding box center [407, 345] width 19 height 18
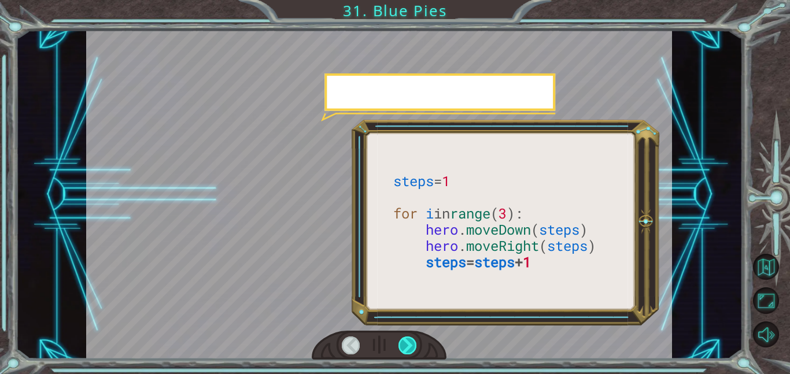
click at [412, 351] on div at bounding box center [407, 345] width 19 height 18
click at [412, 352] on div at bounding box center [407, 345] width 19 height 18
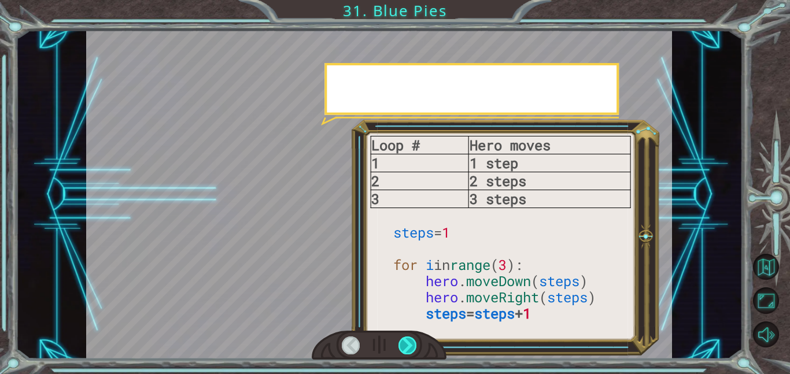
click at [412, 351] on div at bounding box center [407, 345] width 19 height 18
click at [412, 349] on div at bounding box center [407, 345] width 19 height 18
click at [412, 346] on div at bounding box center [407, 345] width 19 height 18
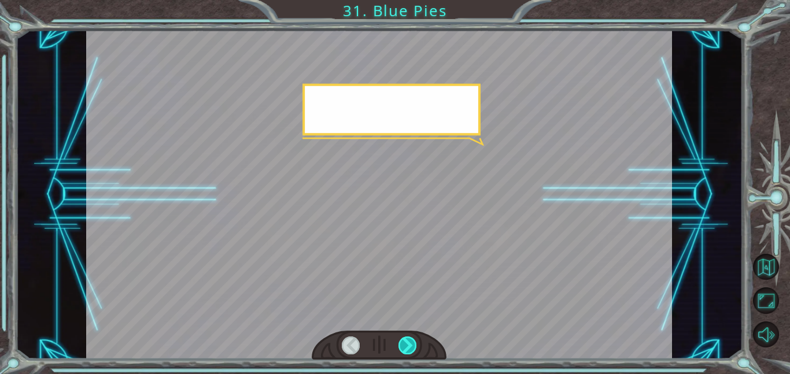
click at [412, 347] on div at bounding box center [407, 345] width 19 height 18
click at [412, 350] on div at bounding box center [407, 345] width 19 height 18
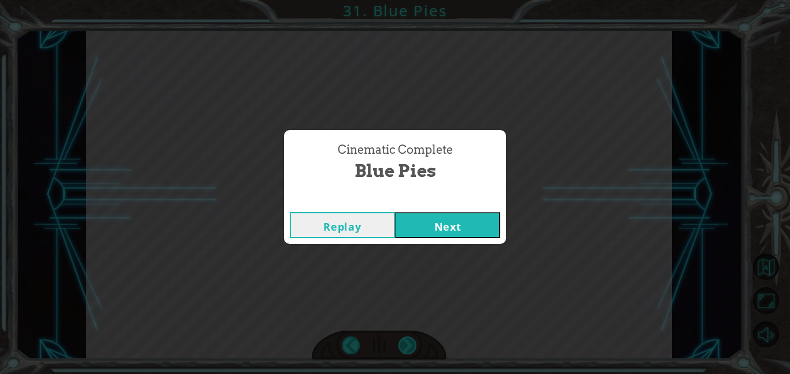
click at [434, 224] on button "Next" at bounding box center [447, 225] width 105 height 26
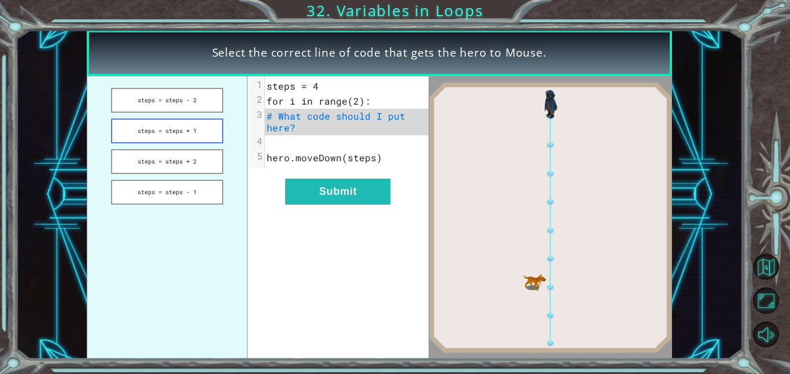
click at [202, 125] on button "steps = steps + 1" at bounding box center [167, 131] width 112 height 25
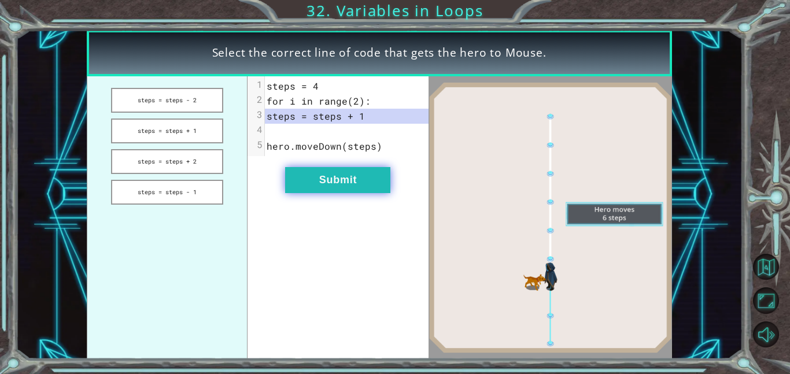
click at [371, 182] on button "Submit" at bounding box center [337, 180] width 105 height 26
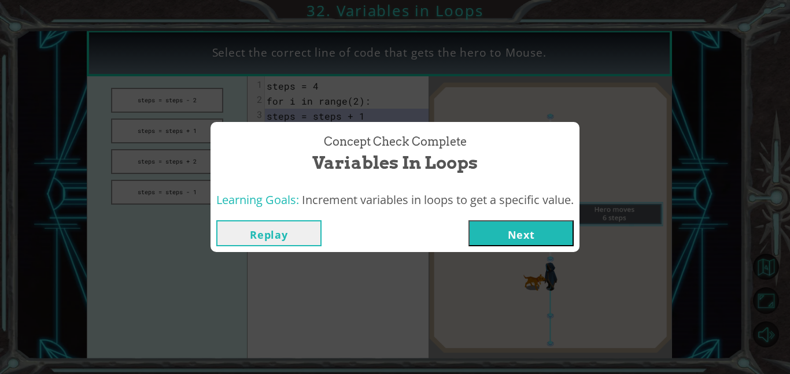
click at [497, 233] on button "Next" at bounding box center [520, 233] width 105 height 26
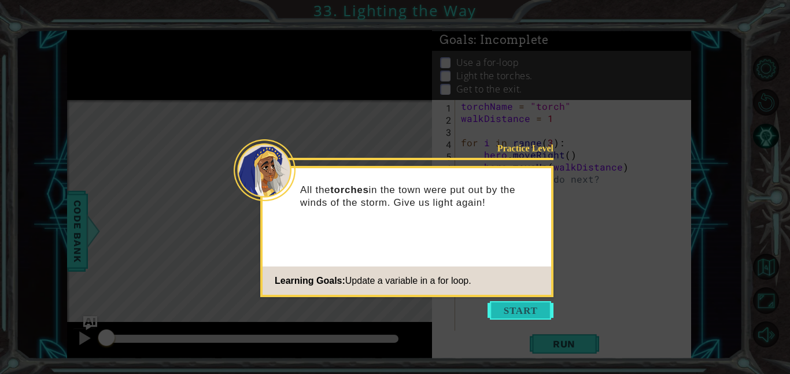
click at [513, 317] on button "Start" at bounding box center [520, 310] width 66 height 19
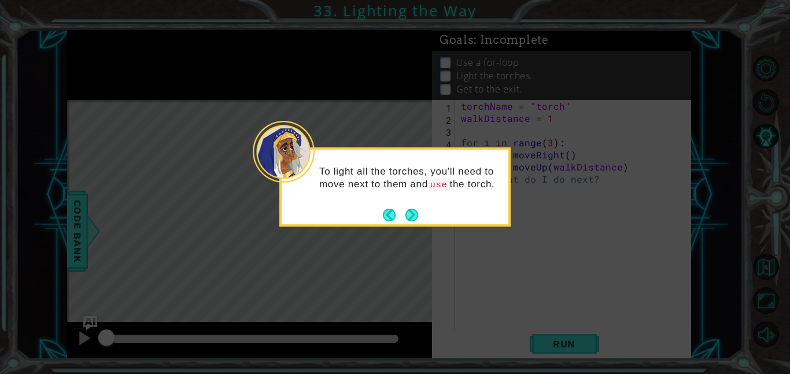
click at [412, 237] on icon at bounding box center [395, 187] width 790 height 374
click at [408, 215] on button "Next" at bounding box center [412, 214] width 17 height 17
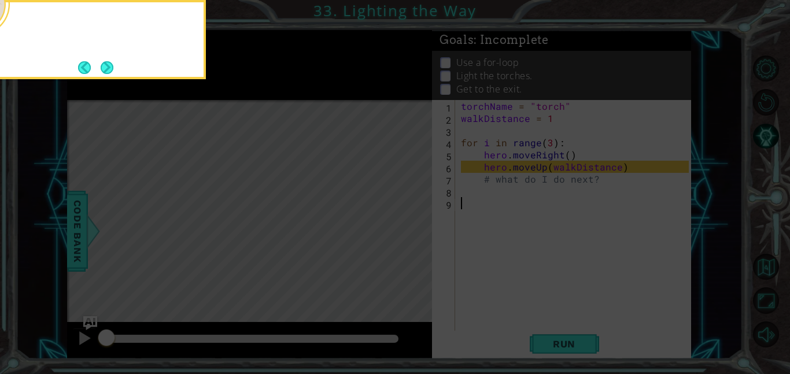
click at [409, 216] on icon at bounding box center [395, 56] width 790 height 636
click at [102, 70] on button "Next" at bounding box center [107, 67] width 13 height 13
